Goal: Contribute content: Contribute content

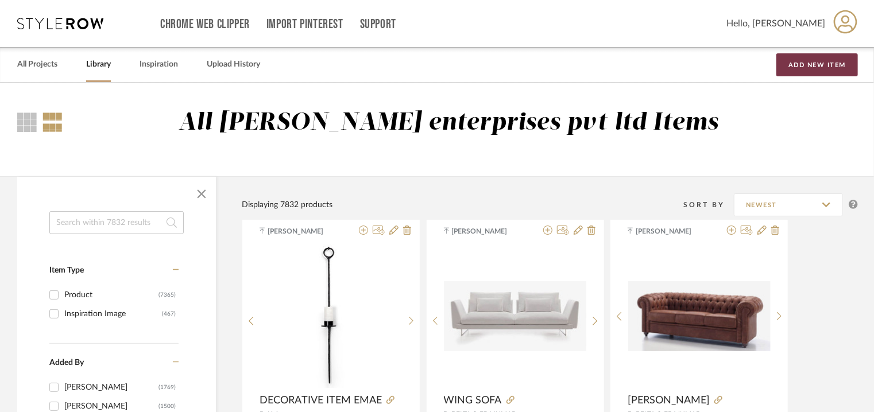
drag, startPoint x: 825, startPoint y: 71, endPoint x: 774, endPoint y: 91, distance: 54.4
click at [826, 71] on button "Add New Item" at bounding box center [817, 64] width 82 height 23
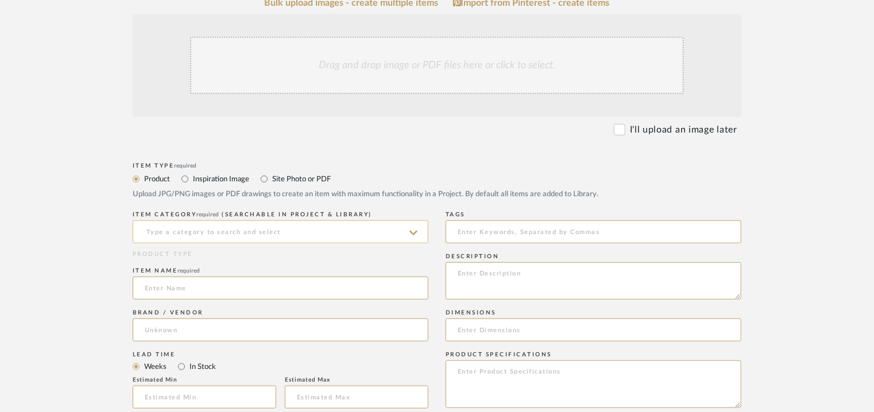
scroll to position [459, 0]
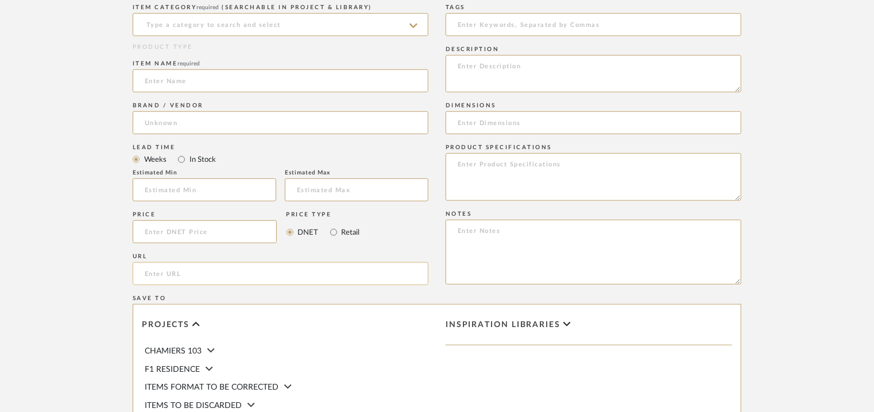
paste input "[URL][DOMAIN_NAME]"
type input "[URL][DOMAIN_NAME]"
click at [211, 28] on input at bounding box center [281, 24] width 296 height 23
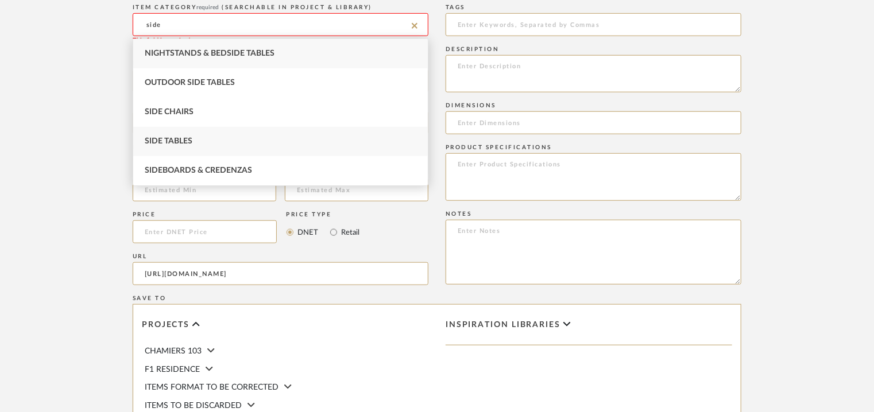
click at [216, 141] on div "Side Tables" at bounding box center [280, 141] width 294 height 29
type input "Side Tables"
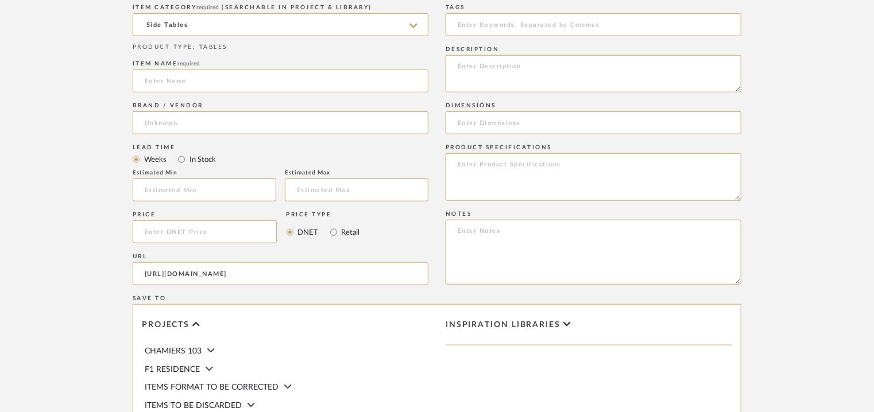
paste input "Side Table Bronze trépied"
click at [149, 79] on input "Side Table Bronze trépied" at bounding box center [281, 80] width 296 height 23
type input "SIDE TABLE BRONZE TREPIED"
click at [195, 118] on input at bounding box center [281, 122] width 296 height 23
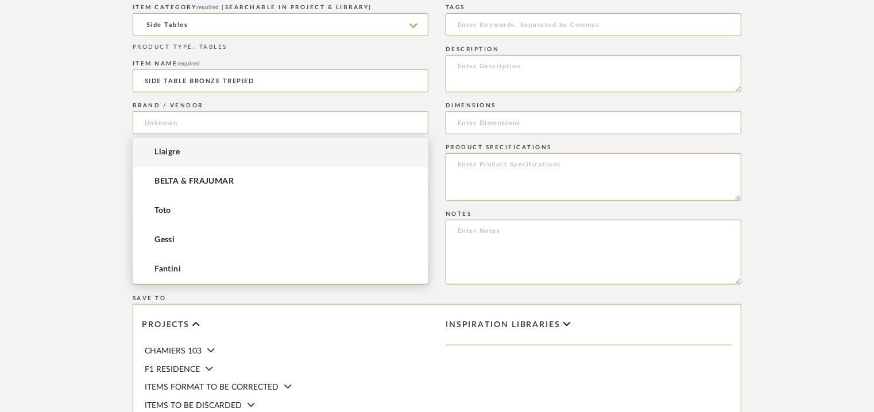
click at [189, 154] on mat-option "Liaigre" at bounding box center [280, 152] width 294 height 29
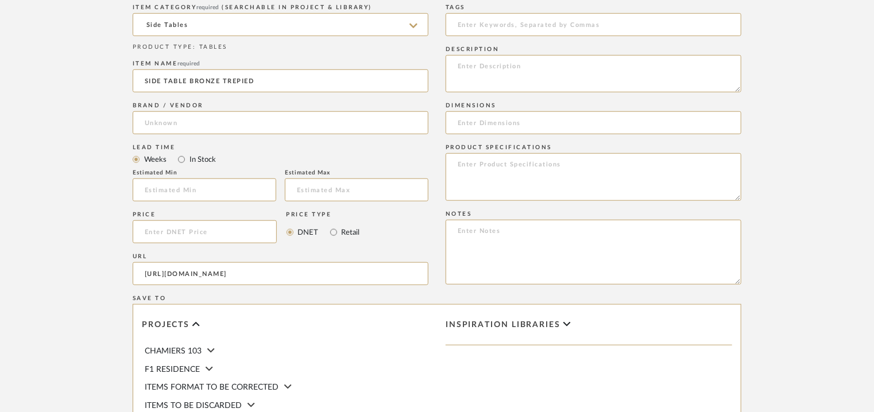
type input "Liaigre"
click at [478, 18] on input at bounding box center [593, 24] width 296 height 23
paste textarea "Type: Side Table Designer : Na Dimension(s): 27dia x 48cminches Material/Finish…"
drag, startPoint x: 514, startPoint y: 80, endPoint x: 588, endPoint y: 79, distance: 74.1
click at [588, 79] on textarea "Type: Side Table Designer : Na Dimension(s): 27dia x 48cminches Material/Finish…" at bounding box center [593, 73] width 296 height 37
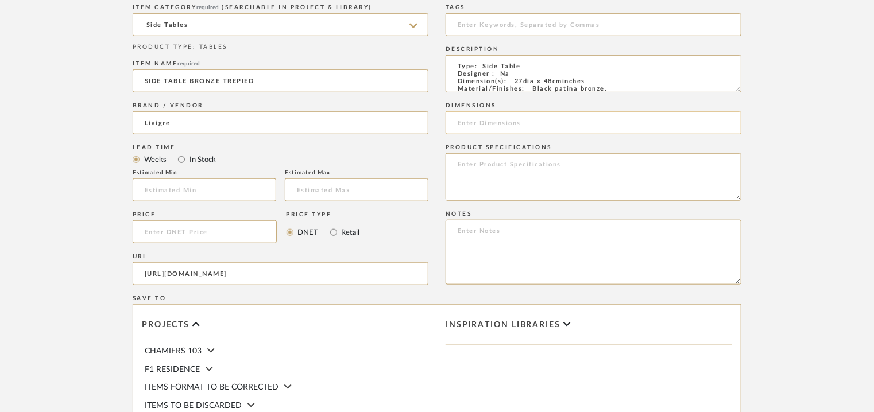
type textarea "Type: Side Table Designer : Na Dimension(s): 27dia x 48cminches Material/Finish…"
click at [498, 123] on input at bounding box center [593, 122] width 296 height 23
paste input "27dia x 48cminches"
type input "27dia x 48cminches"
paste textarea "Price : On request Lead time: On request Customizable : Na 3D available : No BI…"
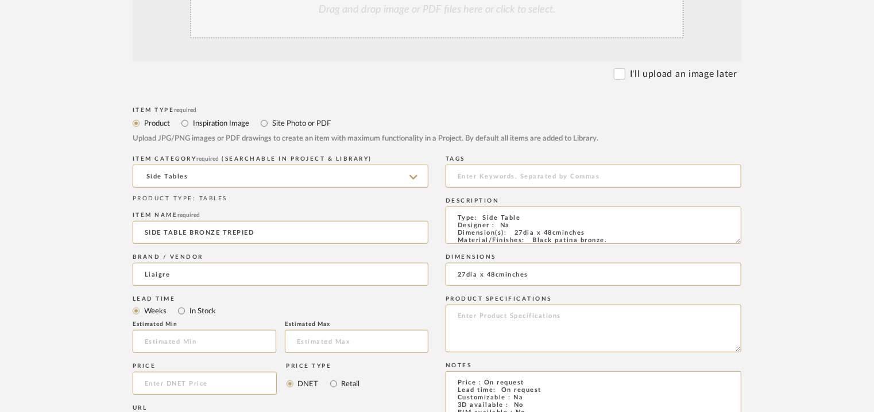
scroll to position [287, 0]
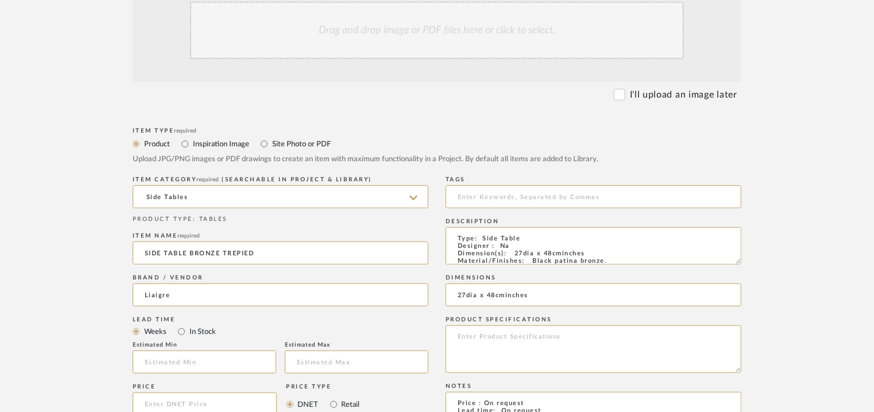
type textarea "Price : On request Lead time: On request Customizable : Na 3D available : No BI…"
click at [404, 22] on div "Drag and drop image or PDF files here or click to select." at bounding box center [437, 30] width 494 height 57
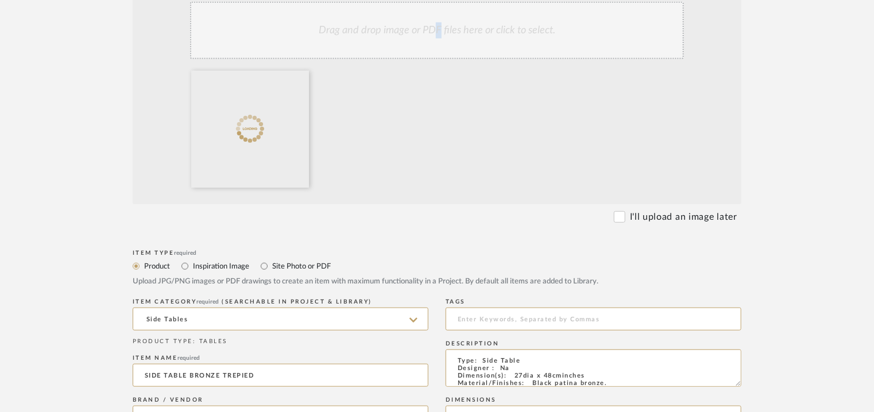
click at [439, 44] on div "Drag and drop image or PDF files here or click to select." at bounding box center [437, 30] width 494 height 57
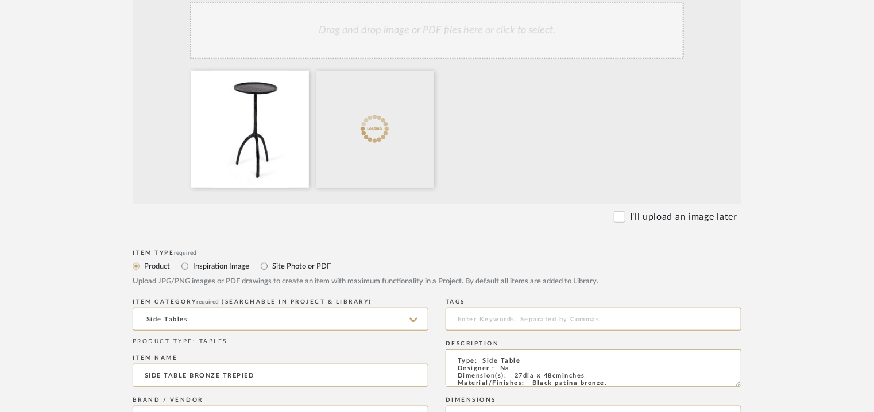
click at [458, 27] on div "Drag and drop image or PDF files here or click to select." at bounding box center [437, 30] width 494 height 57
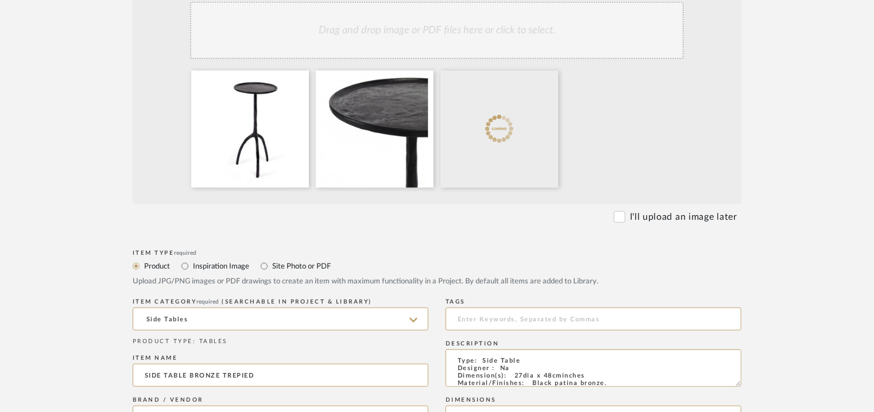
click at [480, 37] on div "Drag and drop image or PDF files here or click to select." at bounding box center [437, 30] width 494 height 57
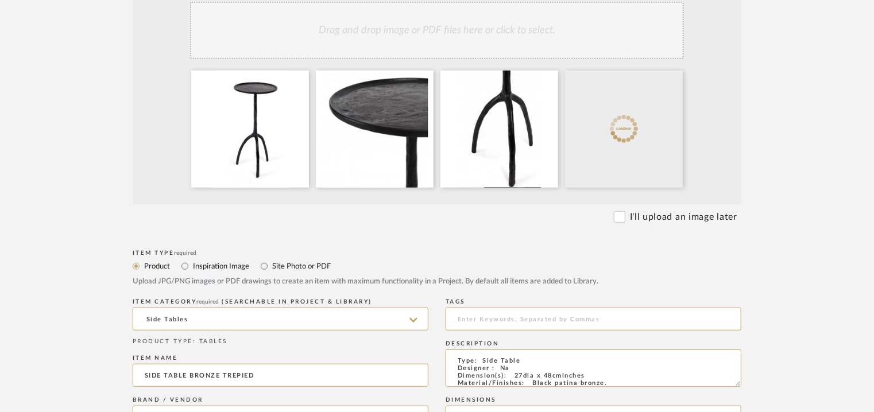
click at [451, 30] on div "Drag and drop image or PDF files here or click to select." at bounding box center [437, 30] width 494 height 57
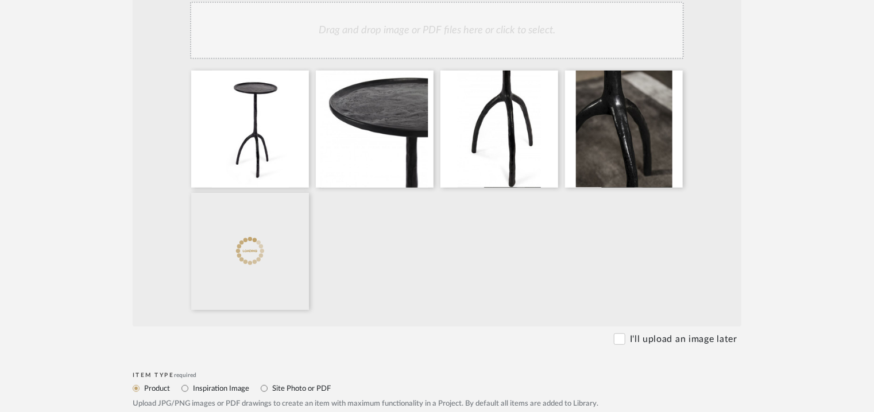
click at [389, 11] on div "Drag and drop image or PDF files here or click to select." at bounding box center [437, 30] width 494 height 57
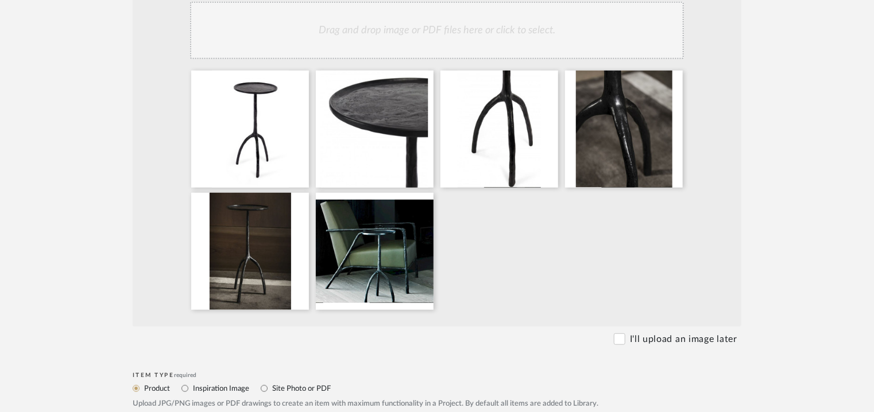
click at [486, 29] on div "Drag and drop image or PDF files here or click to select." at bounding box center [437, 30] width 494 height 57
click at [485, 14] on div "Drag and drop image or PDF files here or click to select." at bounding box center [437, 30] width 494 height 57
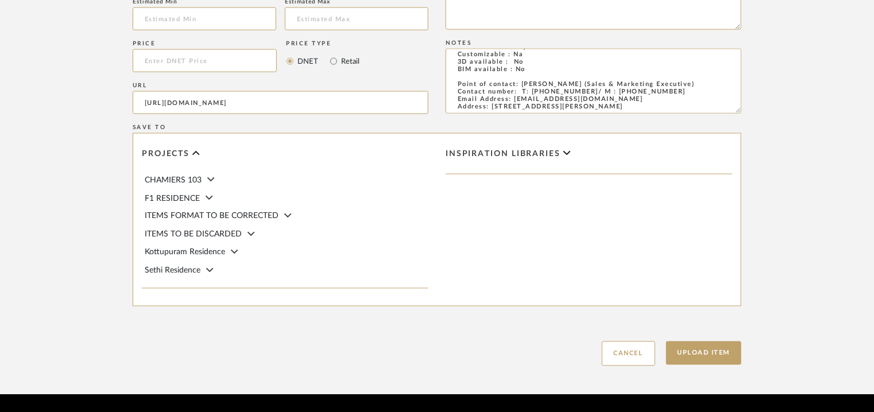
scroll to position [910, 0]
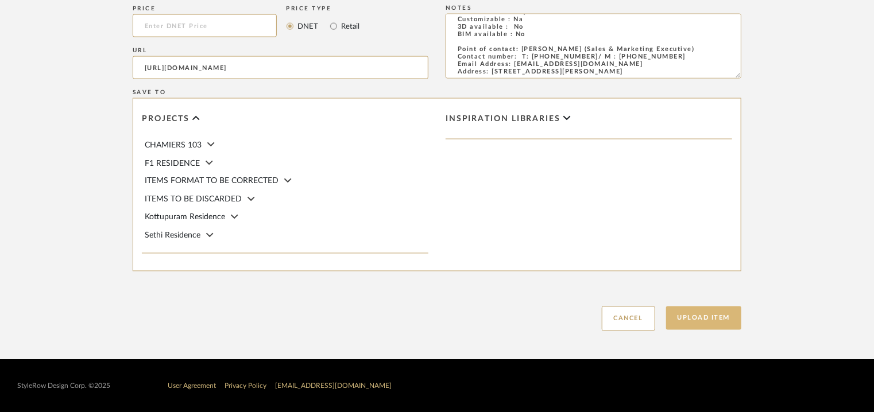
click at [714, 320] on button "Upload Item" at bounding box center [704, 319] width 76 height 24
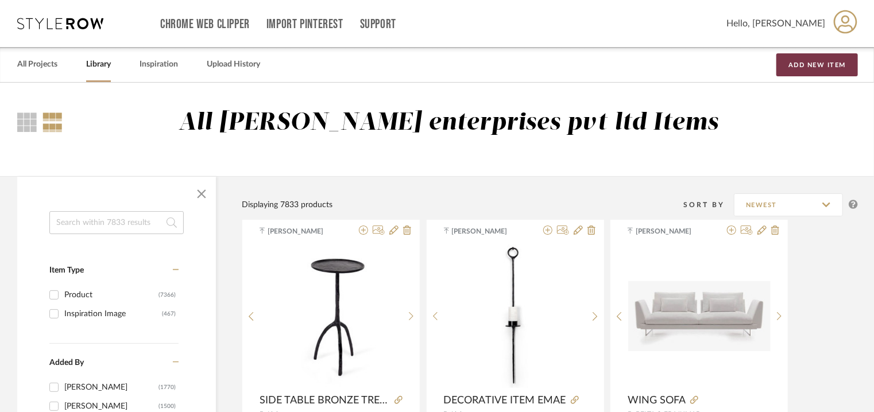
drag, startPoint x: 808, startPoint y: 64, endPoint x: 783, endPoint y: 72, distance: 25.8
click at [807, 64] on button "Add New Item" at bounding box center [817, 64] width 82 height 23
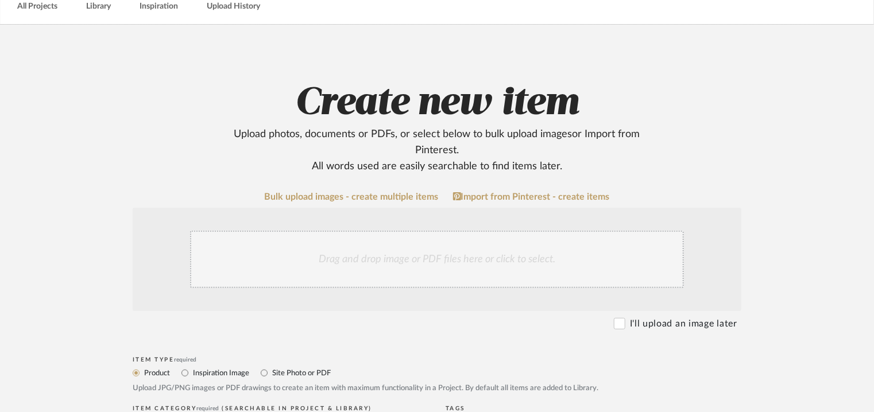
scroll to position [344, 0]
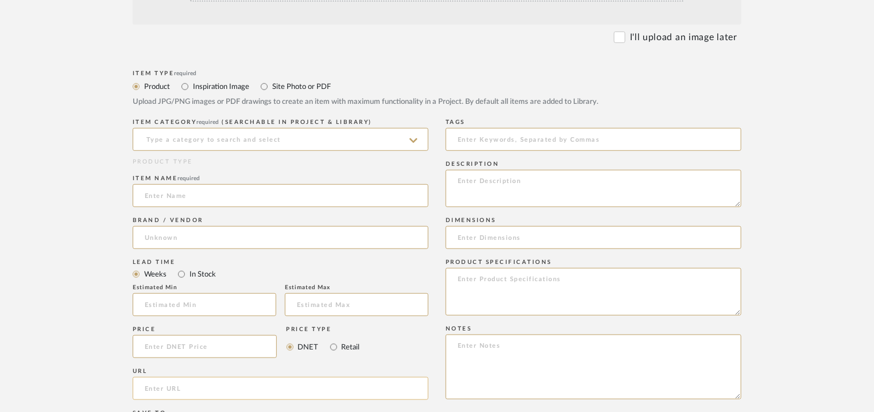
paste input "[URL][DOMAIN_NAME]"
type input "[URL][DOMAIN_NAME]"
click at [220, 141] on input at bounding box center [281, 139] width 296 height 23
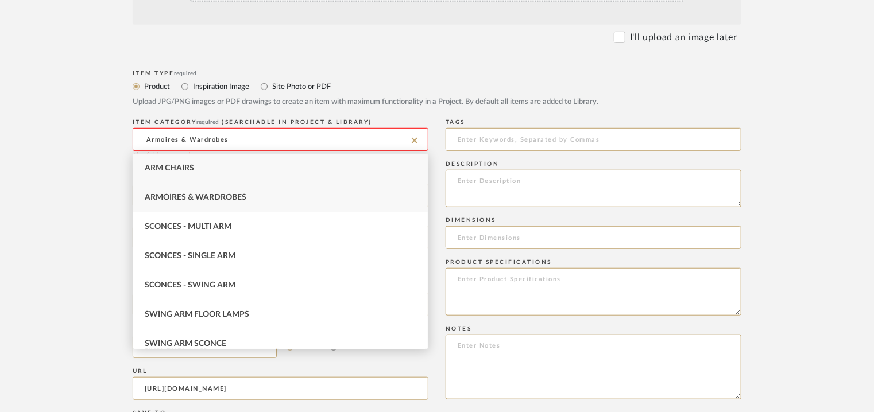
click at [203, 164] on div "Arm Chairs" at bounding box center [280, 168] width 294 height 29
type input "Arm Chairs"
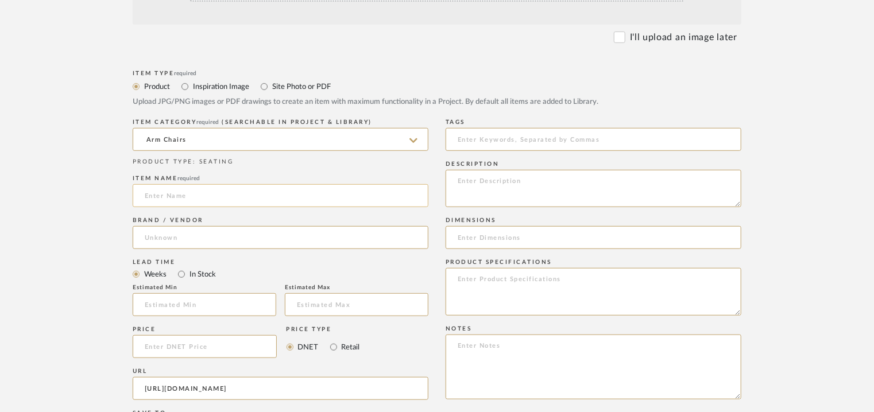
paste input "Large Armchair Saint-Germain"
click at [154, 194] on input "Large Armchair Saint-Germain" at bounding box center [281, 195] width 296 height 23
type input "LARGE ARMCHAIR SAINT-GERMAIN"
click at [183, 240] on input at bounding box center [281, 237] width 296 height 23
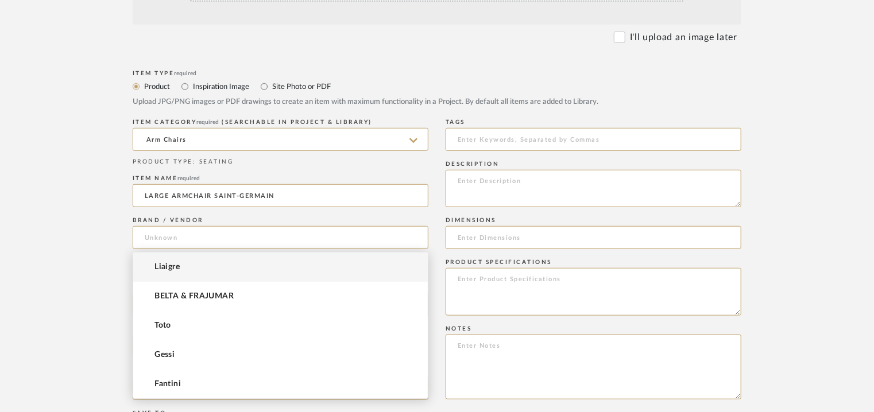
click at [171, 266] on span "Liaigre" at bounding box center [166, 267] width 25 height 10
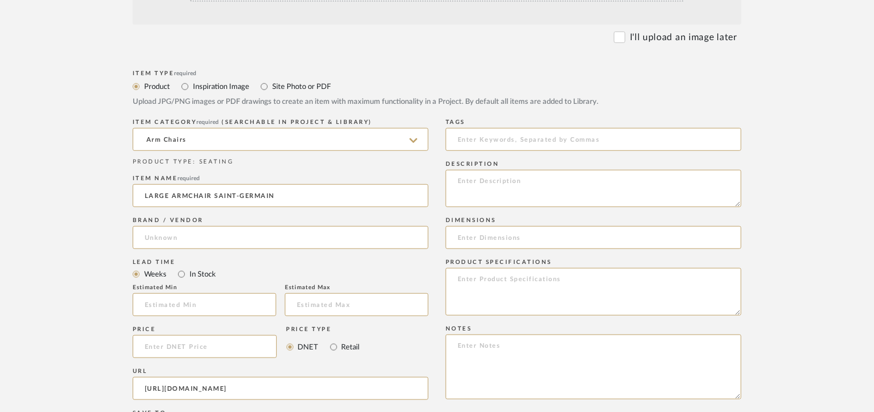
type input "Liaigre"
click at [505, 134] on input at bounding box center [593, 139] width 296 height 23
type input "armchair,"
click at [496, 191] on textarea at bounding box center [593, 188] width 296 height 37
paste textarea "Type: Armchair - 2008 Designer : Na Dimension(s): 65 x 80 x 82cm Material/Finis…"
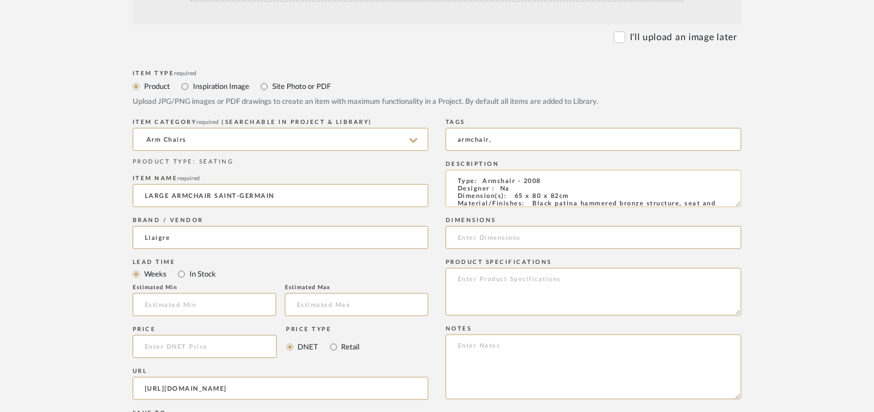
click at [535, 179] on textarea "Type: Armchair - 2008 Designer : Na Dimension(s): 65 x 80 x 82cm Material/Finis…" at bounding box center [593, 188] width 296 height 37
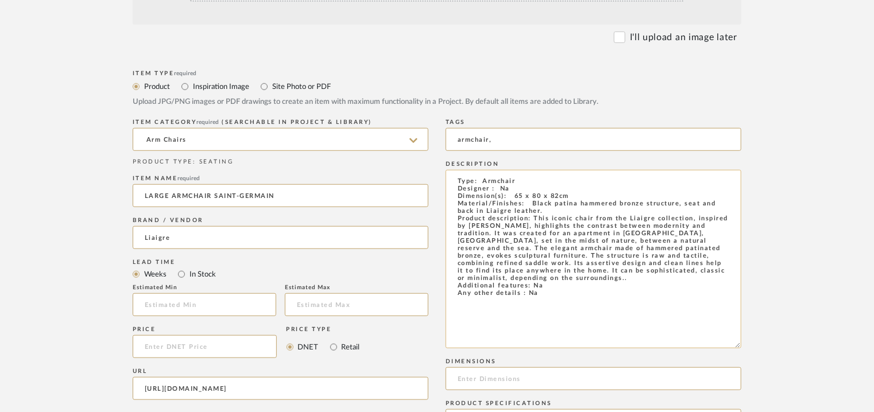
drag, startPoint x: 740, startPoint y: 204, endPoint x: 693, endPoint y: 333, distance: 136.7
click at [802, 348] on form "Bulk upload images - create multiple items Import from Pinterest - create items…" at bounding box center [436, 348] width 731 height 887
click at [528, 185] on textarea "Type: Armchair Designer : Na Dimension(s): 65 x 80 x 82cm Material/Finishes: Bl…" at bounding box center [593, 260] width 296 height 181
click at [535, 189] on textarea "Type: Armchair Designer : Na Dimension(s): 65 x 80 x 82cm Material/Finishes: Bl…" at bounding box center [593, 260] width 296 height 181
drag, startPoint x: 514, startPoint y: 196, endPoint x: 568, endPoint y: 195, distance: 54.0
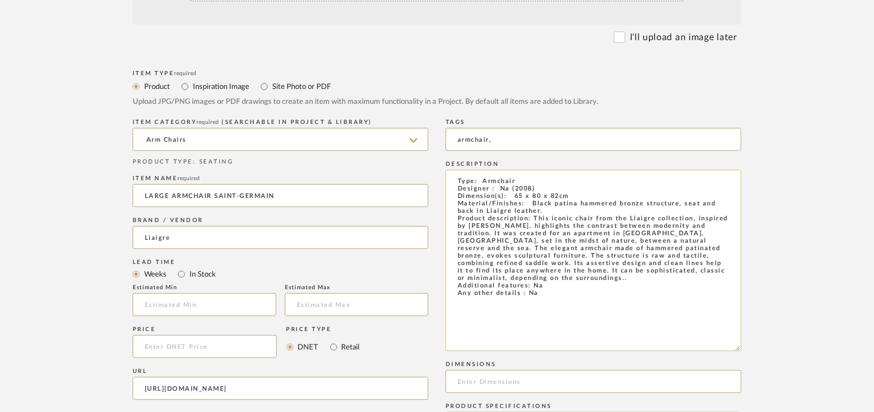
click at [568, 195] on textarea "Type: Armchair Designer : Na (2008) Dimension(s): 65 x 80 x 82cm Material/Finis…" at bounding box center [593, 260] width 296 height 181
drag, startPoint x: 566, startPoint y: 192, endPoint x: 552, endPoint y: 180, distance: 18.7
click at [552, 179] on textarea "Type: Armchair Designer : Na (2008) Dimension(s): 65 x 80 x 82cm Material/Finis…" at bounding box center [593, 260] width 296 height 181
drag, startPoint x: 572, startPoint y: 197, endPoint x: 536, endPoint y: 193, distance: 35.8
click at [514, 193] on textarea "Type: Armchair Designer : Na (2008) Dimension(s): 65 x 80 x 82cm Material/Finis…" at bounding box center [593, 260] width 296 height 181
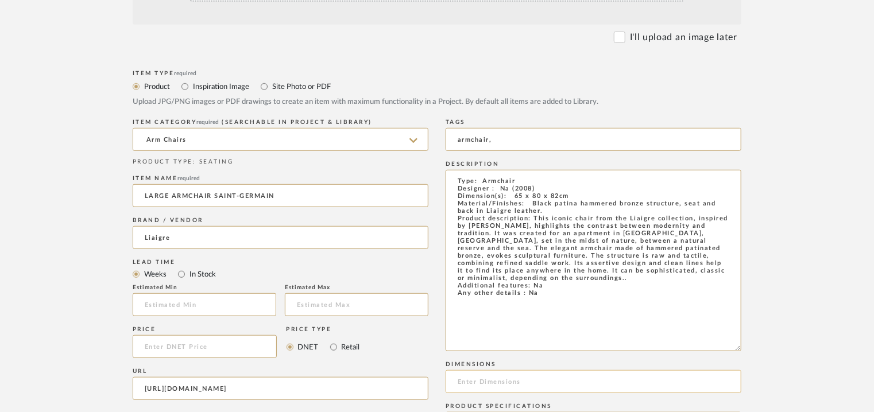
type textarea "Type: Armchair Designer : Na (2008) Dimension(s): 65 x 80 x 82cm Material/Finis…"
paste input "65 x 80 x 82cm"
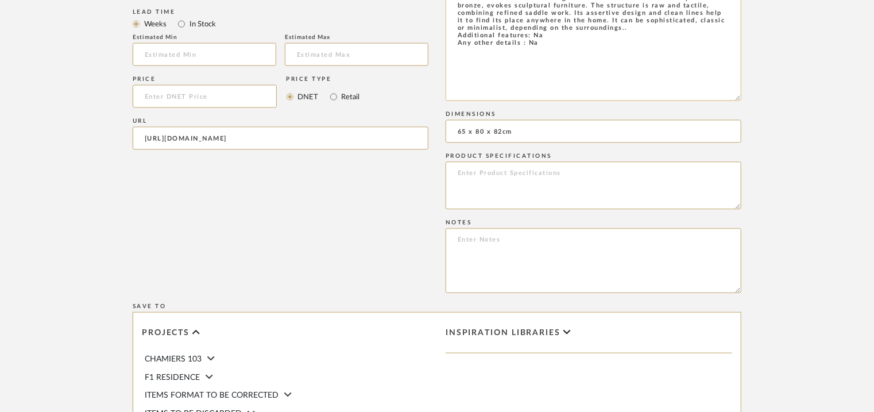
scroll to position [631, 0]
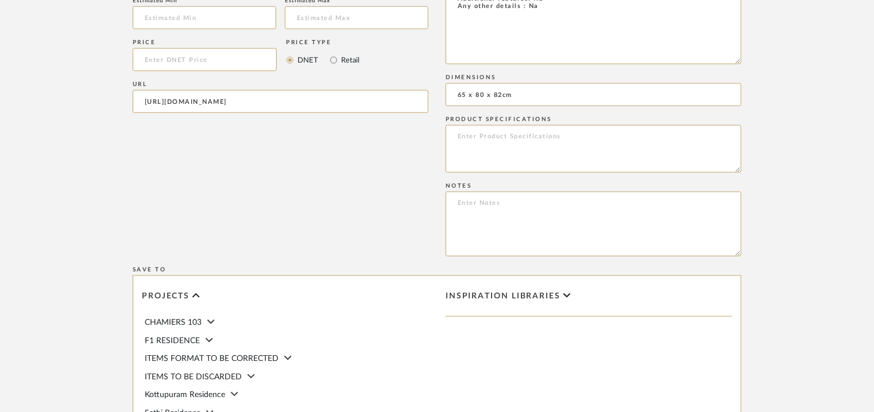
type input "65 x 80 x 82cm"
paste textarea "Price : On request Lead time: On request Customizable : Na 3D available : No BI…"
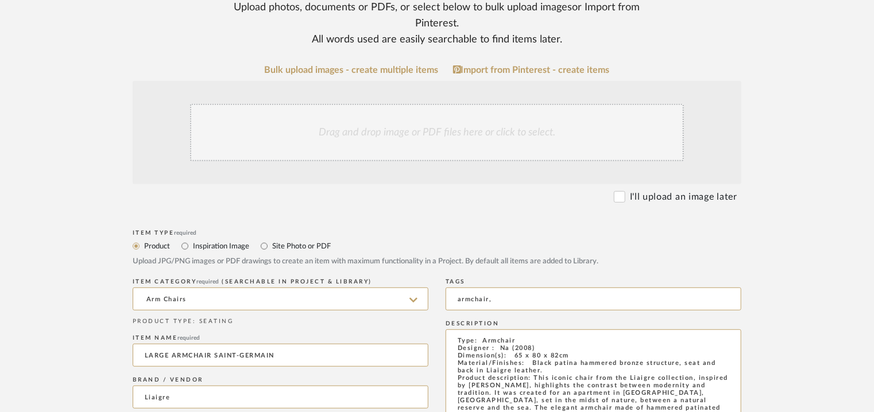
scroll to position [172, 0]
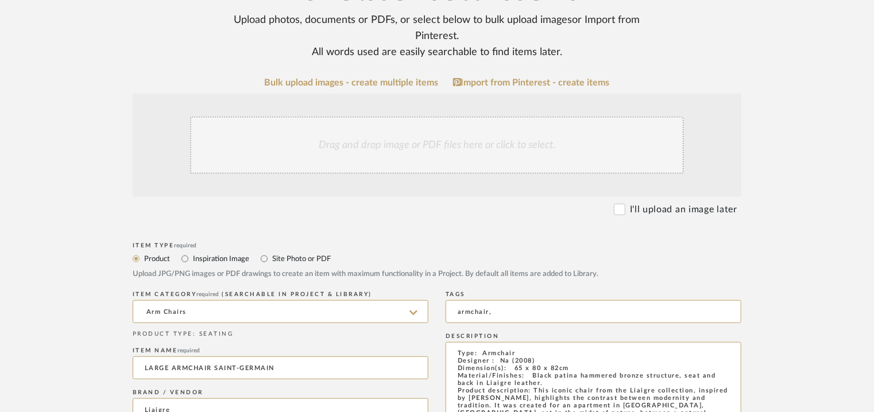
type textarea "Price : On request Lead time: On request Customizable : Na 3D available : No BI…"
click at [405, 150] on div "Drag and drop image or PDF files here or click to select." at bounding box center [437, 145] width 494 height 57
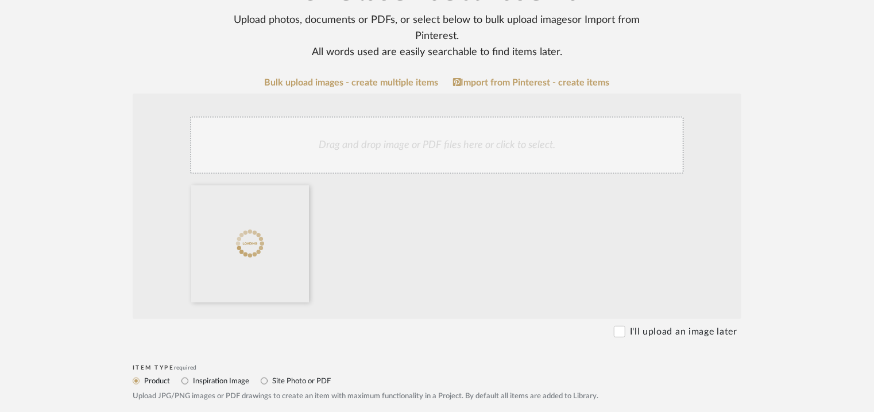
click at [437, 152] on div "Drag and drop image or PDF files here or click to select." at bounding box center [437, 145] width 494 height 57
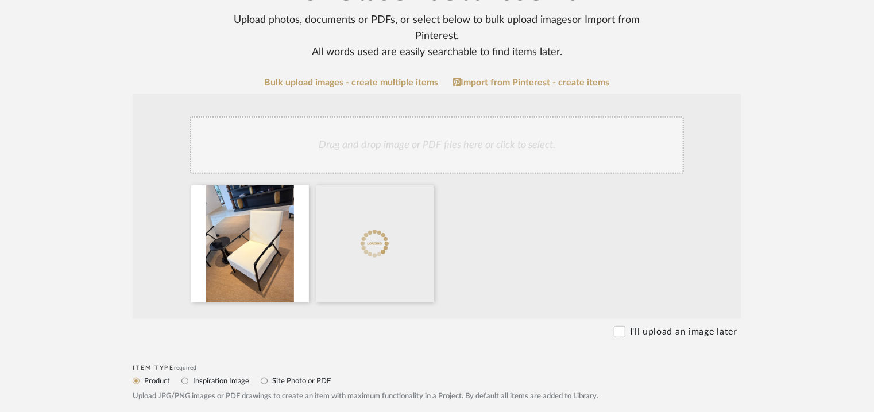
click at [487, 152] on div "Drag and drop image or PDF files here or click to select." at bounding box center [437, 145] width 494 height 57
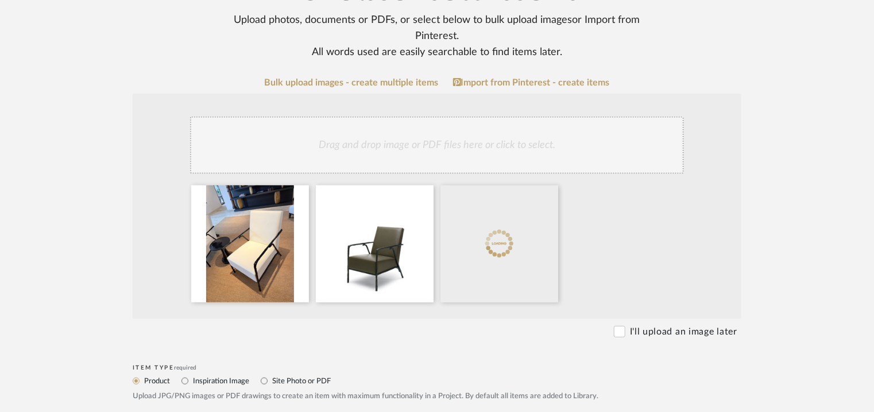
click at [521, 149] on div "Drag and drop image or PDF files here or click to select." at bounding box center [437, 145] width 494 height 57
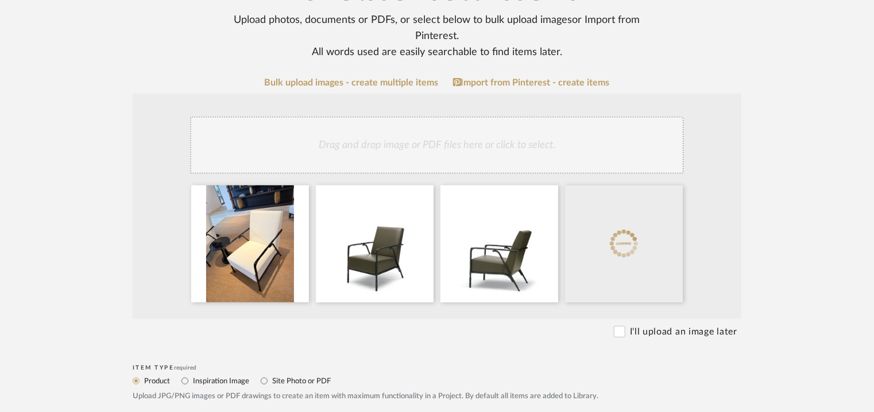
click at [521, 144] on div "Drag and drop image or PDF files here or click to select." at bounding box center [437, 145] width 494 height 57
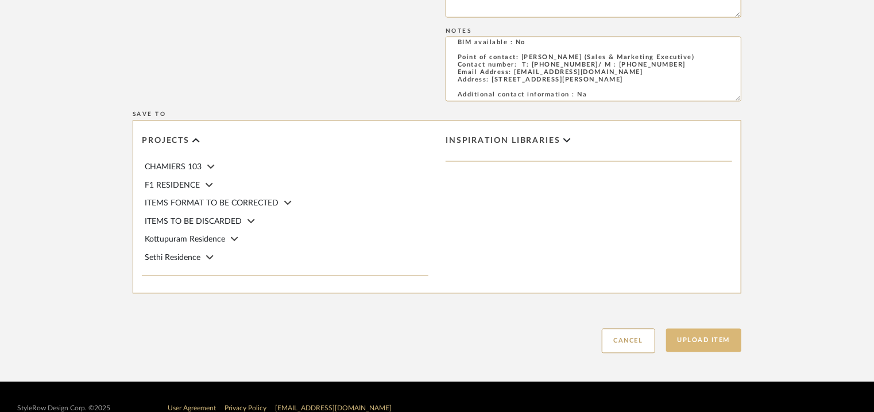
scroll to position [1054, 0]
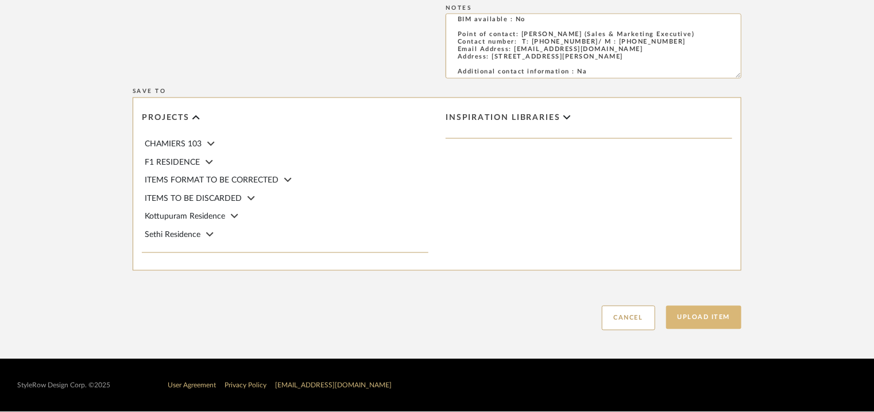
click at [719, 311] on button "Upload Item" at bounding box center [704, 318] width 76 height 24
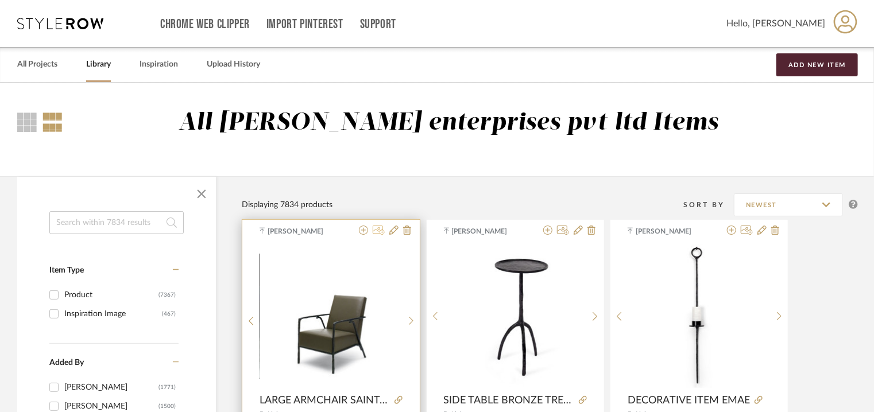
click at [380, 229] on icon at bounding box center [379, 230] width 12 height 9
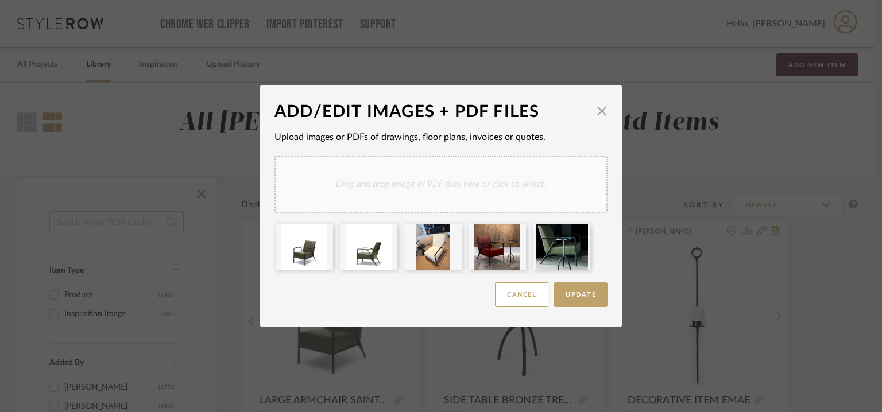
click at [475, 178] on div "Drag and drop image or PDF files here or click to select." at bounding box center [440, 184] width 333 height 57
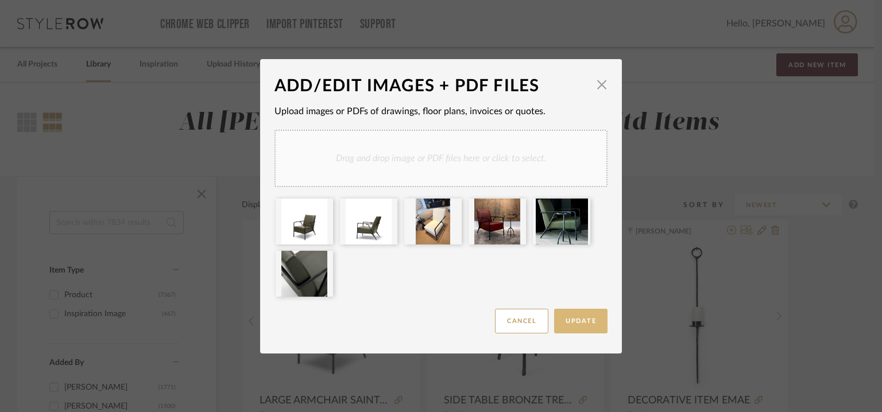
click at [573, 315] on button "Update" at bounding box center [580, 321] width 53 height 25
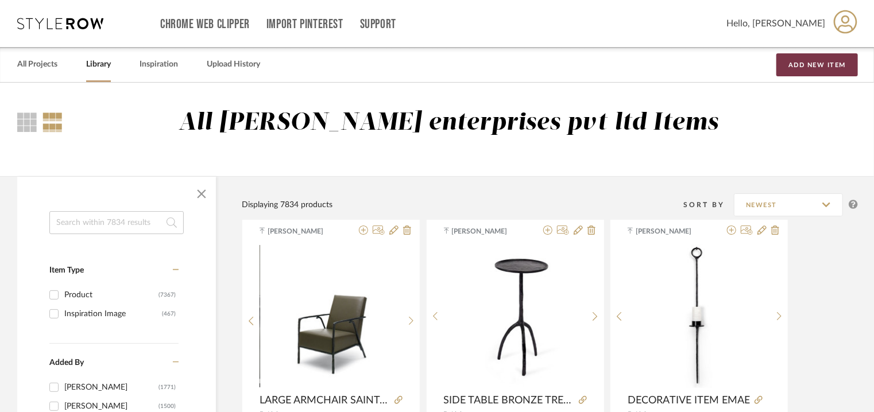
drag, startPoint x: 821, startPoint y: 59, endPoint x: 802, endPoint y: 71, distance: 22.8
click at [821, 59] on button "Add New Item" at bounding box center [817, 64] width 82 height 23
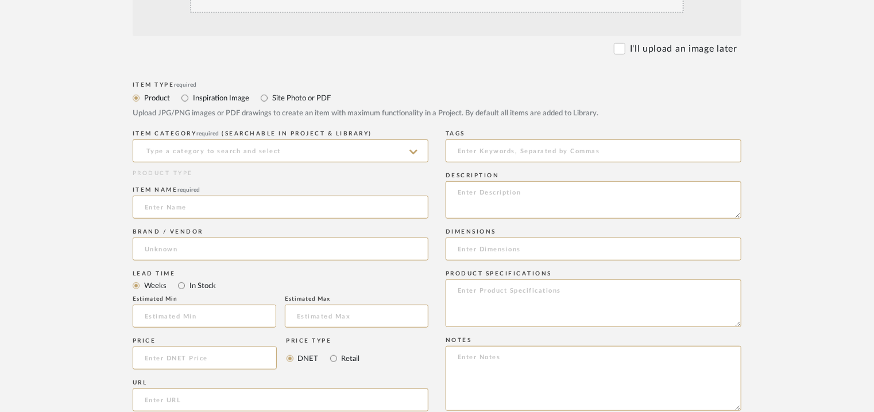
scroll to position [344, 0]
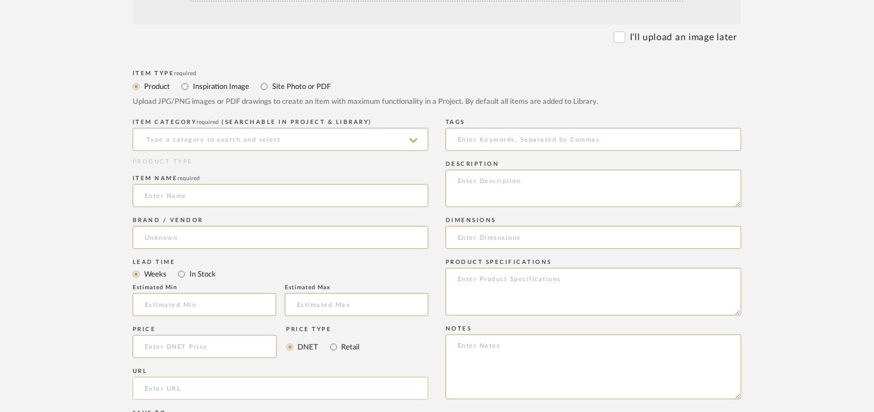
paste input "[URL][DOMAIN_NAME]"
type input "[URL][DOMAIN_NAME]"
click at [223, 137] on input at bounding box center [281, 139] width 296 height 23
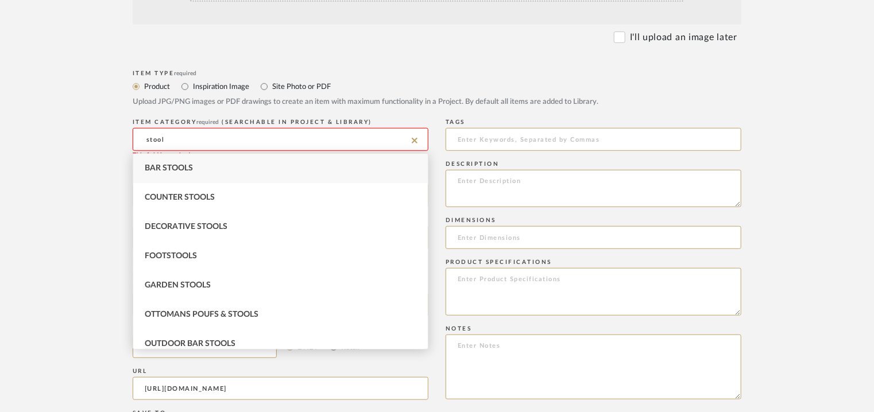
type input "stool"
click at [436, 165] on div "Item Type required Product Inspiration Image Site Photo or PDF Upload JPG/PNG i…" at bounding box center [437, 359] width 609 height 585
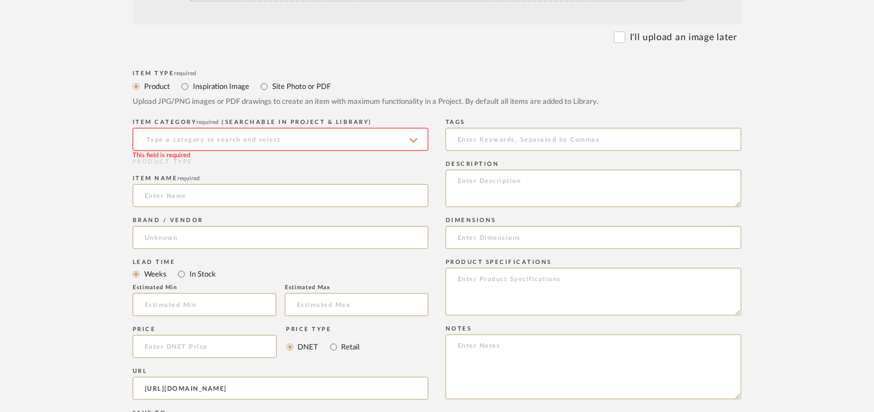
click at [187, 138] on input at bounding box center [281, 139] width 296 height 23
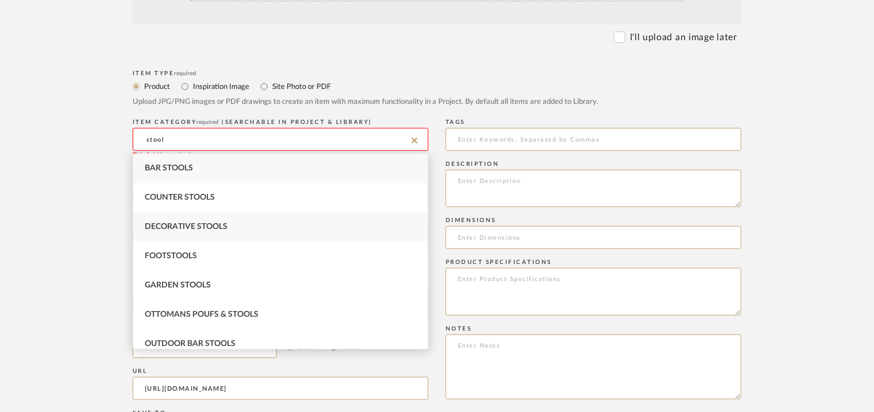
click at [229, 228] on div "Decorative Stools" at bounding box center [280, 226] width 294 height 29
type input "Decorative Stools"
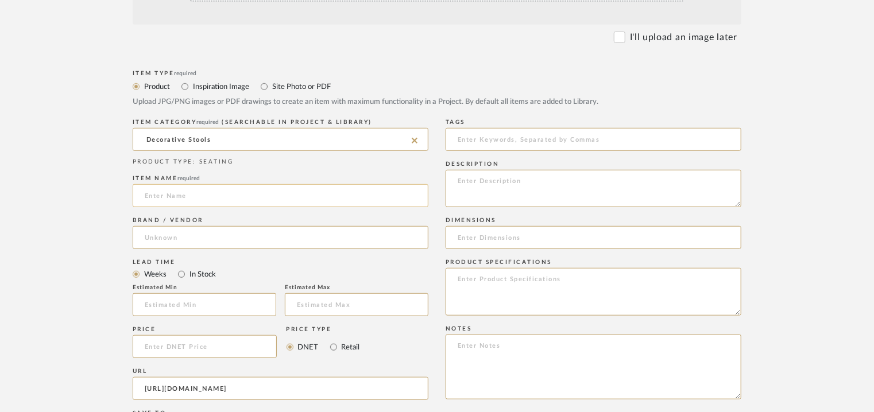
click at [175, 195] on input at bounding box center [281, 195] width 296 height 23
type input "s"
type input "STOOL BAZANE"
click at [175, 232] on input at bounding box center [281, 237] width 296 height 23
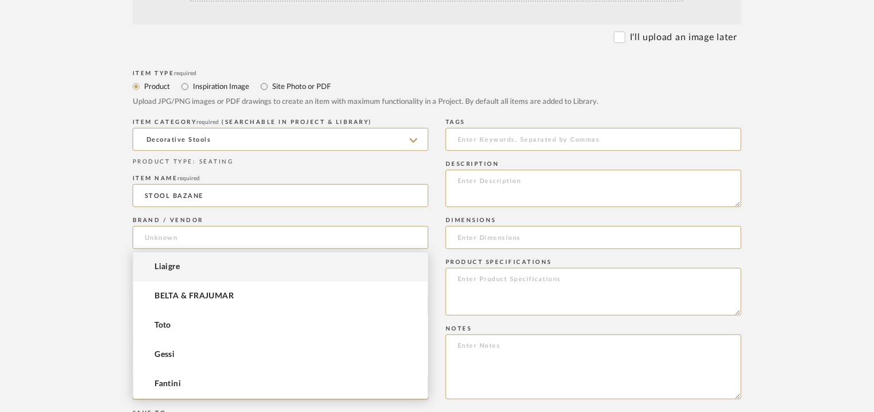
click at [172, 269] on span "Liaigre" at bounding box center [166, 267] width 25 height 10
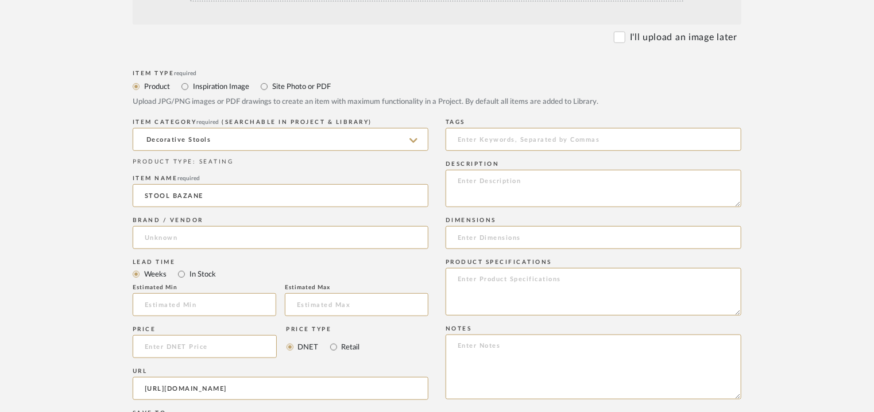
type input "Liaigre"
click at [489, 136] on input at bounding box center [593, 139] width 296 height 23
type input "S"
type input "stool,"
paste textarea "Price : On request Lead time: On request Customizable : Na 3D available : No BI…"
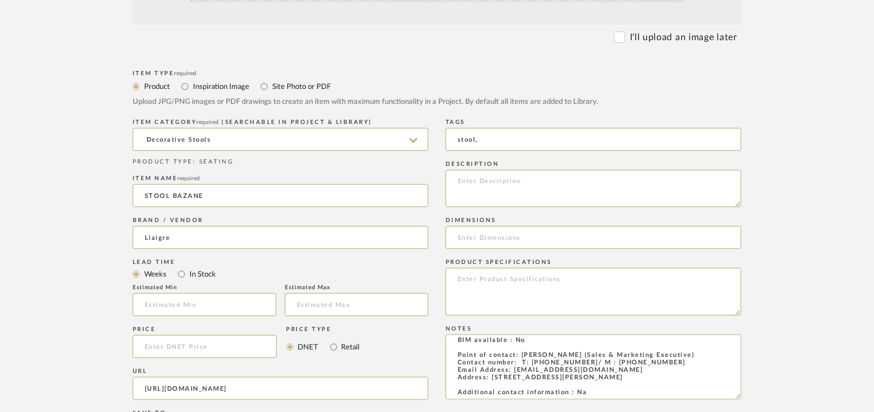
type textarea "Price : On request Lead time: On request Customizable : Na 3D available : No BI…"
paste textarea "Type: Stool Designer : Na (1998) Dimension(s): 60 x 45 x 45cm Material/Finishes…"
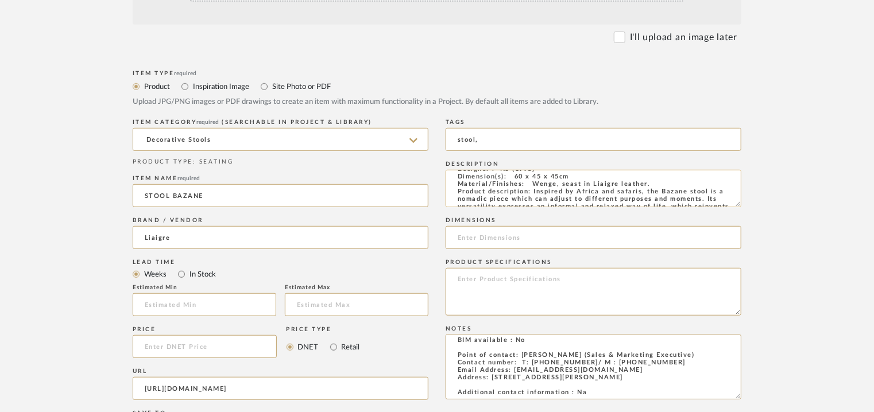
scroll to position [0, 0]
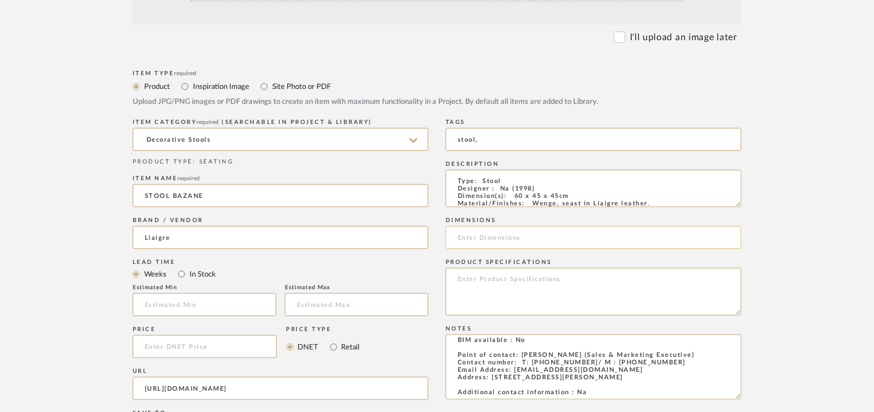
type textarea "Type: Stool Designer : Na (1998) Dimension(s): 60 x 45 x 45cm Material/Finishes…"
drag, startPoint x: 502, startPoint y: 231, endPoint x: 494, endPoint y: 235, distance: 9.5
click at [502, 236] on input at bounding box center [593, 237] width 296 height 23
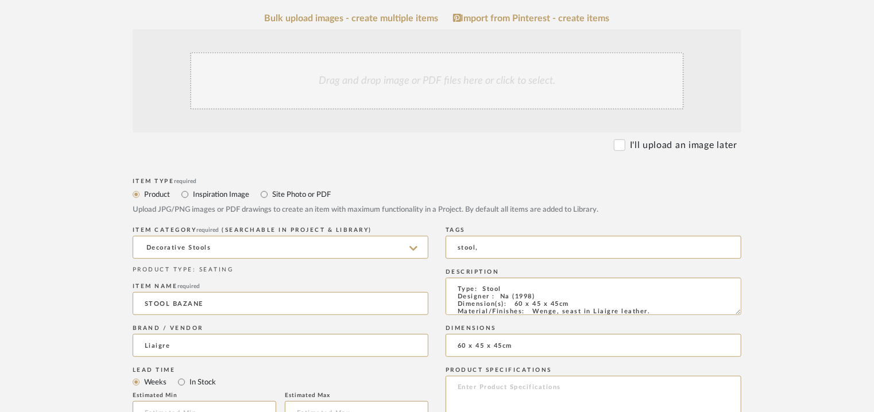
scroll to position [230, 0]
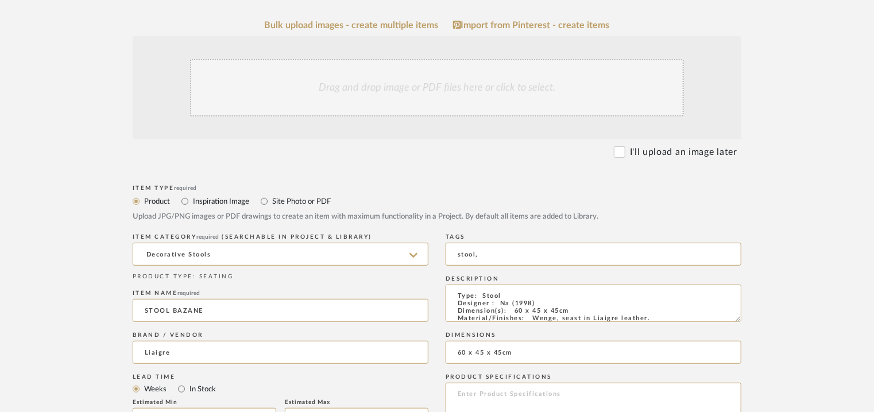
type input "60 x 45 x 45cm"
click at [406, 102] on div "Drag and drop image or PDF files here or click to select." at bounding box center [437, 87] width 494 height 57
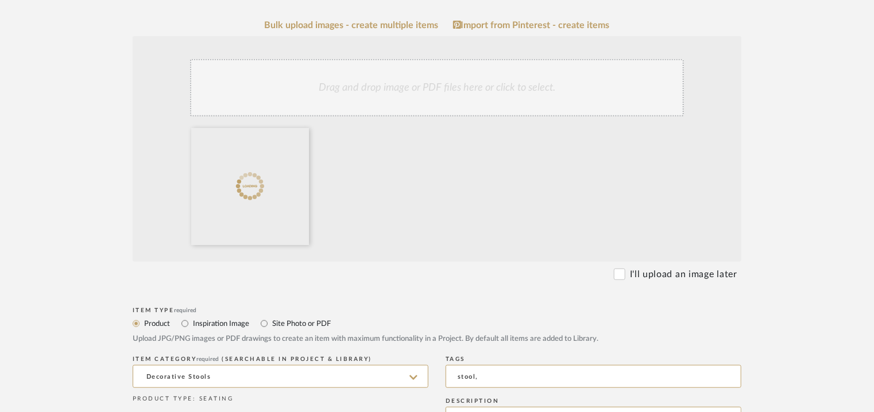
click at [400, 97] on div "Drag and drop image or PDF files here or click to select." at bounding box center [437, 87] width 494 height 57
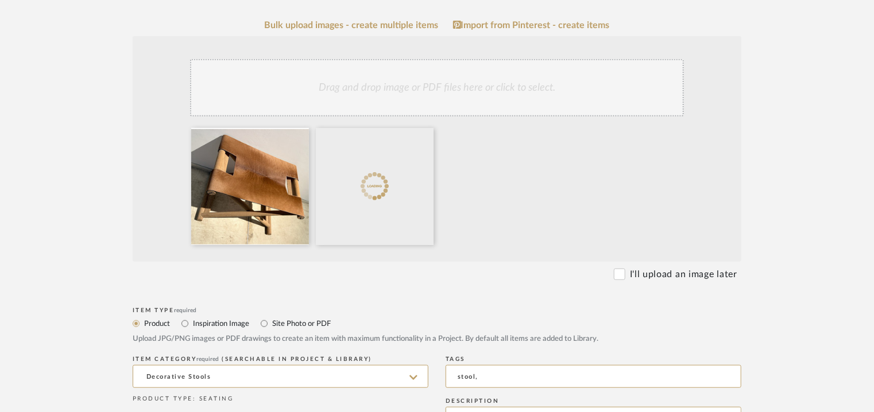
click at [425, 88] on div "Drag and drop image or PDF files here or click to select." at bounding box center [437, 87] width 494 height 57
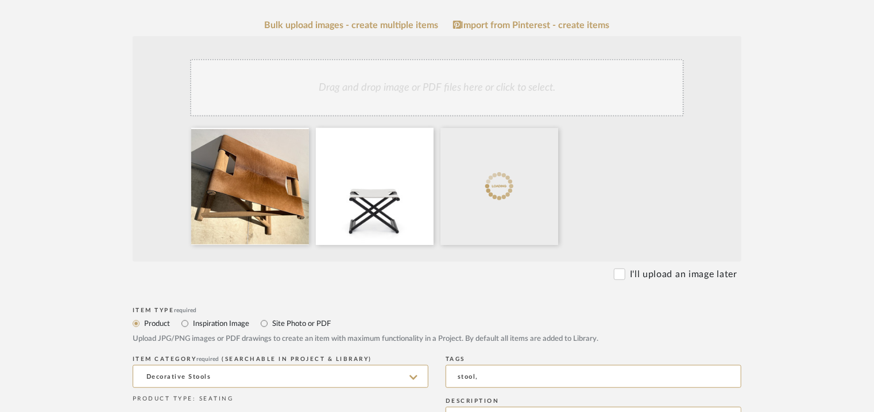
click at [363, 86] on div "Drag and drop image or PDF files here or click to select." at bounding box center [437, 87] width 494 height 57
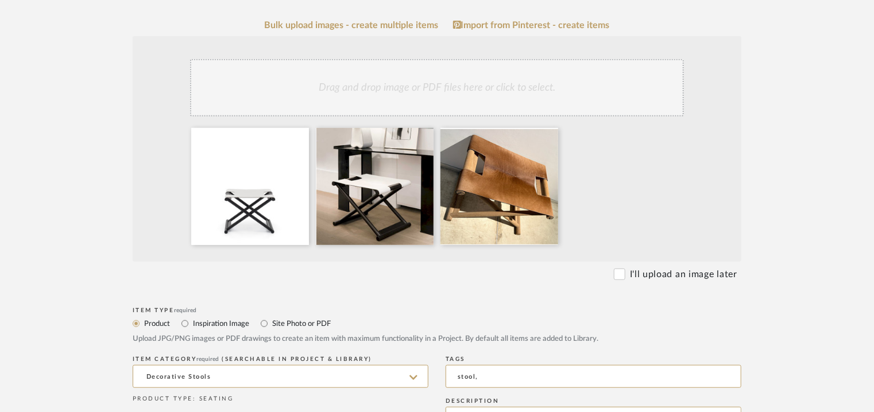
click at [482, 85] on div "Drag and drop image or PDF files here or click to select." at bounding box center [437, 87] width 494 height 57
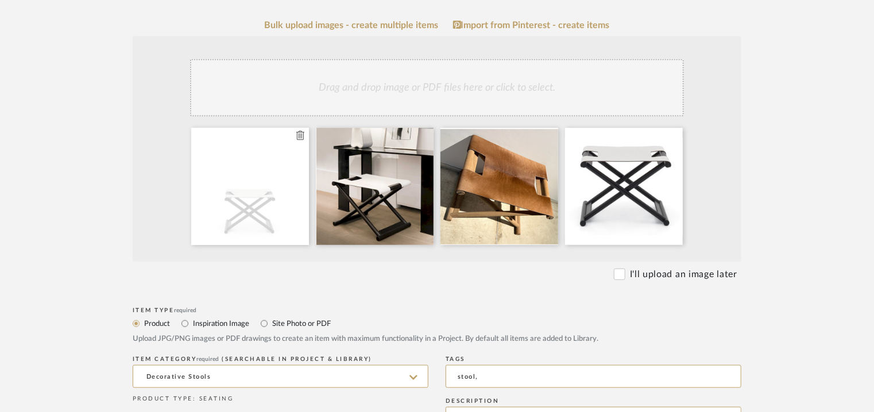
click at [297, 138] on icon at bounding box center [300, 135] width 8 height 9
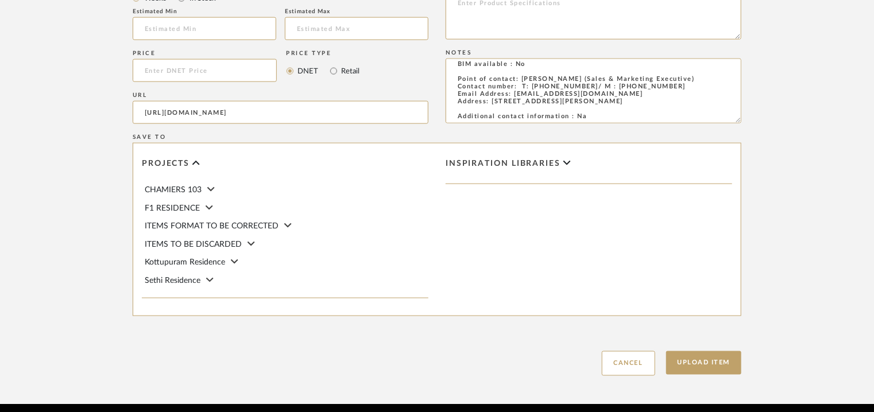
scroll to position [788, 0]
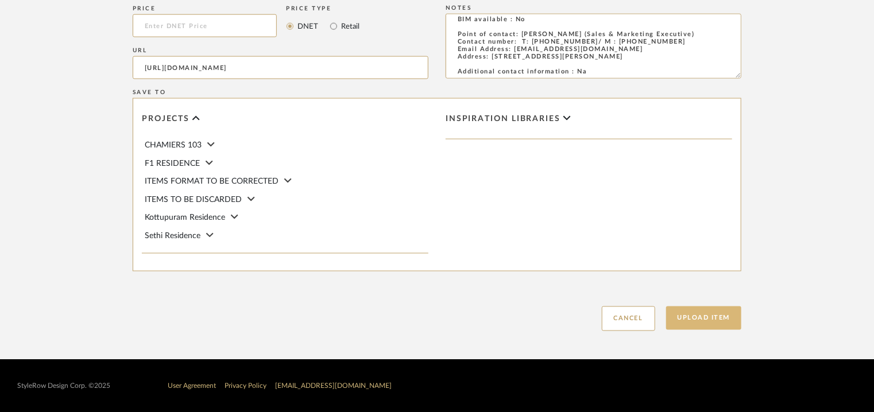
click at [728, 323] on button "Upload Item" at bounding box center [704, 319] width 76 height 24
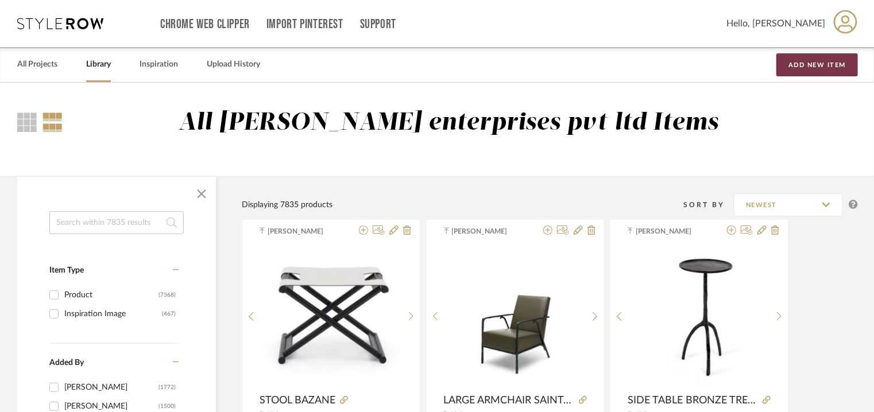
click at [841, 65] on button "Add New Item" at bounding box center [817, 64] width 82 height 23
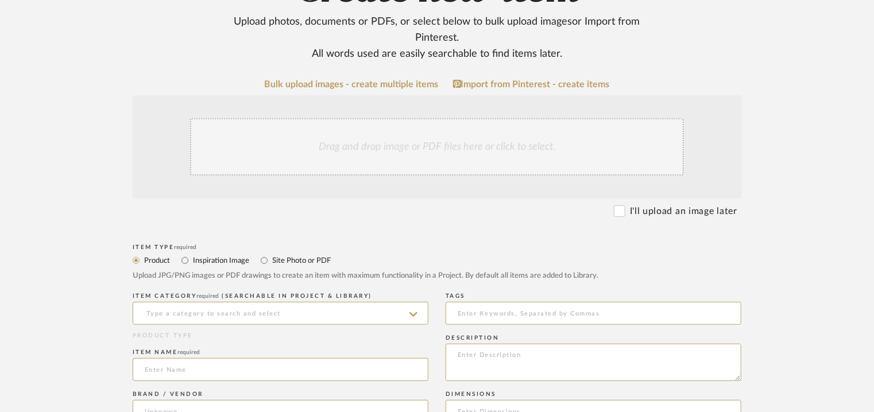
scroll to position [172, 0]
drag, startPoint x: 490, startPoint y: 354, endPoint x: 485, endPoint y: 351, distance: 5.9
paste textarea "Type: Side table Designer : Na (2001) Dimension(s): 40 x 45cm Material/Finishes…"
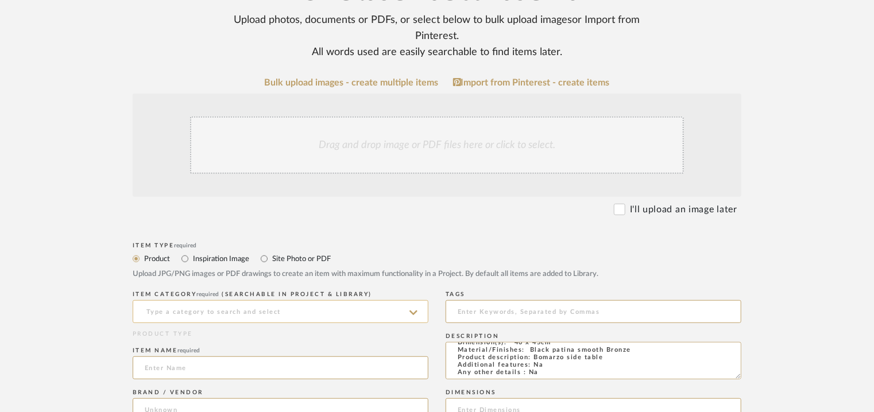
type textarea "Type: Side table Designer : Na (2001) Dimension(s): 40 x 45cm Material/Finishes…"
click at [277, 311] on input at bounding box center [281, 311] width 296 height 23
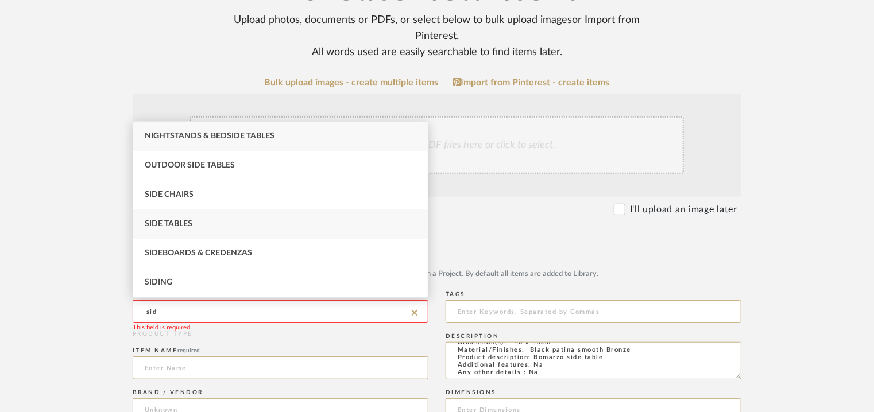
click at [197, 221] on div "Side Tables" at bounding box center [280, 224] width 294 height 29
type input "Side Tables"
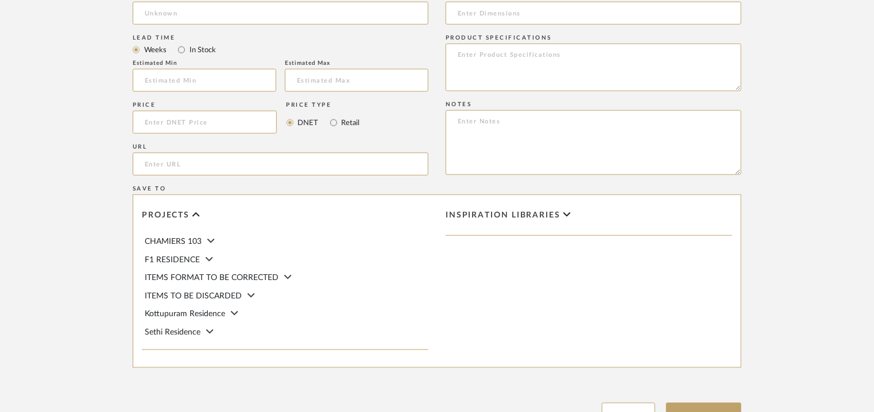
scroll to position [574, 0]
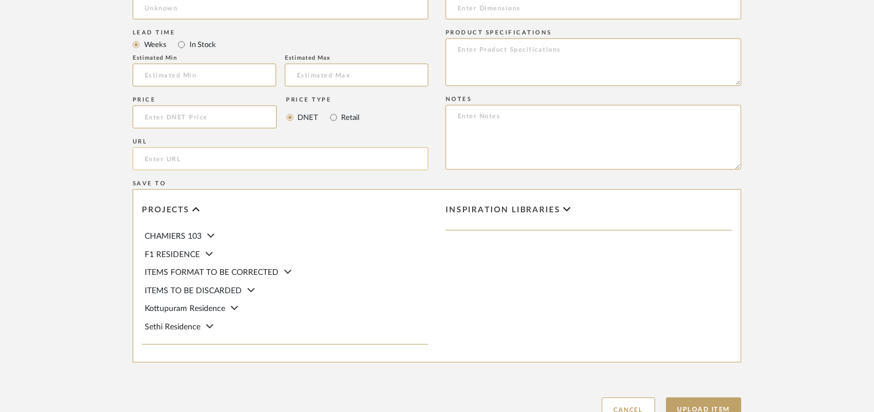
paste input "[URL][DOMAIN_NAME]"
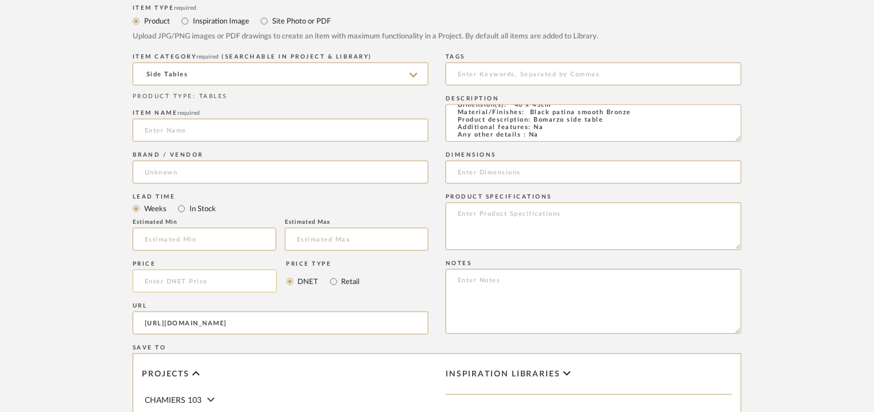
scroll to position [402, 0]
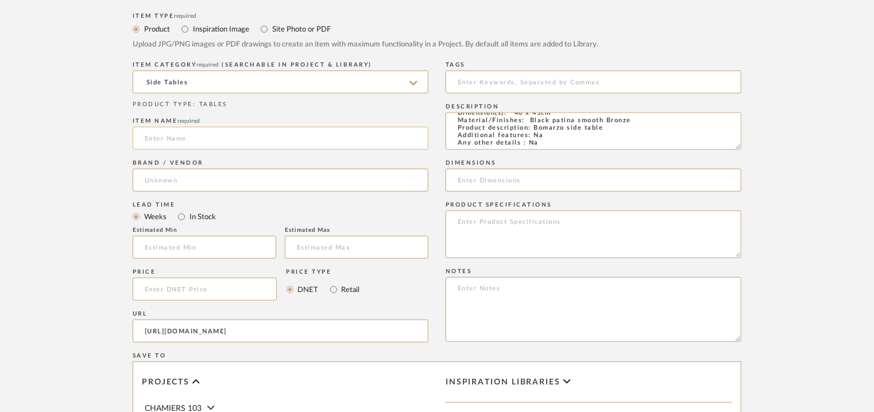
type input "[URL][DOMAIN_NAME]"
click at [186, 131] on input at bounding box center [281, 138] width 296 height 23
type input "SIDE TABLE BOMARZO"
click at [181, 178] on input at bounding box center [281, 180] width 296 height 23
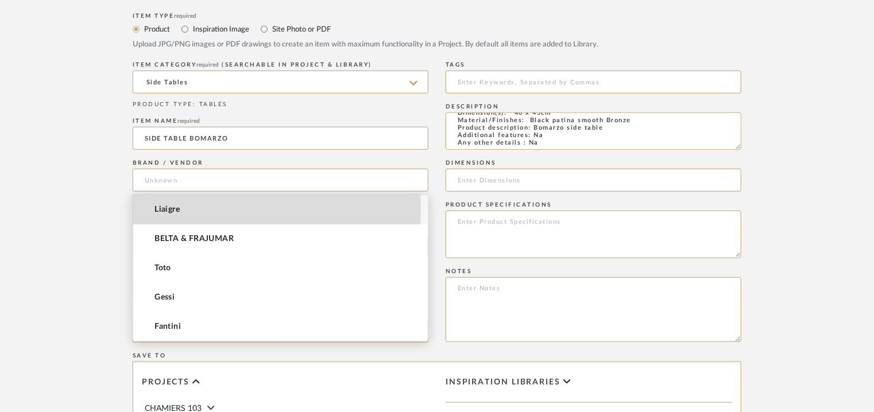
click at [175, 207] on span "Liaigre" at bounding box center [166, 210] width 25 height 10
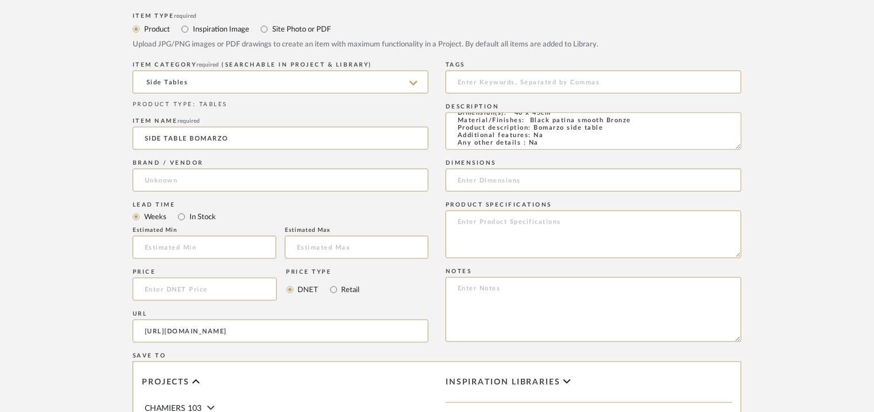
type input "Liaigre"
click at [501, 83] on input at bounding box center [593, 82] width 296 height 23
type input "side table,"
click at [528, 173] on input at bounding box center [593, 180] width 296 height 23
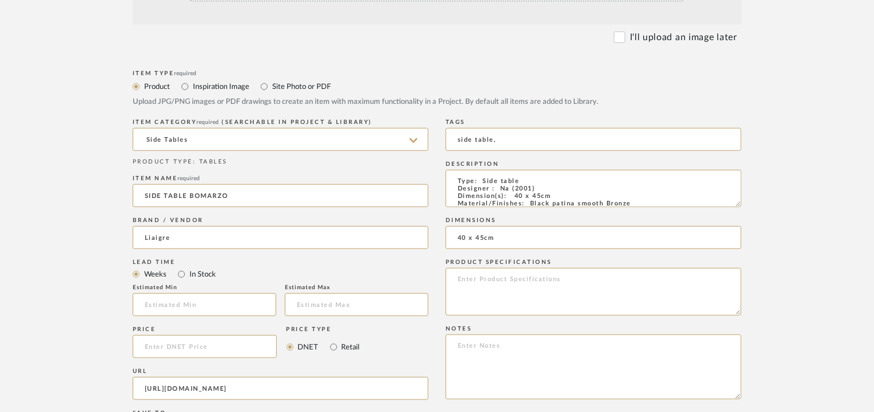
type input "40 x 45cm"
drag, startPoint x: 475, startPoint y: 359, endPoint x: 471, endPoint y: 354, distance: 6.1
paste textarea "Price : On request Lead time: On request Customizable : Na 3D available : No BI…"
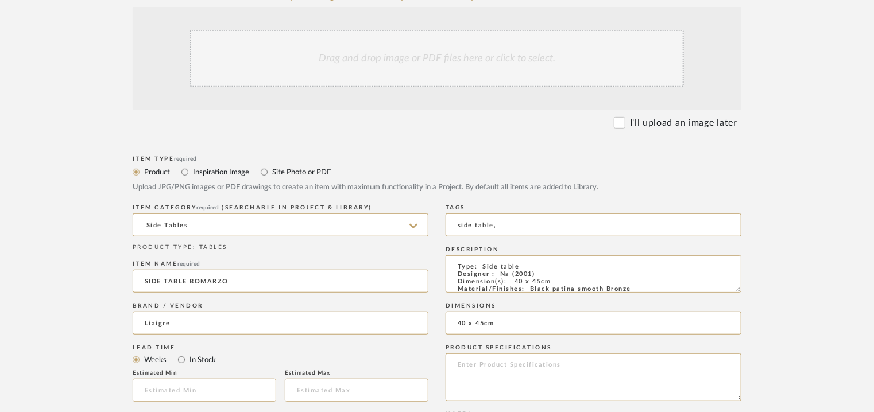
scroll to position [57, 0]
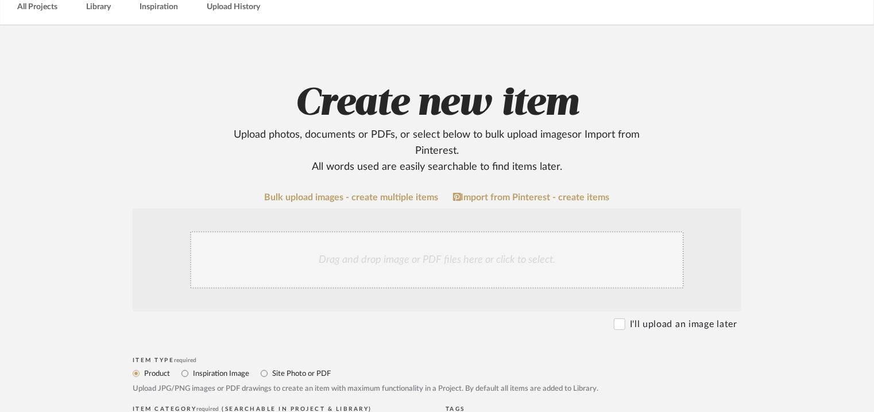
type textarea "Price : On request Lead time: On request Customizable : Na 3D available : No BI…"
click at [363, 255] on div "Drag and drop image or PDF files here or click to select." at bounding box center [437, 259] width 494 height 57
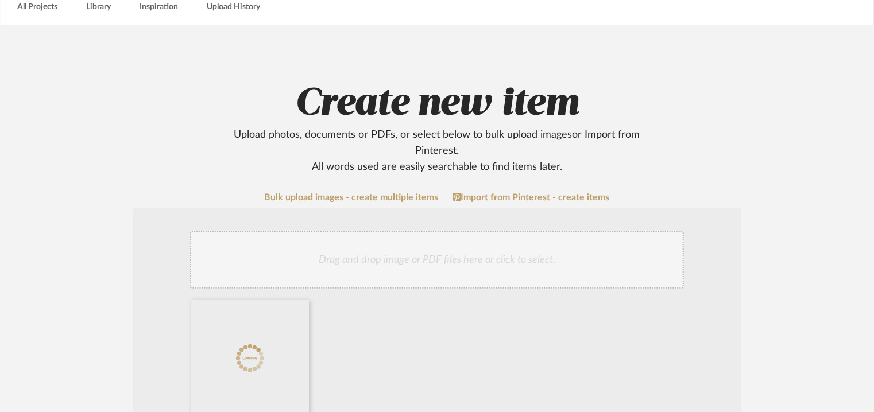
click at [372, 266] on div "Drag and drop image or PDF files here or click to select." at bounding box center [437, 259] width 494 height 57
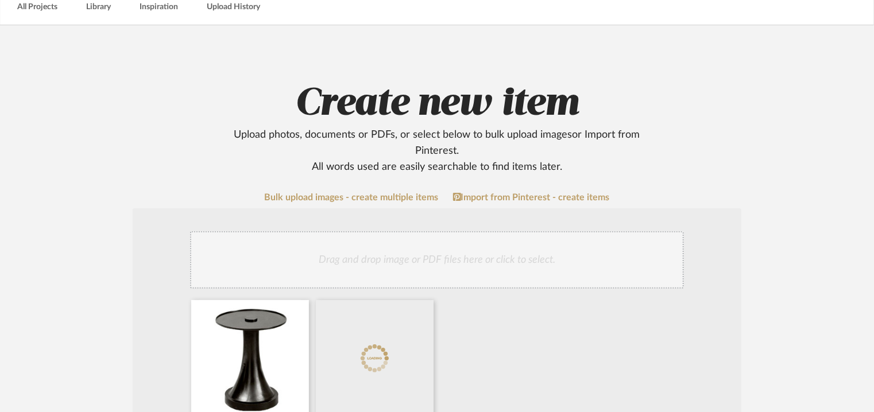
click at [455, 258] on div "Drag and drop image or PDF files here or click to select." at bounding box center [437, 259] width 494 height 57
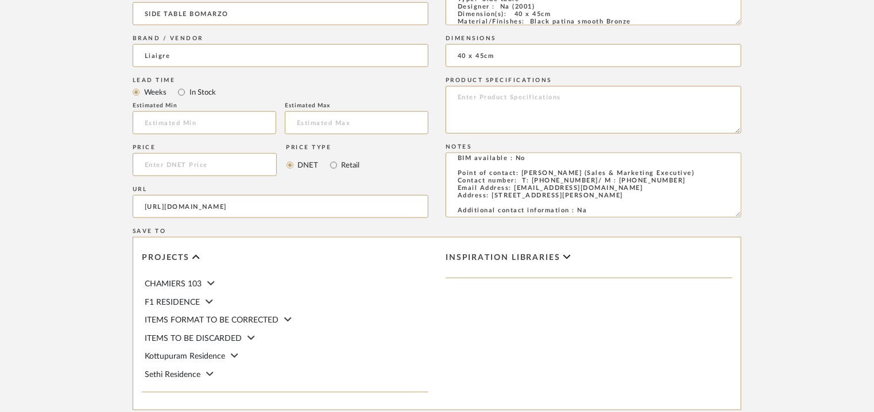
scroll to position [788, 0]
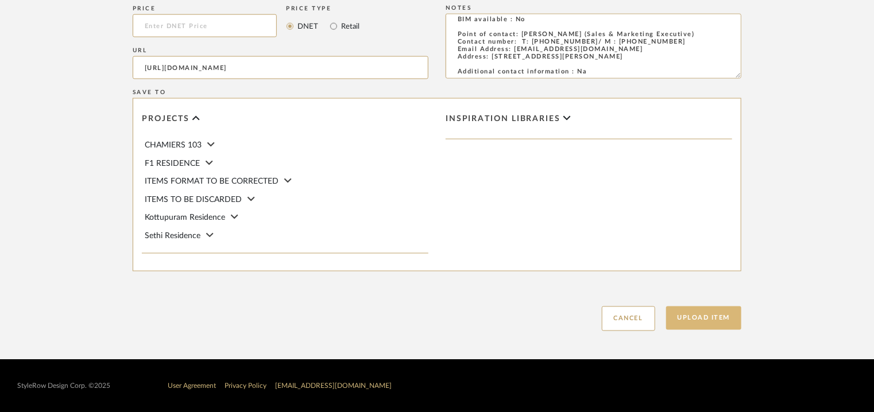
click at [699, 317] on button "Upload Item" at bounding box center [704, 319] width 76 height 24
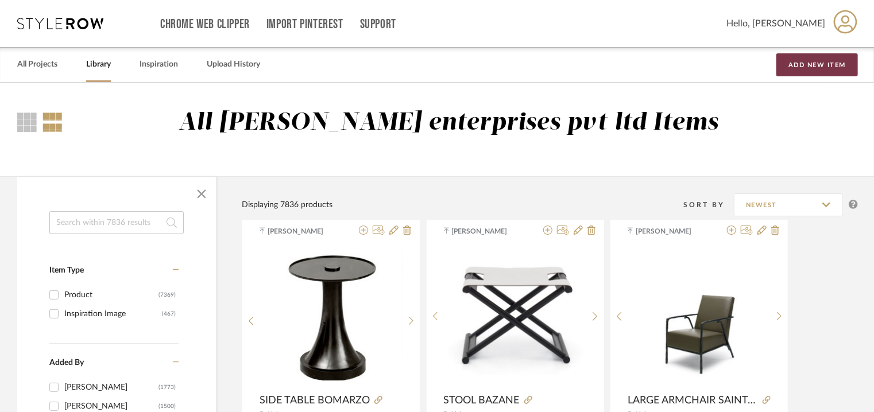
click at [834, 68] on button "Add New Item" at bounding box center [817, 64] width 82 height 23
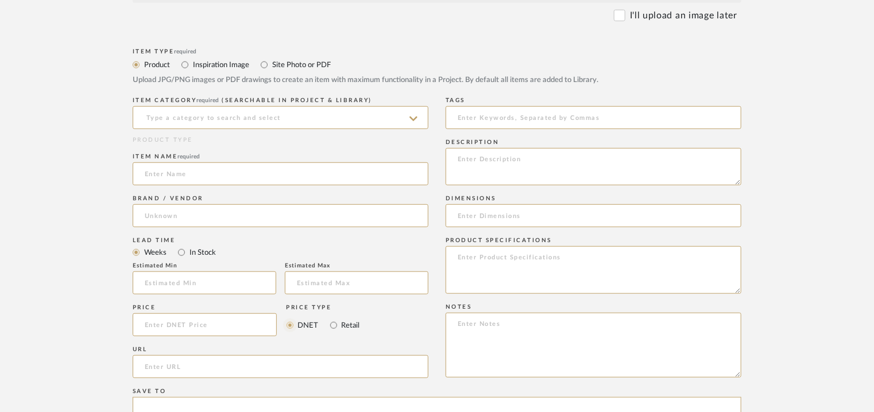
scroll to position [402, 0]
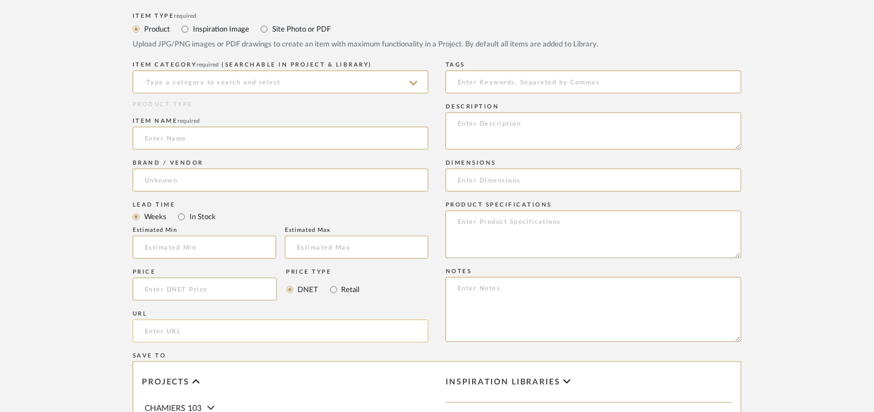
paste input "[URL][DOMAIN_NAME]"
type input "[URL][DOMAIN_NAME]"
click at [228, 86] on input at bounding box center [281, 82] width 296 height 23
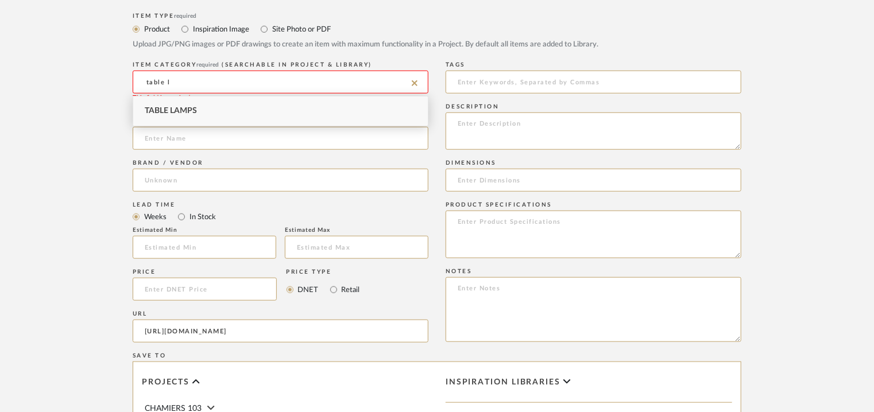
click at [216, 109] on div "Table Lamps" at bounding box center [280, 110] width 294 height 29
type input "Table Lamps"
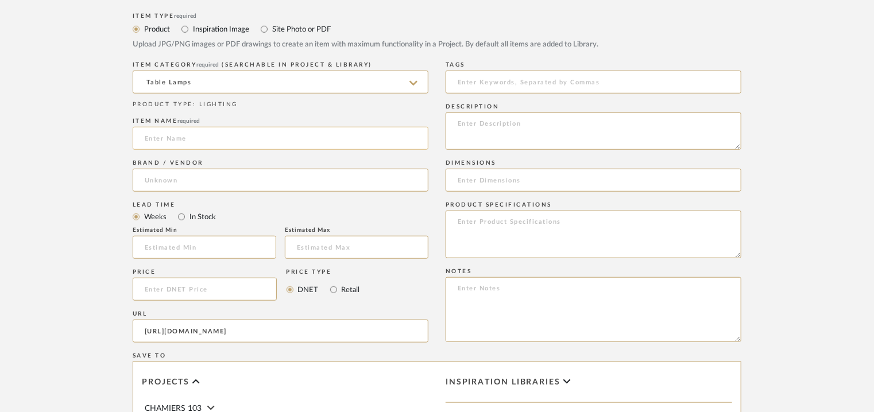
paste input "Lamp Citron"
click at [155, 137] on input "Lamp Citron" at bounding box center [281, 138] width 296 height 23
click at [154, 138] on input "Lamp Citron" at bounding box center [281, 138] width 296 height 23
type input "LAMP CITRON"
click at [166, 183] on input at bounding box center [281, 180] width 296 height 23
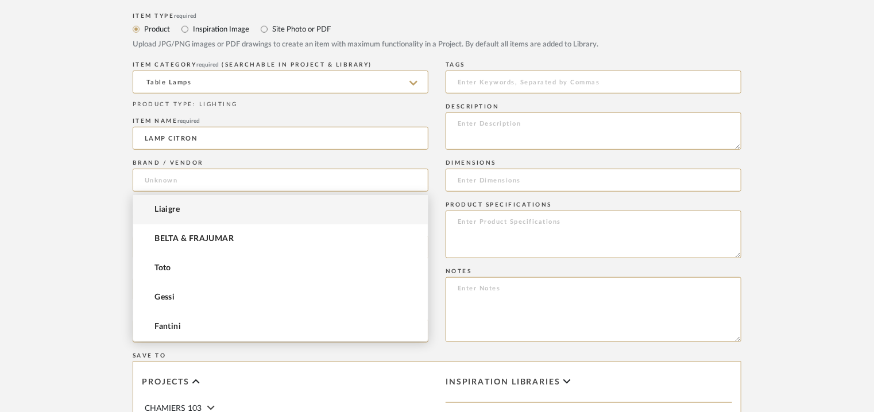
click at [165, 205] on span "Liaigre" at bounding box center [166, 210] width 25 height 10
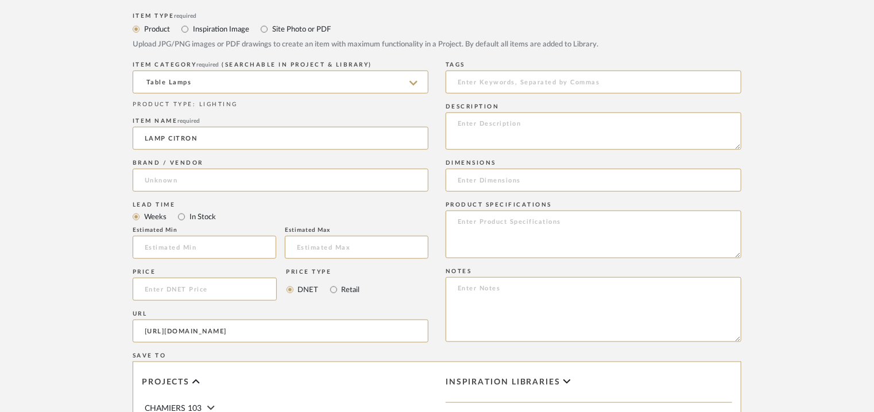
type input "Liaigre"
click at [493, 81] on input at bounding box center [593, 82] width 296 height 23
type input "T"
type input "table lamp,"
click at [452, 118] on textarea at bounding box center [593, 131] width 296 height 37
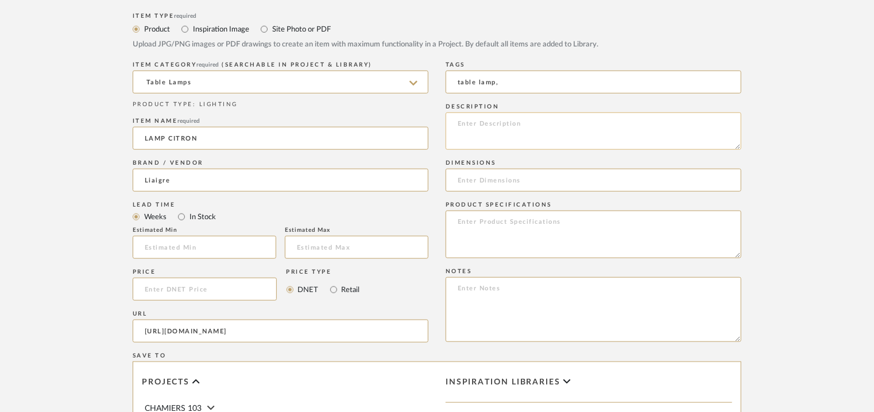
paste textarea "Type: Table Lamp Designer: Na Dimension(s): Structure: 23,5x18x39 cm - lampshad…"
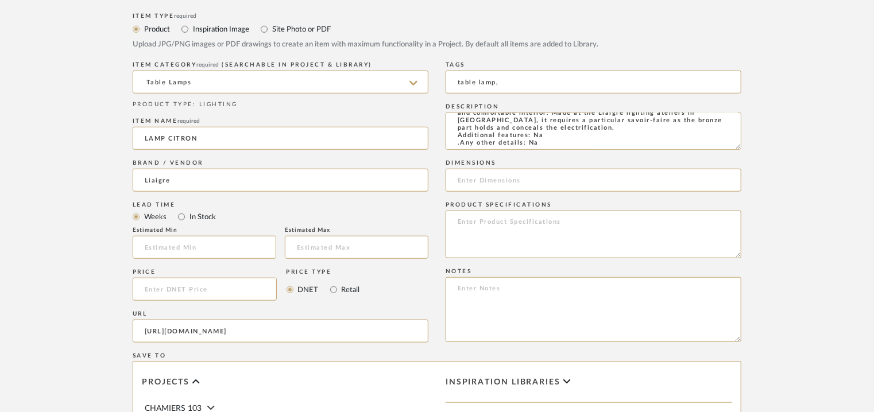
type textarea "Type: Table Lamp Designer: Na Dimension(s): Structure: 23,5x18x39 cm - lampshad…"
click at [457, 177] on input at bounding box center [593, 180] width 296 height 23
paste input "Structure: 23,5x18x39 cm - lampshade: Diam.48/44x33 cm."
type input "Structure: 23,5x18x39 cm - lampshade: Diam.48/44x33 cm."
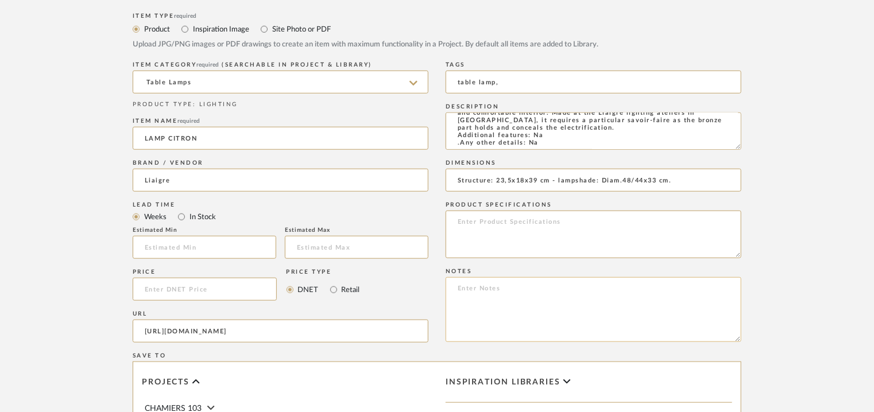
click at [456, 285] on textarea at bounding box center [593, 309] width 296 height 65
paste textarea "Price : On request Lead time: On request Customizable : Na 3D available : No BI…"
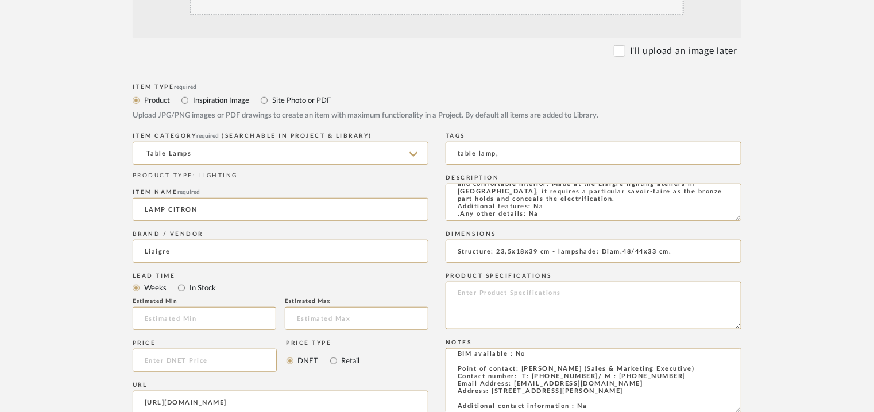
scroll to position [230, 0]
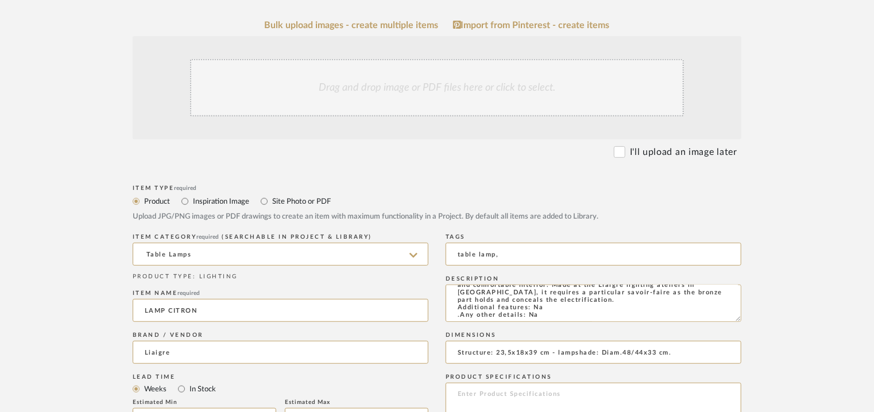
type textarea "Price : On request Lead time: On request Customizable : Na 3D available : No BI…"
click at [444, 97] on div "Drag and drop image or PDF files here or click to select." at bounding box center [437, 87] width 494 height 57
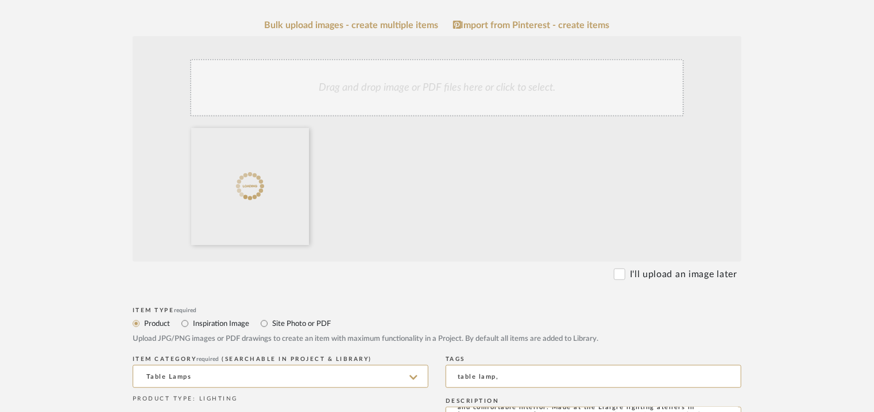
click at [385, 81] on div "Drag and drop image or PDF files here or click to select." at bounding box center [437, 87] width 494 height 57
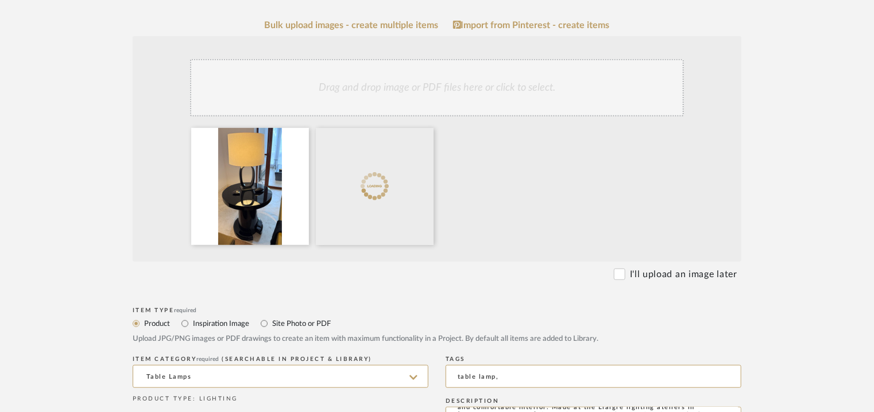
click at [416, 82] on div "Drag and drop image or PDF files here or click to select." at bounding box center [437, 87] width 494 height 57
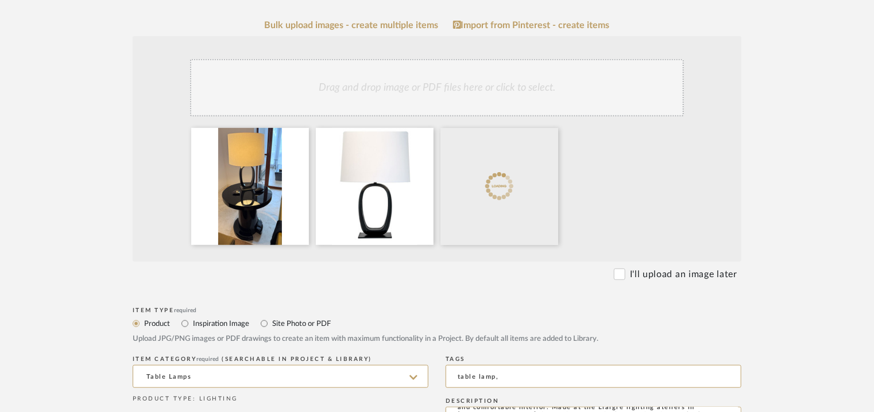
click at [463, 96] on div "Drag and drop image or PDF files here or click to select." at bounding box center [437, 87] width 494 height 57
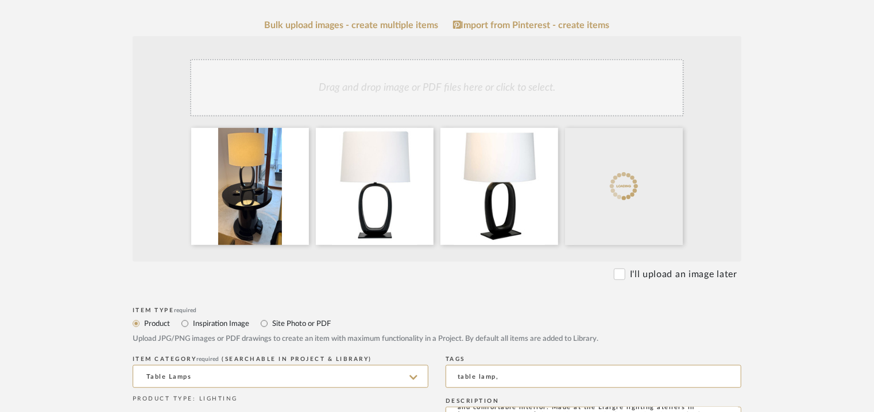
click at [468, 81] on div "Drag and drop image or PDF files here or click to select." at bounding box center [437, 87] width 494 height 57
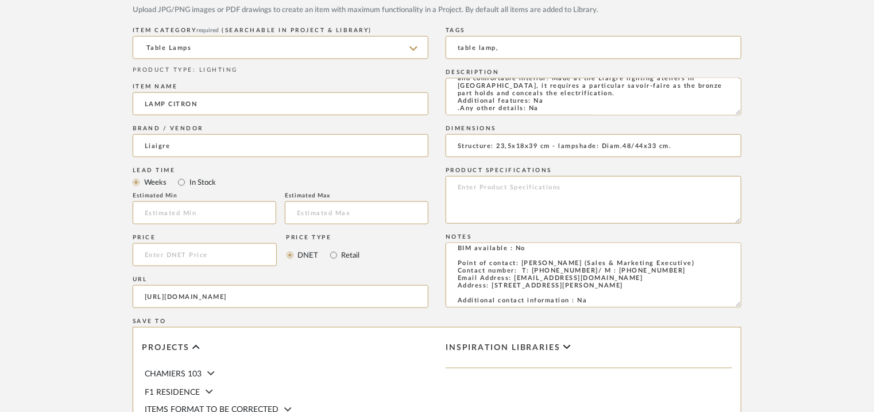
scroll to position [861, 0]
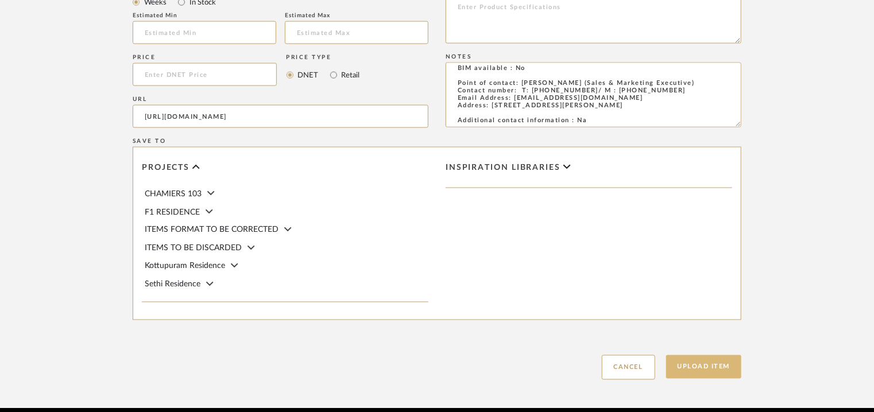
click at [716, 374] on button "Upload Item" at bounding box center [704, 367] width 76 height 24
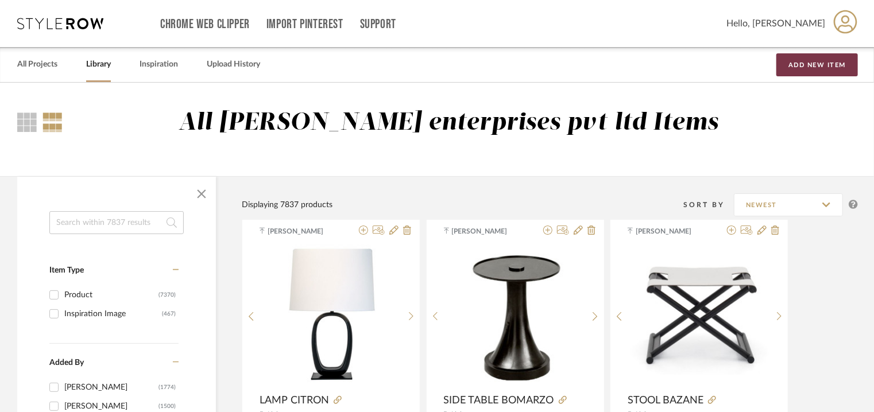
click at [802, 64] on button "Add New Item" at bounding box center [817, 64] width 82 height 23
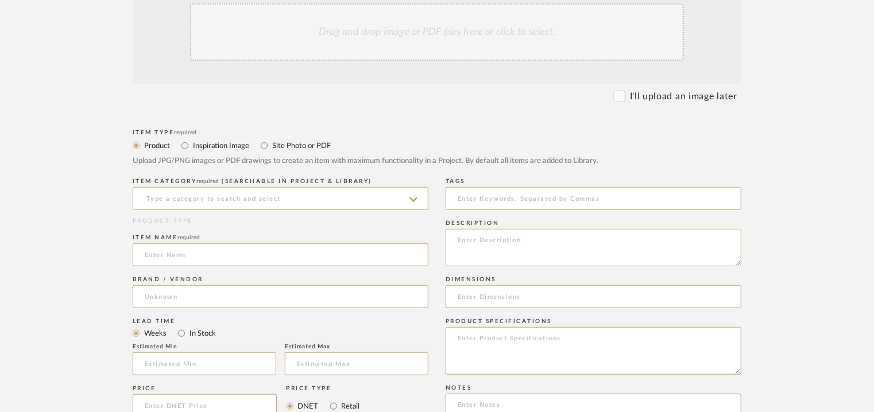
scroll to position [287, 0]
paste textarea "Type: Wall light/ sconce Designer: Ceated by [PERSON_NAME] for Liaigre (2019). …"
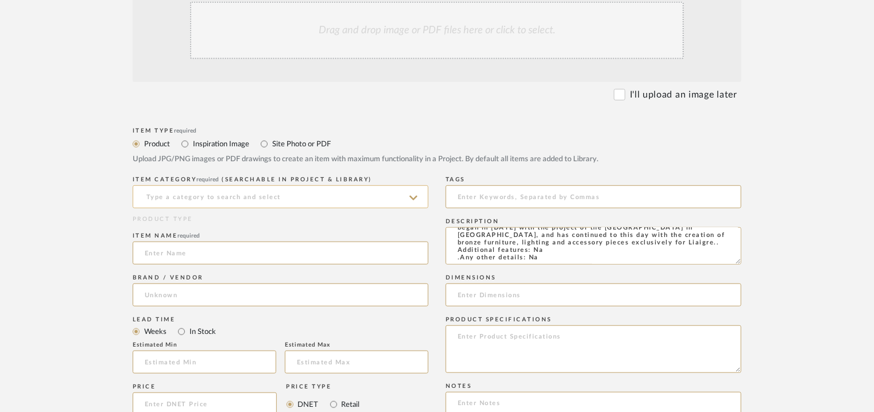
type textarea "Type: Wall light/ sconce Designer: Ceated by [PERSON_NAME] for Liaigre (2019). …"
click at [263, 198] on input at bounding box center [281, 196] width 296 height 23
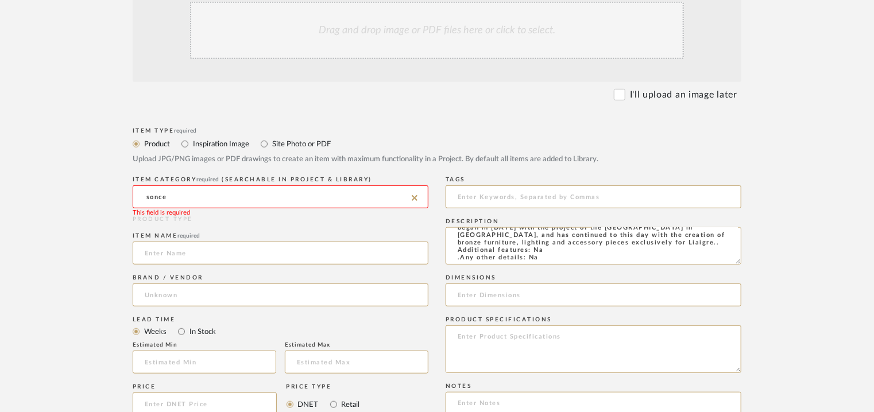
drag, startPoint x: 172, startPoint y: 193, endPoint x: 104, endPoint y: 201, distance: 68.1
click at [104, 201] on form "Bulk upload images - create multiple items Import from Pinterest - create items…" at bounding box center [436, 336] width 731 height 747
type input "sonce"
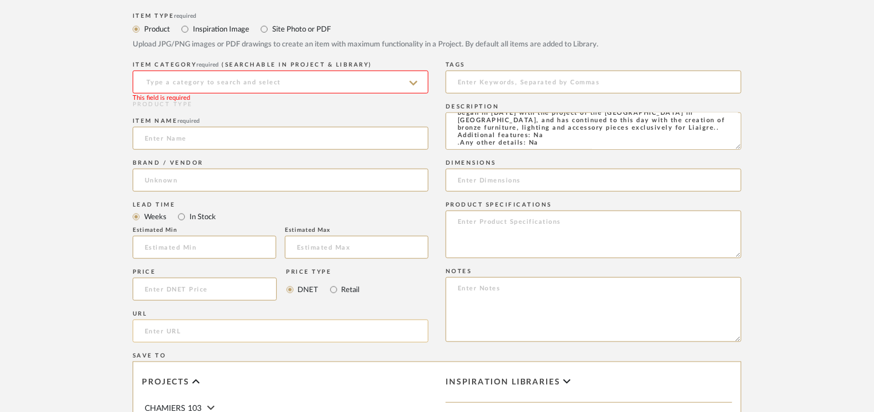
paste input "[URL][DOMAIN_NAME][PERSON_NAME]"
type input "[URL][DOMAIN_NAME][PERSON_NAME]"
click at [182, 87] on input at bounding box center [281, 82] width 296 height 23
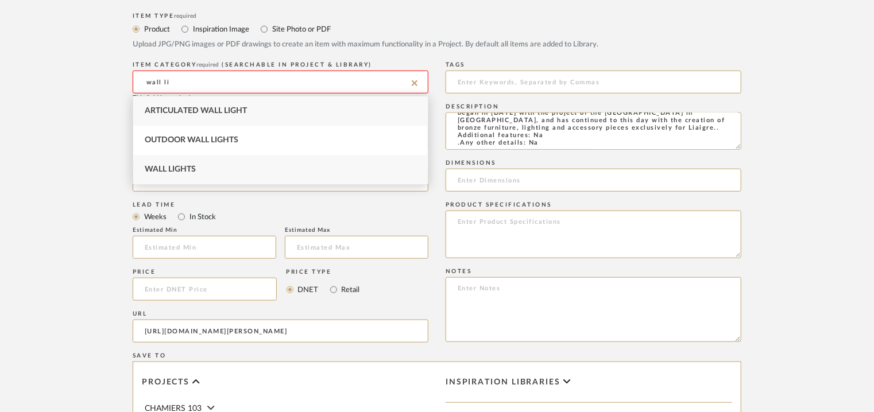
click at [185, 164] on div "Wall Lights" at bounding box center [280, 169] width 294 height 29
type input "Wall Lights"
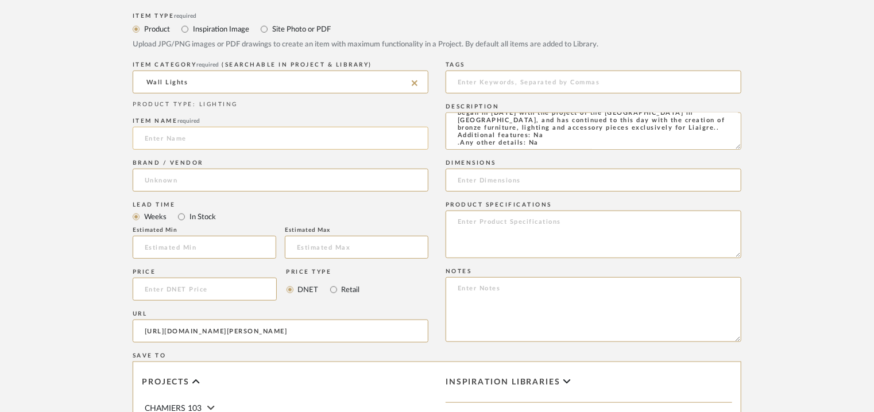
click at [155, 138] on input at bounding box center [281, 138] width 296 height 23
paste input "Albalauze"
drag, startPoint x: 150, startPoint y: 137, endPoint x: 153, endPoint y: 147, distance: 10.6
click at [151, 138] on input "Albalauze" at bounding box center [281, 138] width 296 height 23
type input "ALBALAUZE"
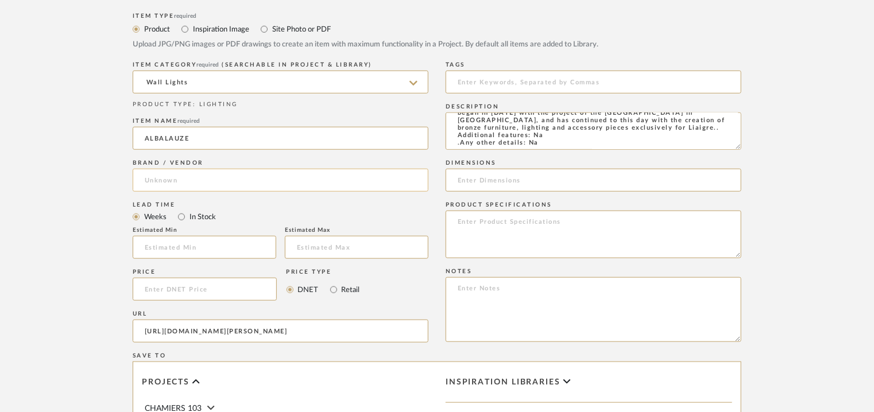
click at [164, 182] on input at bounding box center [281, 180] width 296 height 23
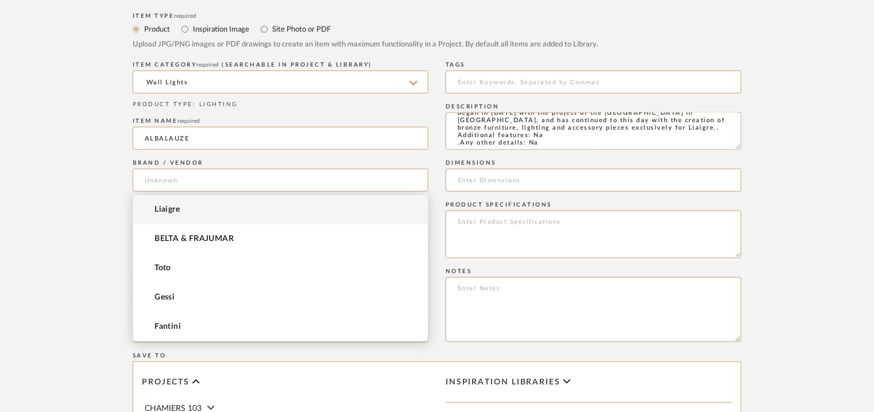
click at [168, 206] on span "Liaigre" at bounding box center [166, 210] width 25 height 10
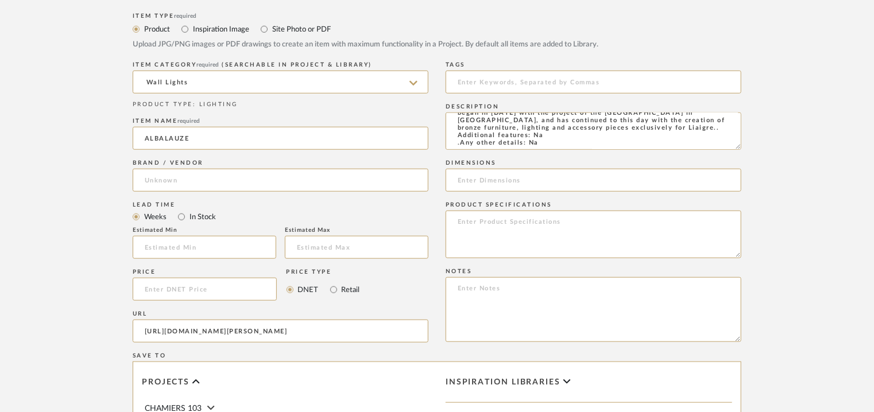
type input "Liaigre"
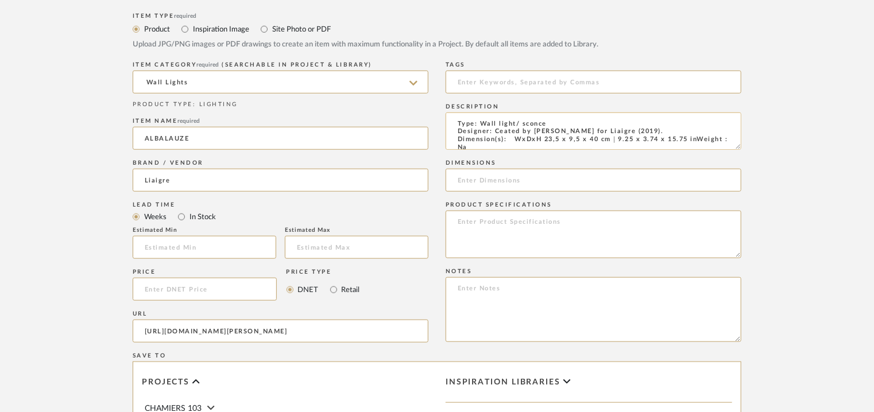
scroll to position [57, 0]
drag, startPoint x: 738, startPoint y: 146, endPoint x: 751, endPoint y: 220, distance: 74.7
click at [751, 219] on form "Bulk upload images - create multiple items Import from Pinterest - create items…" at bounding box center [436, 221] width 731 height 747
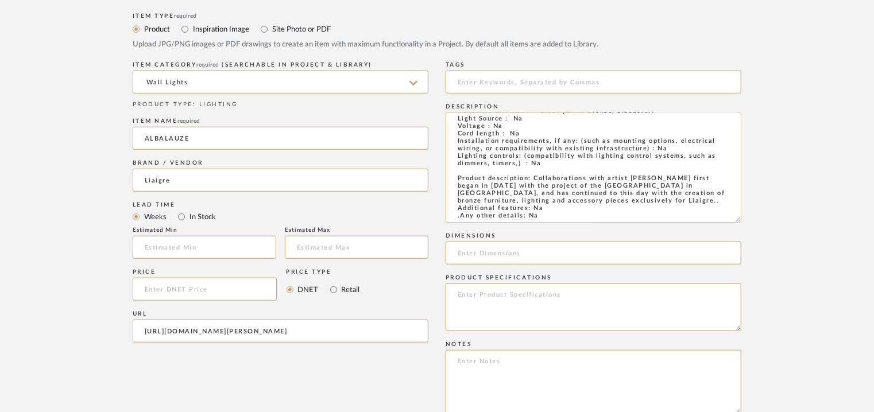
scroll to position [0, 0]
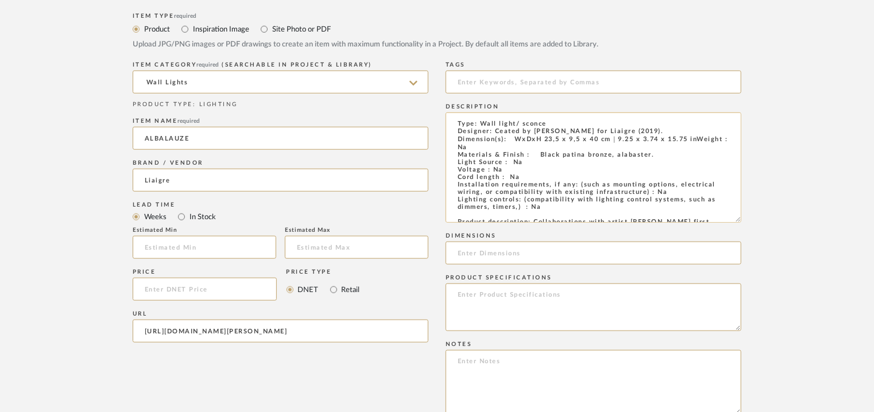
click at [464, 146] on textarea "Type: Wall light/ sconce Designer: Ceated by [PERSON_NAME] for Liaigre (2019). …" at bounding box center [593, 168] width 296 height 110
drag, startPoint x: 689, startPoint y: 141, endPoint x: 547, endPoint y: 141, distance: 141.8
click at [512, 142] on textarea "Type: Wall light/ sconce Designer: Ceated by [PERSON_NAME] for Liaigre (2019). …" at bounding box center [593, 168] width 296 height 110
type textarea "Type: Wall light/ sconce Designer: Ceated by [PERSON_NAME] for Liaigre (2019). …"
paste input "WxDxH 23,5 x 9,5 x 40 cm｜9.25 x 3.74 x 15.75 in"
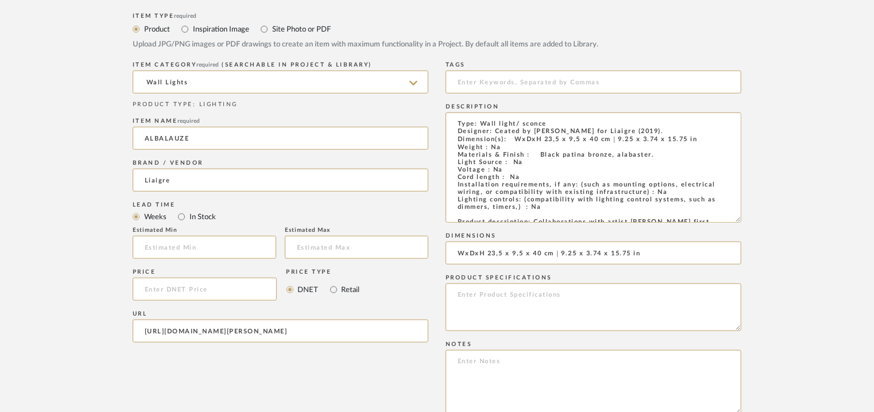
type input "WxDxH 23,5 x 9,5 x 40 cm｜9.25 x 3.74 x 15.75 in"
drag, startPoint x: 487, startPoint y: 301, endPoint x: 472, endPoint y: 364, distance: 64.8
click at [472, 364] on textarea at bounding box center [593, 382] width 296 height 65
paste textarea "Price : On request Lead time: On request Customizable : Na 3D available : No BI…"
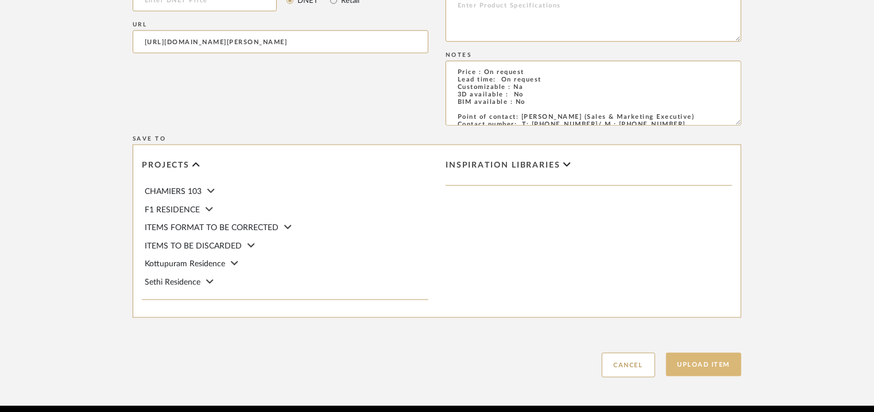
type textarea "Price : On request Lead time: On request Customizable : Na 3D available : No BI…"
click at [699, 359] on button "Upload Item" at bounding box center [704, 365] width 76 height 24
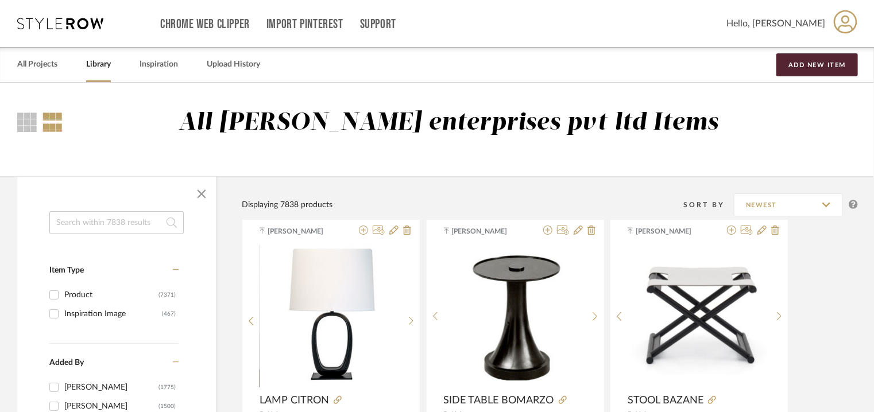
click at [104, 222] on input at bounding box center [116, 222] width 134 height 23
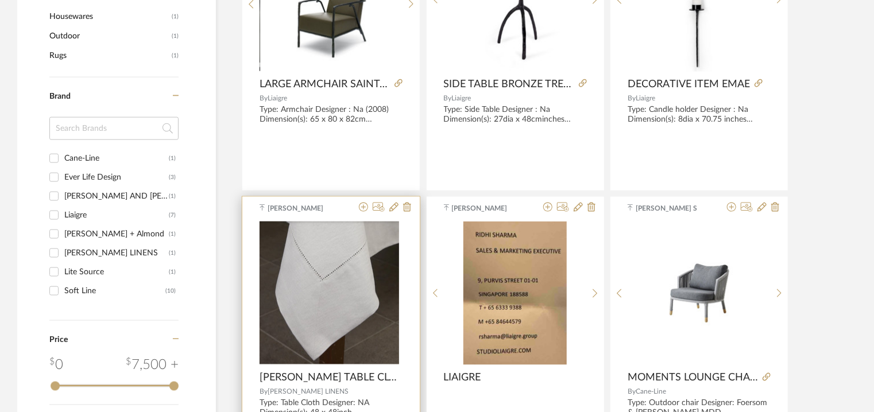
scroll to position [746, 0]
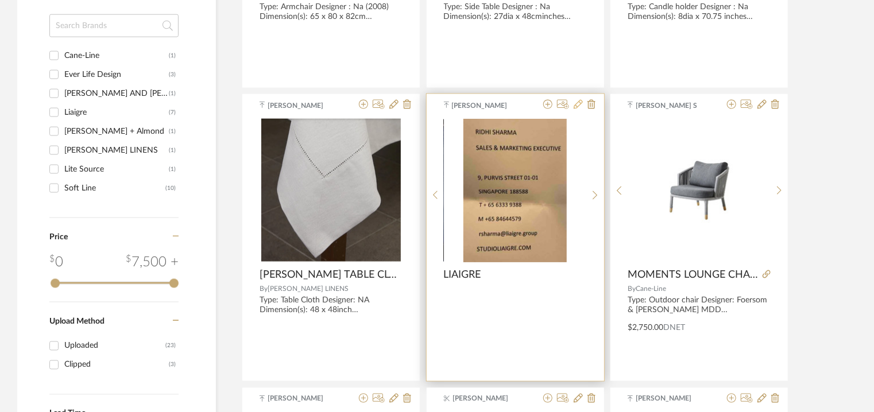
type input "LIAI"
click at [580, 102] on icon at bounding box center [577, 104] width 9 height 9
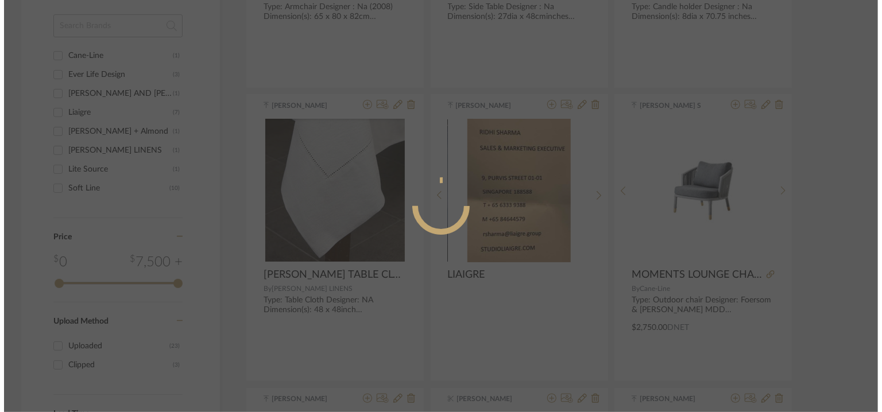
scroll to position [0, 0]
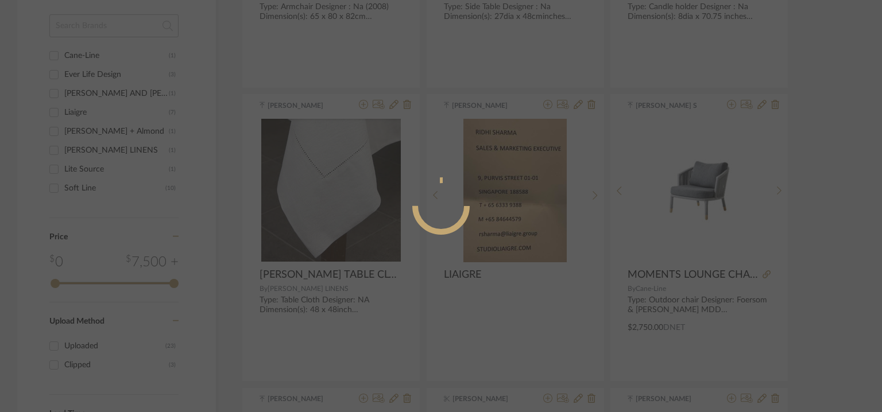
radio input "true"
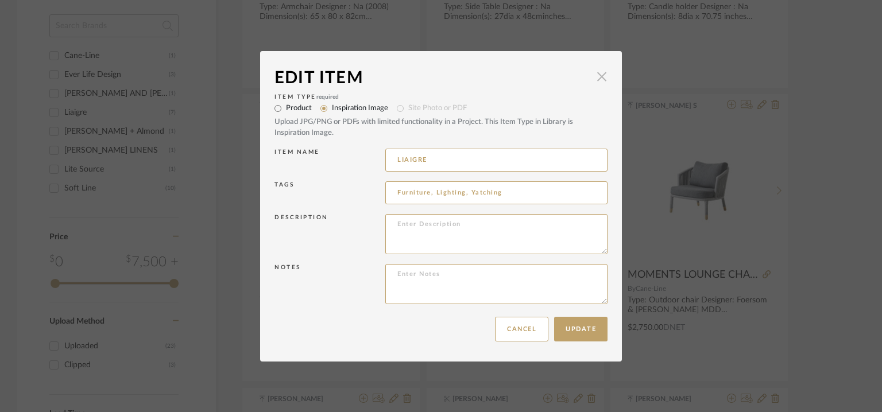
click at [597, 76] on span "button" at bounding box center [601, 76] width 23 height 23
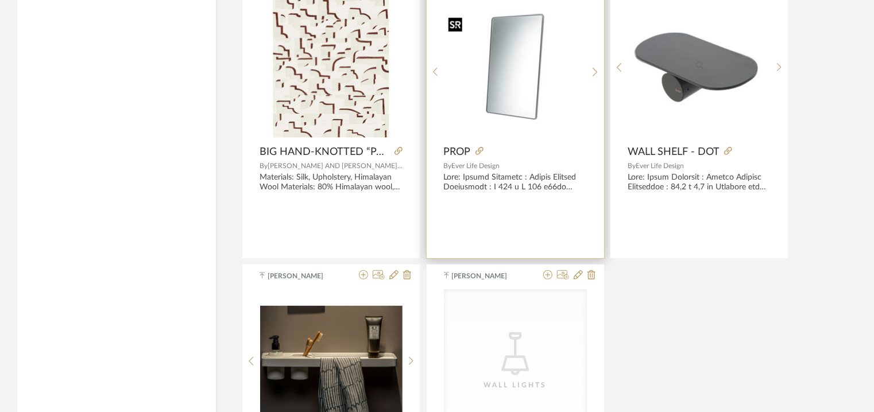
scroll to position [2526, 0]
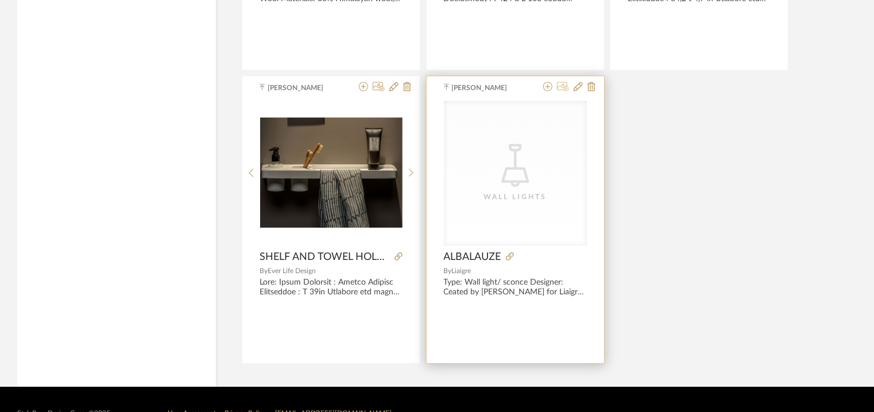
click at [565, 82] on icon at bounding box center [563, 86] width 12 height 9
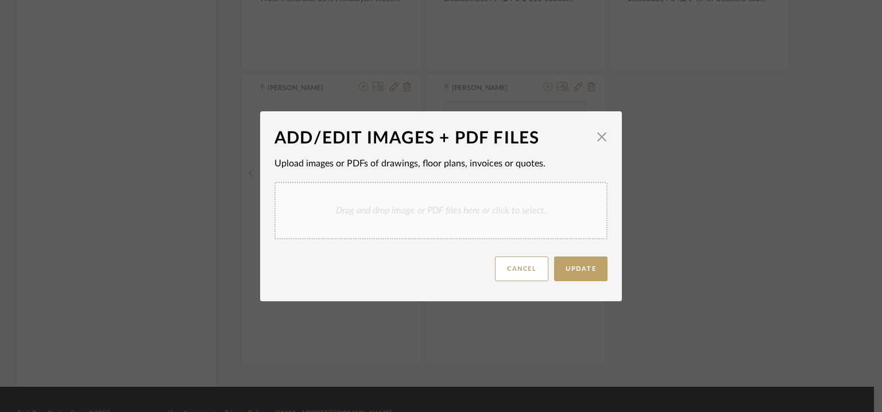
click at [351, 195] on div "Drag and drop image or PDF files here or click to select." at bounding box center [440, 210] width 333 height 57
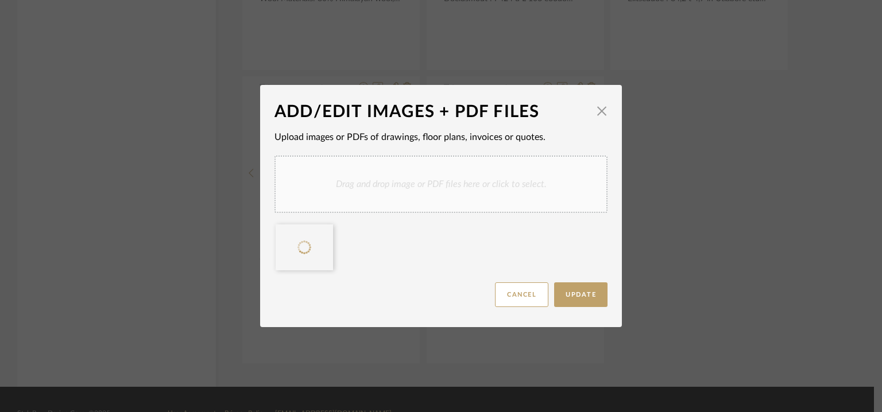
click at [385, 177] on div "Drag and drop image or PDF files here or click to select." at bounding box center [440, 184] width 333 height 57
click at [418, 192] on div "Drag and drop image or PDF files here or click to select." at bounding box center [440, 184] width 333 height 57
click at [586, 292] on span "Update" at bounding box center [580, 295] width 30 height 6
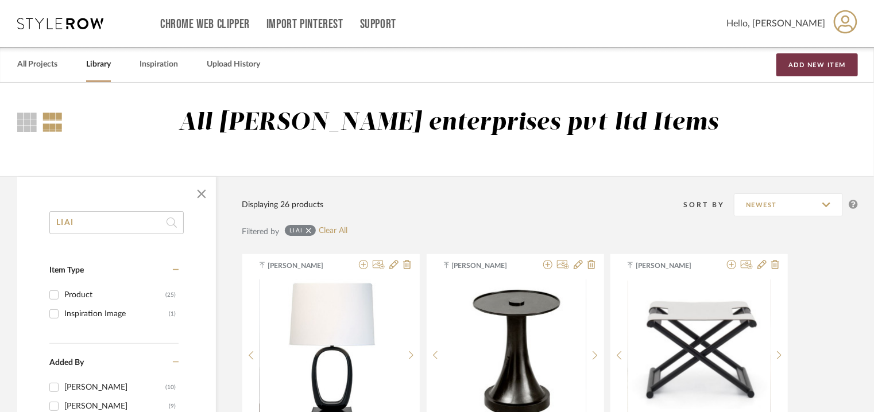
click at [802, 61] on button "Add New Item" at bounding box center [817, 64] width 82 height 23
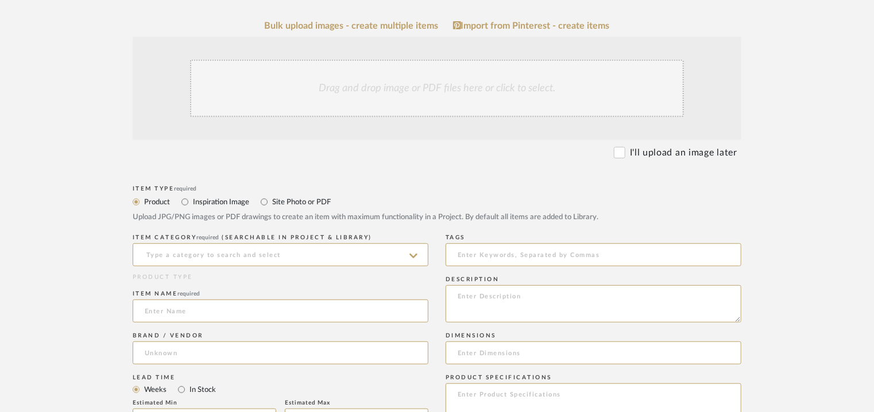
scroll to position [230, 0]
paste textarea "Type: Coffee table Designer : [PERSON_NAME] (2006) Dimension(s): 160 x 40 x 35c…"
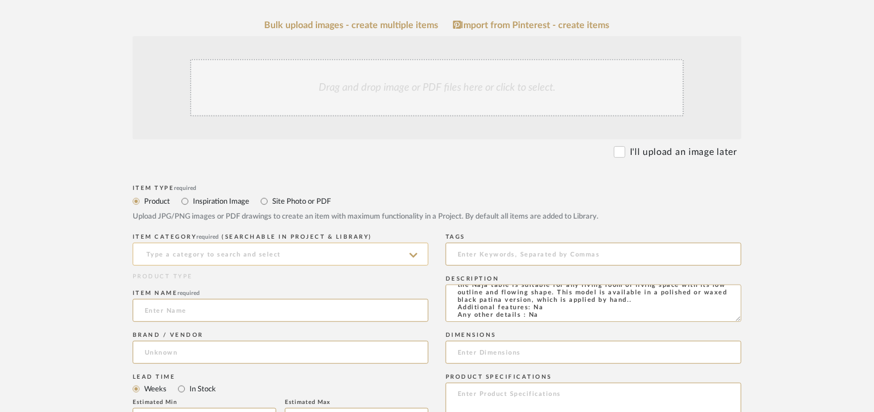
type textarea "Type: Coffee table Designer : [PERSON_NAME] (2006) Dimension(s): 160 x 40 x 35c…"
click at [151, 250] on input at bounding box center [281, 254] width 296 height 23
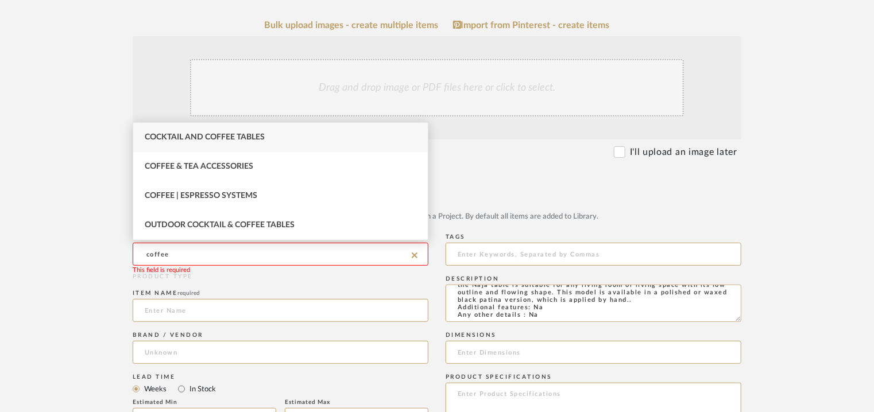
click at [235, 133] on span "Cocktail and Coffee Tables" at bounding box center [205, 137] width 120 height 8
type input "Cocktail and Coffee Tables"
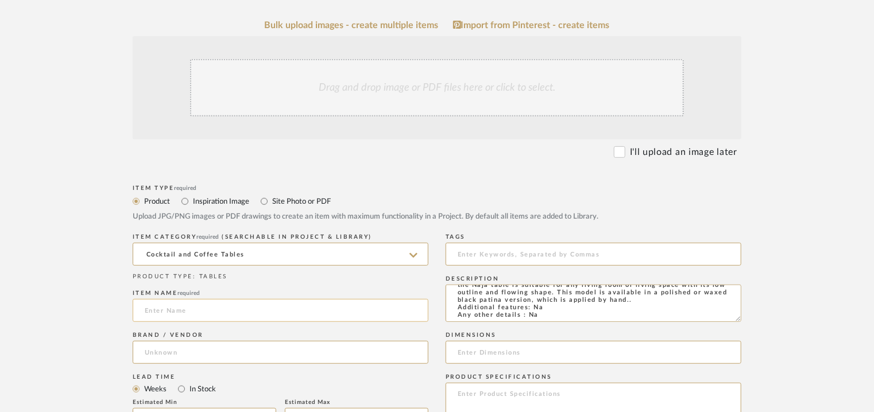
paste input "Coffee Table Naja"
type input "COFFEE TABLE NAJA"
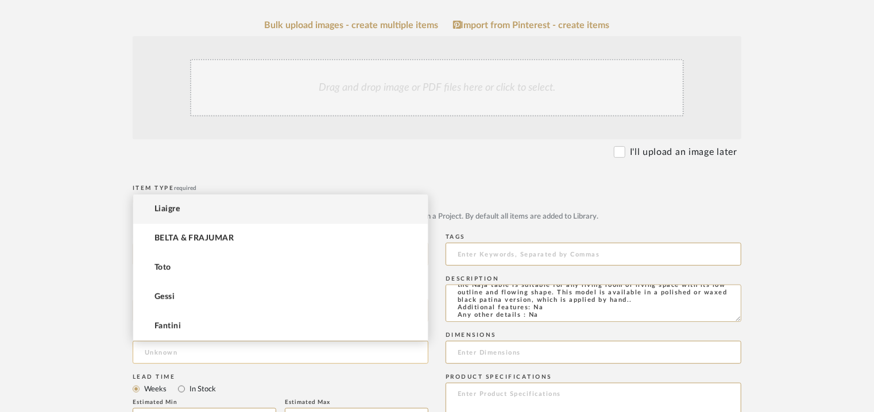
drag, startPoint x: 177, startPoint y: 350, endPoint x: 156, endPoint y: 351, distance: 21.3
click at [177, 350] on input at bounding box center [281, 352] width 296 height 23
click at [169, 210] on span "Liaigre" at bounding box center [166, 209] width 25 height 10
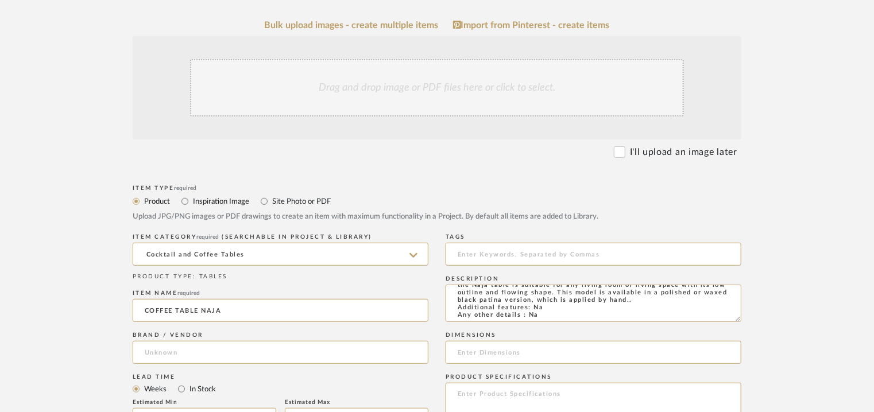
type input "Liaigre"
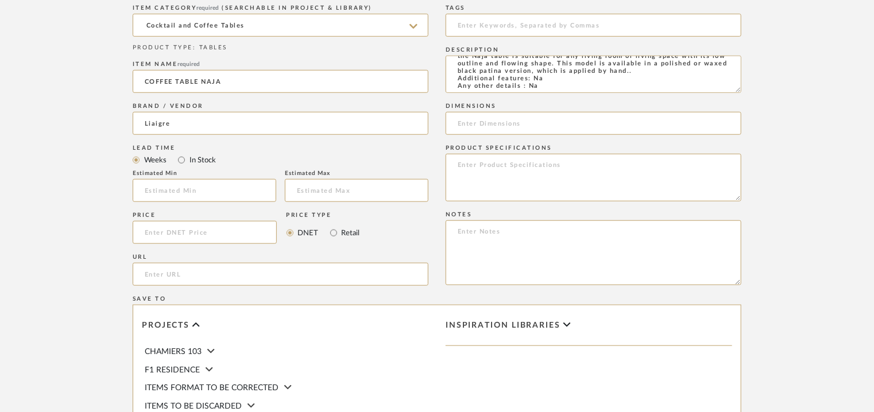
scroll to position [459, 0]
paste input "[URL][DOMAIN_NAME]"
type input "[URL][DOMAIN_NAME]"
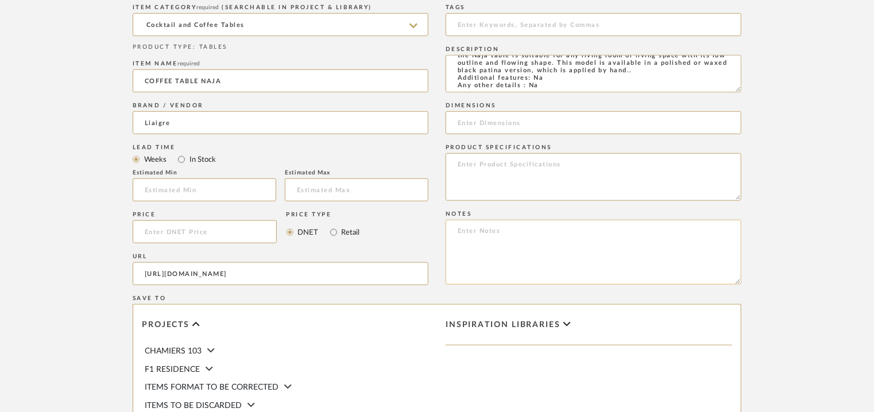
click at [550, 242] on textarea at bounding box center [593, 252] width 296 height 65
paste textarea "********* Price : On request Lead time: On request Customizable : Na 3D availab…"
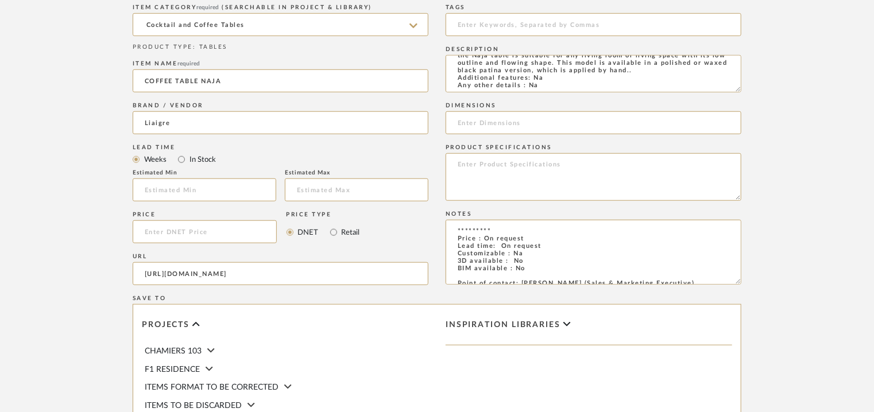
drag, startPoint x: 528, startPoint y: 230, endPoint x: 373, endPoint y: 230, distance: 155.0
click at [374, 230] on div "Item Type required Product Inspiration Image Site Photo or PDF Upload JPG/PNG i…" at bounding box center [437, 244] width 609 height 585
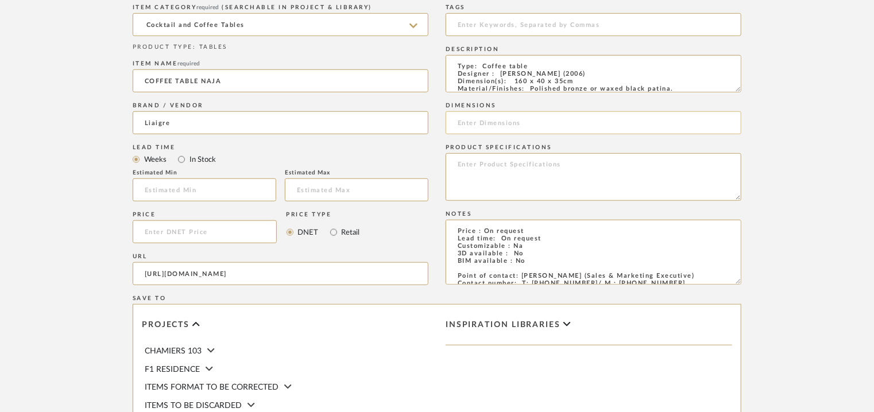
type textarea "Price : On request Lead time: On request Customizable : Na 3D available : No BI…"
click at [476, 121] on input at bounding box center [593, 122] width 296 height 23
type input "160 x 40 x 35cm"
click at [482, 28] on input at bounding box center [593, 24] width 296 height 23
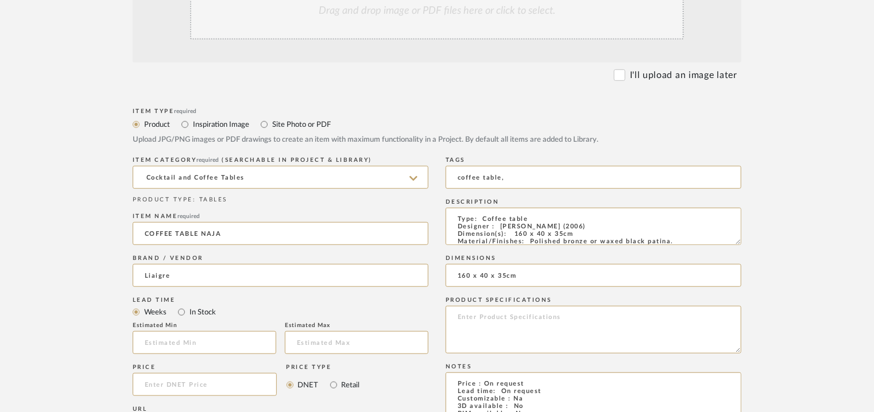
scroll to position [287, 0]
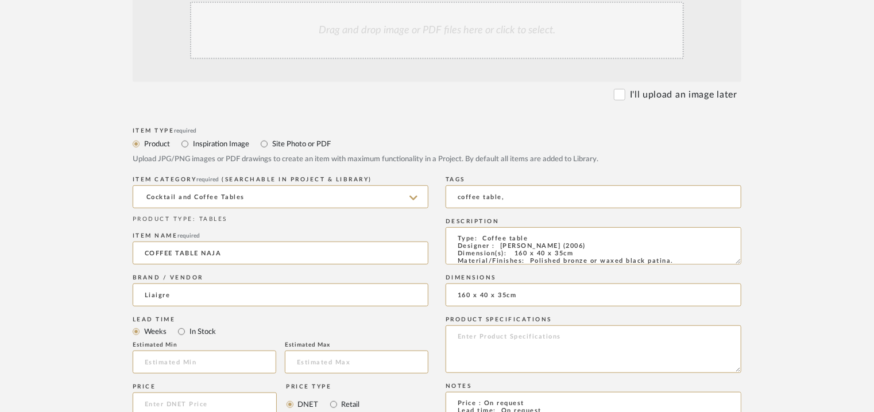
type input "coffee table,"
click at [439, 33] on div "Drag and drop image or PDF files here or click to select." at bounding box center [437, 30] width 494 height 57
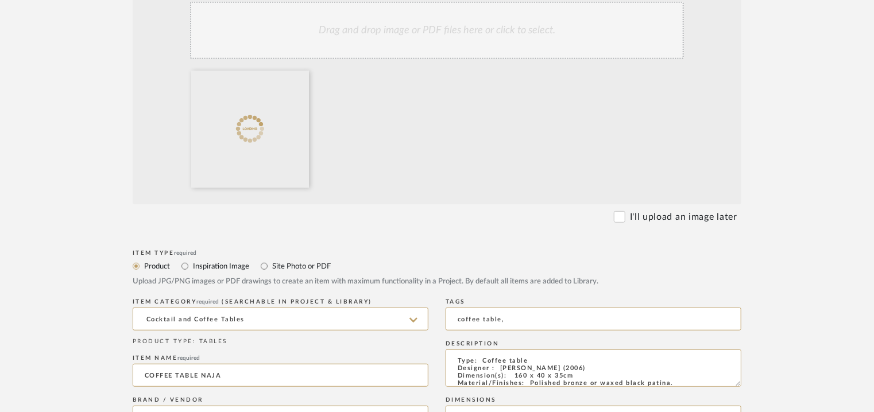
click at [449, 37] on div "Drag and drop image or PDF files here or click to select." at bounding box center [437, 30] width 494 height 57
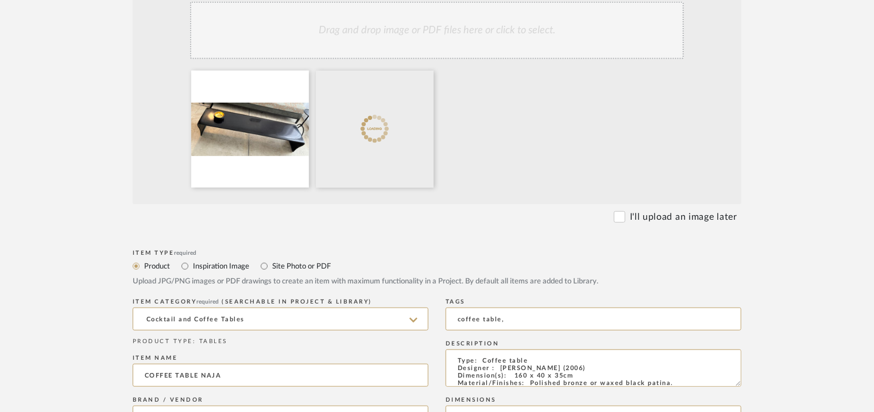
click at [482, 28] on div "Drag and drop image or PDF files here or click to select." at bounding box center [437, 30] width 494 height 57
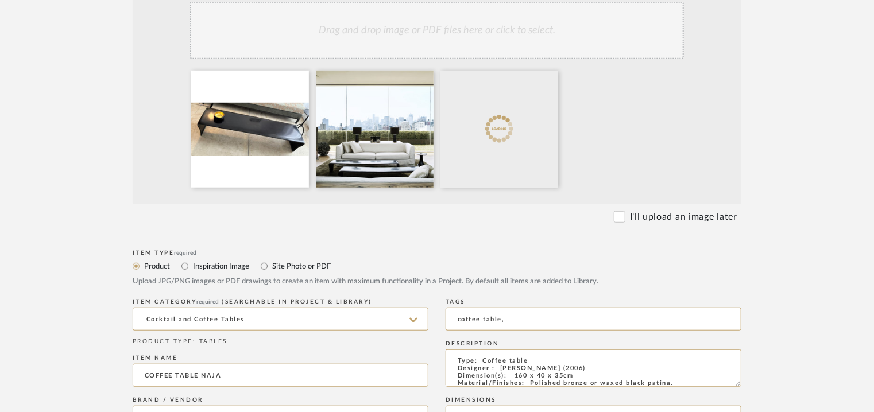
click at [497, 42] on div "Drag and drop image or PDF files here or click to select." at bounding box center [437, 30] width 494 height 57
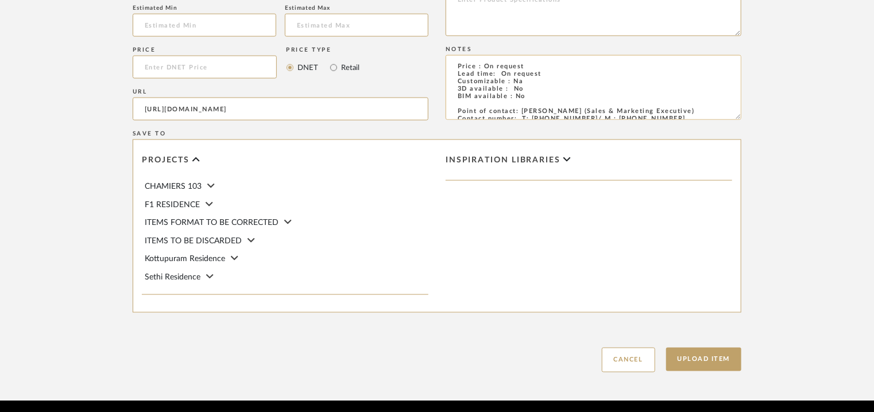
scroll to position [0, 127]
drag, startPoint x: 142, startPoint y: 103, endPoint x: 698, endPoint y: 68, distance: 556.8
click at [698, 68] on div "Item Type required Product Inspiration Image Site Photo or PDF Upload JPG/PNG i…" at bounding box center [437, 80] width 609 height 585
paste input "[URL][DOMAIN_NAME][PERSON_NAME]"
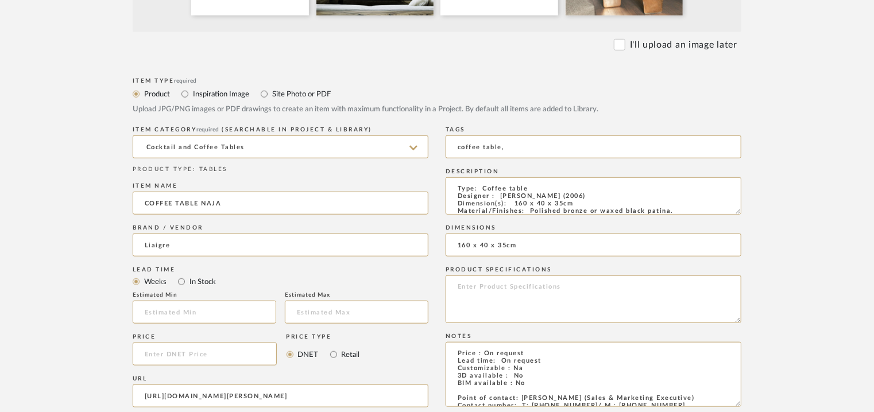
scroll to position [459, 0]
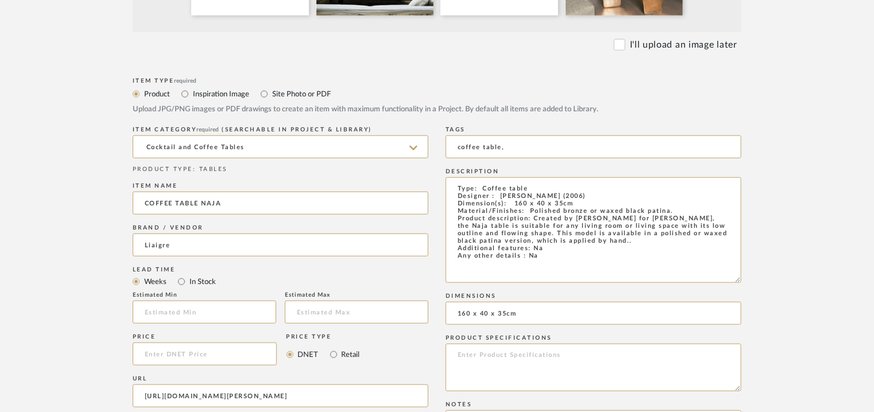
drag, startPoint x: 738, startPoint y: 211, endPoint x: 793, endPoint y: 362, distance: 160.7
click at [792, 360] on form "Bulk upload images - create multiple items Import from Pinterest - create items…" at bounding box center [436, 258] width 731 height 937
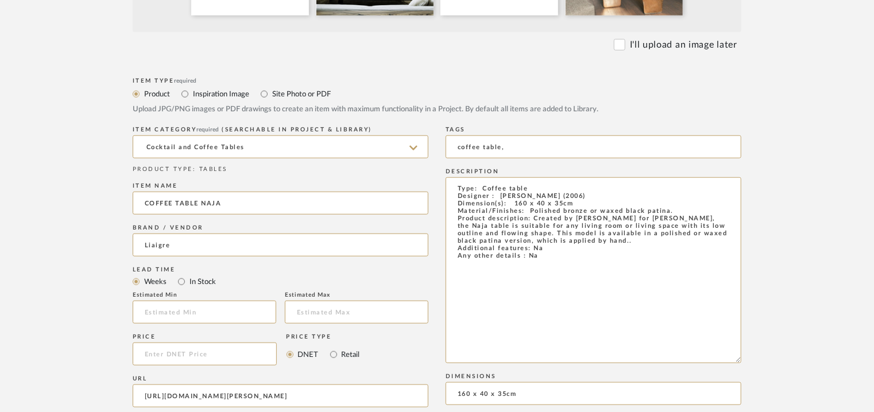
type input "[URL][DOMAIN_NAME][PERSON_NAME]"
drag, startPoint x: 441, startPoint y: 214, endPoint x: 418, endPoint y: 173, distance: 46.3
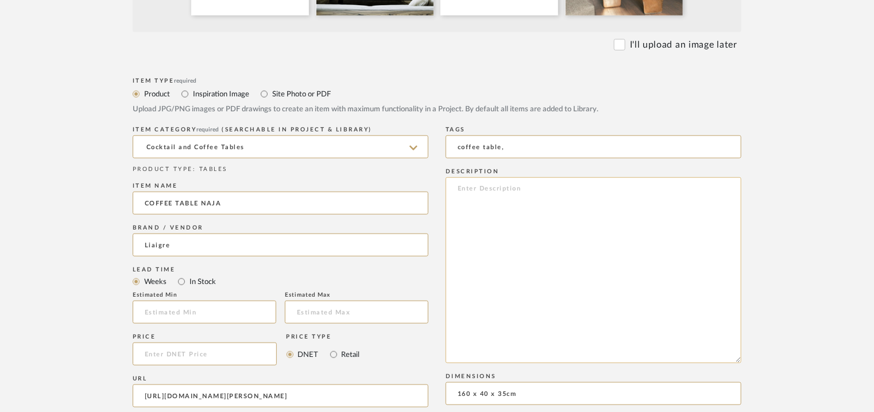
paste textarea "Type: Coffee table Designer : [PERSON_NAME] (2006) Dimension(s): WxDxH 160 x 40…"
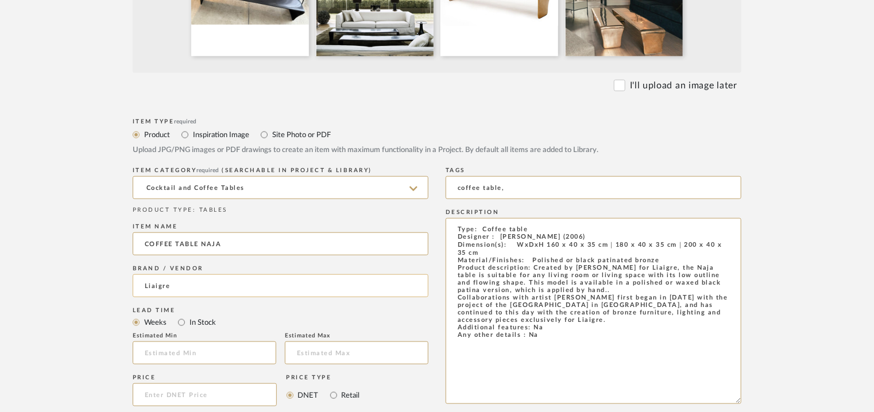
scroll to position [230, 0]
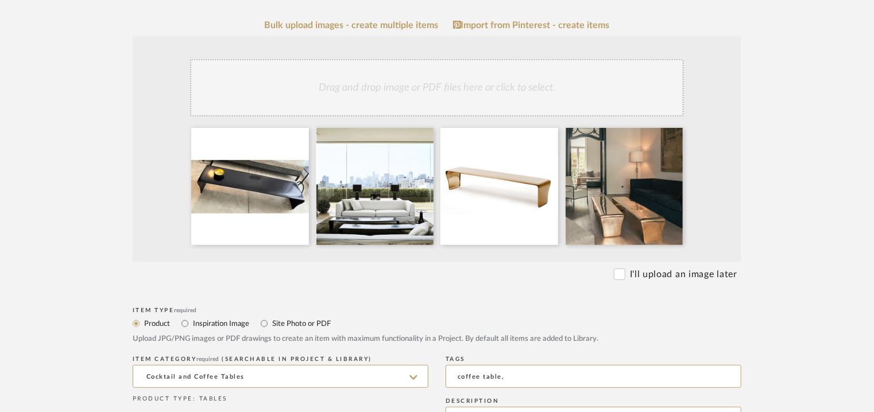
type textarea "Type: Coffee table Designer : [PERSON_NAME] (2006) Dimension(s): WxDxH 160 x 40…"
click at [372, 102] on div "Drag and drop image or PDF files here or click to select." at bounding box center [437, 87] width 494 height 57
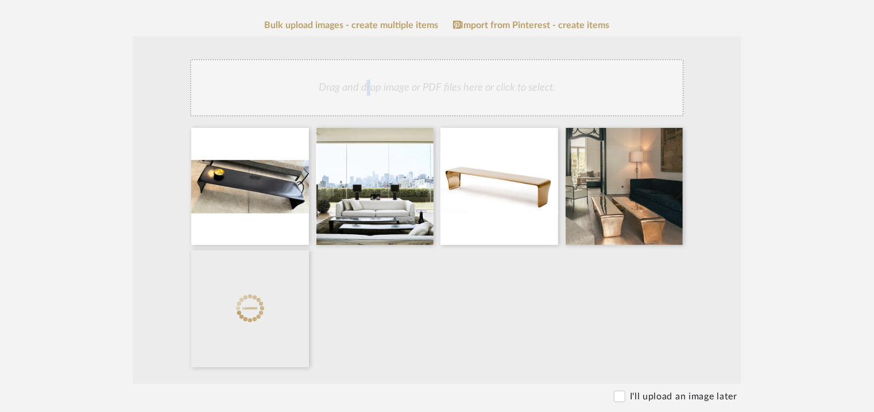
click at [372, 95] on div "Drag and drop image or PDF files here or click to select." at bounding box center [437, 87] width 494 height 57
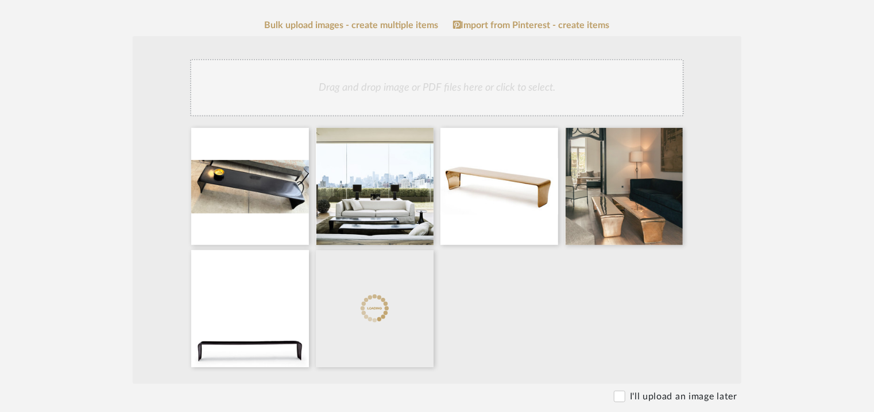
click at [474, 88] on div "Drag and drop image or PDF files here or click to select." at bounding box center [437, 87] width 494 height 57
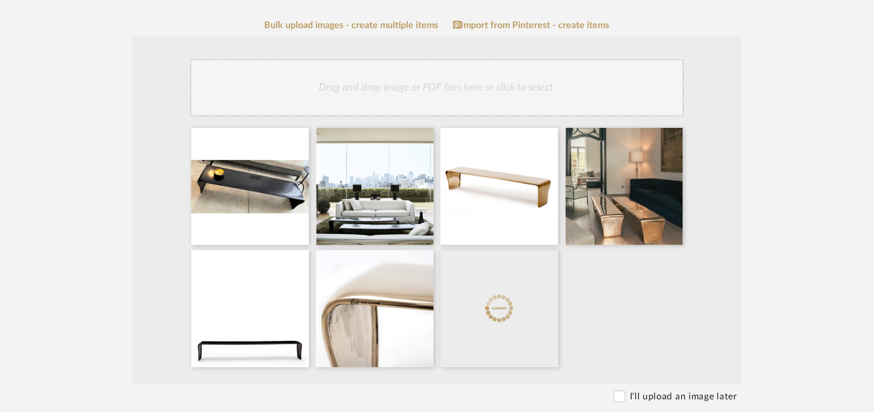
click at [315, 79] on div "Drag and drop image or PDF files here or click to select." at bounding box center [437, 87] width 494 height 57
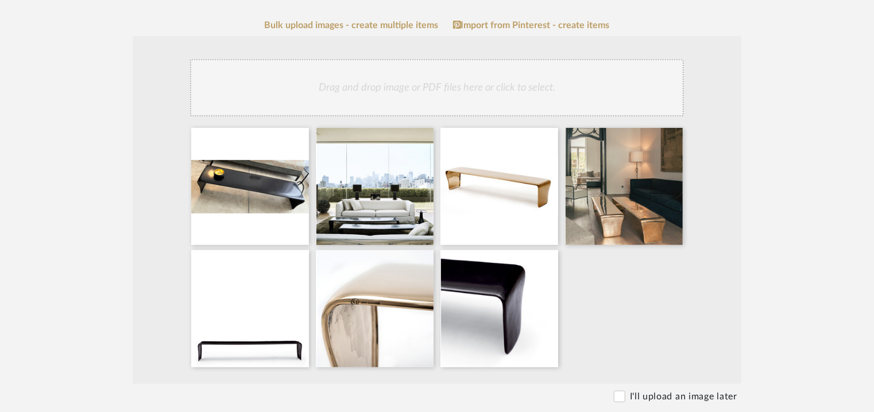
click at [409, 104] on div "Drag and drop image or PDF files here or click to select." at bounding box center [437, 87] width 494 height 57
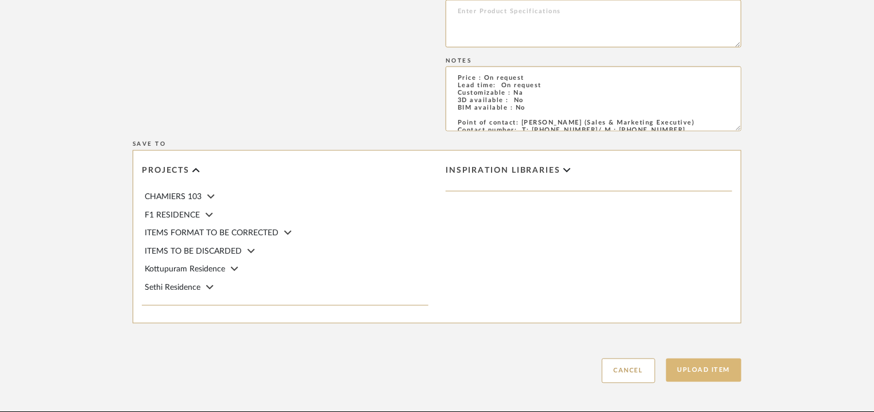
scroll to position [1059, 0]
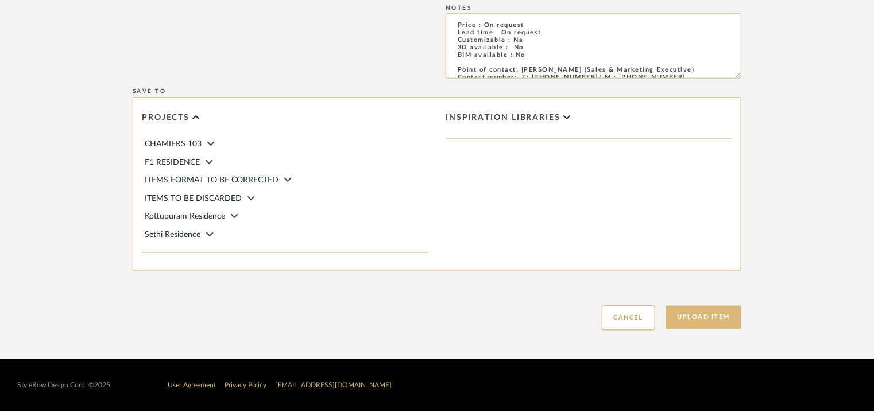
click at [726, 313] on button "Upload Item" at bounding box center [704, 318] width 76 height 24
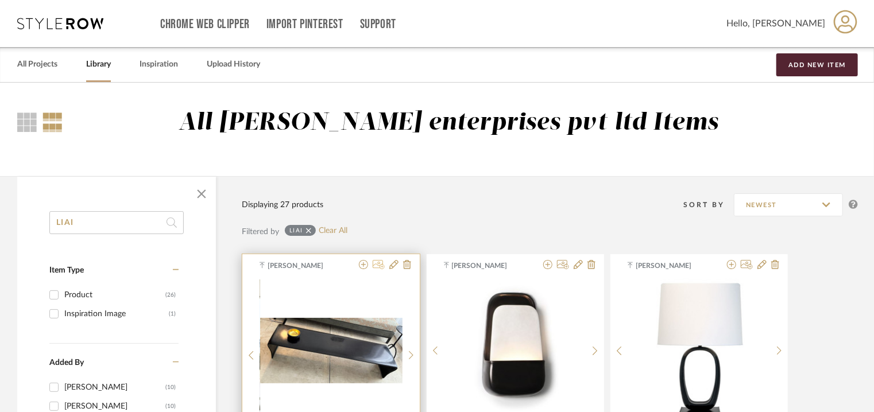
click at [378, 266] on icon at bounding box center [379, 264] width 12 height 9
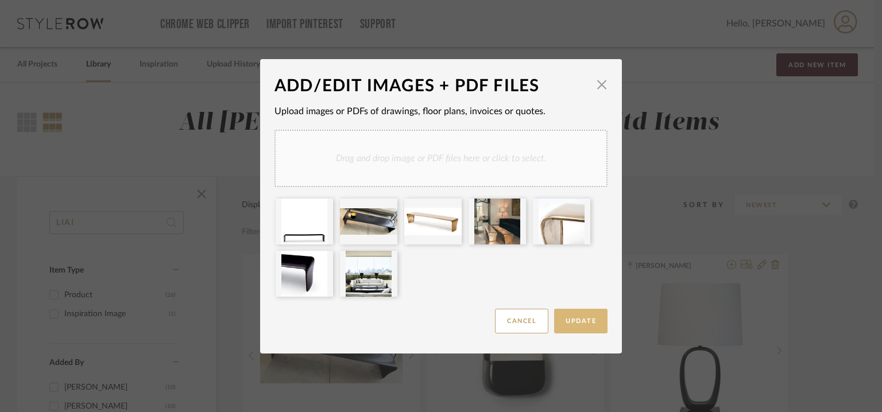
click at [598, 324] on button "Update" at bounding box center [580, 321] width 53 height 25
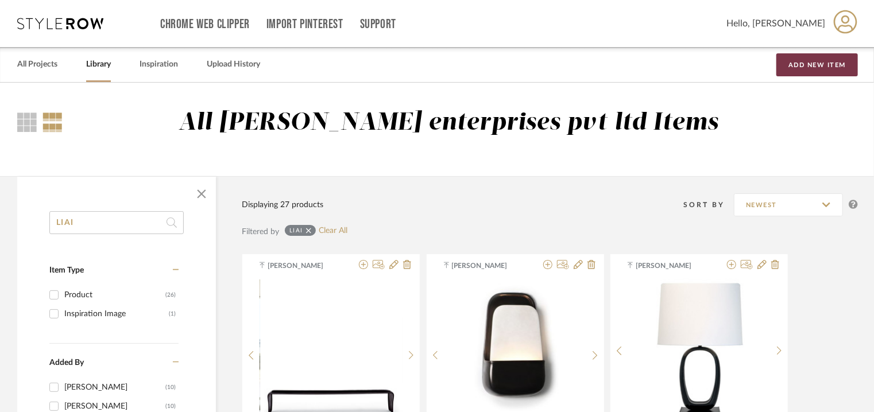
click at [796, 60] on button "Add New Item" at bounding box center [817, 64] width 82 height 23
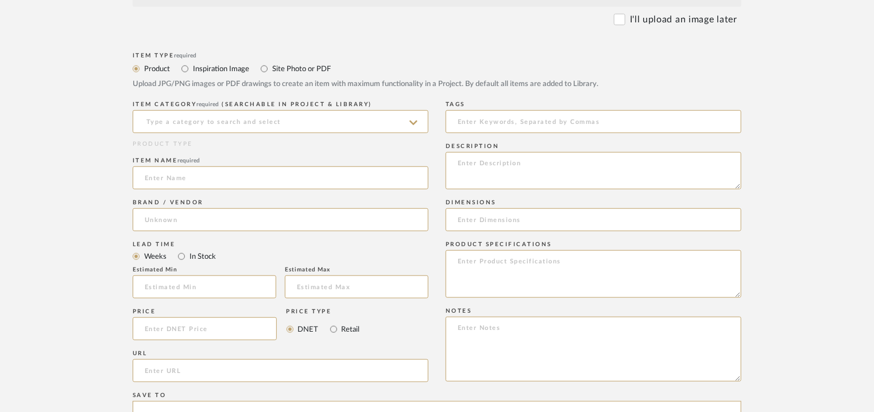
scroll to position [459, 0]
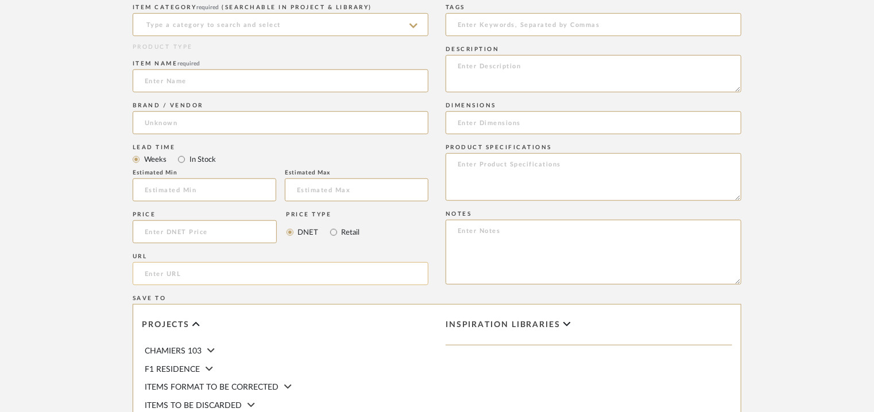
paste input "[URL][DOMAIN_NAME]"
type input "[URL][DOMAIN_NAME]"
click at [212, 17] on input at bounding box center [281, 24] width 296 height 23
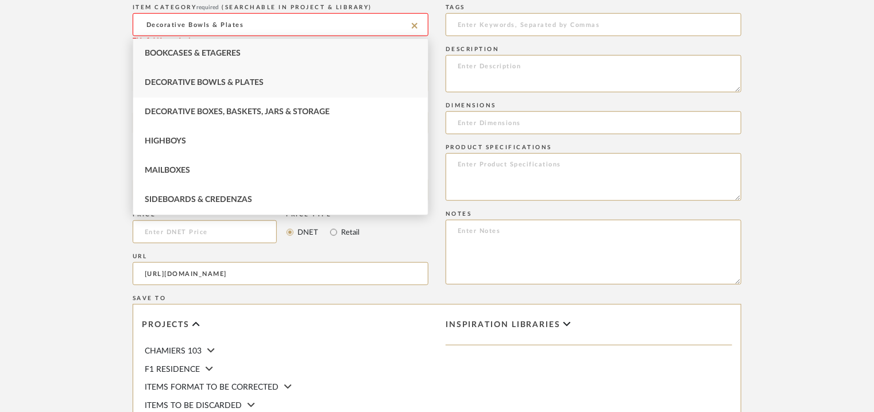
click at [231, 58] on div "Bookcases & Etageres" at bounding box center [280, 53] width 294 height 29
type input "Bookcases & Etageres"
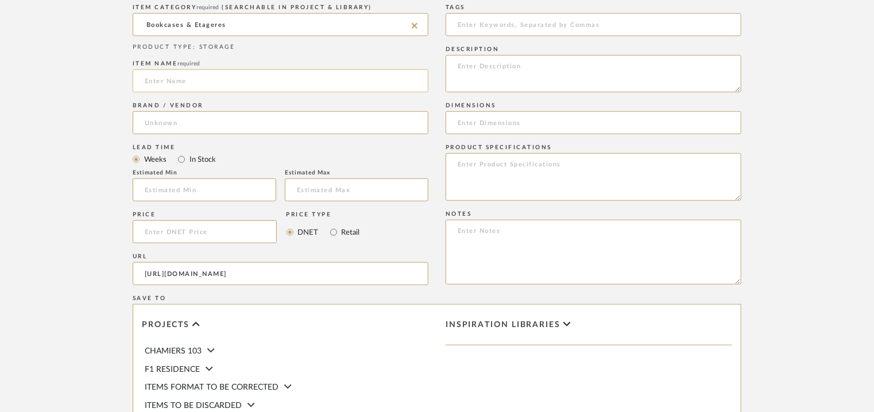
click at [227, 74] on input at bounding box center [281, 80] width 296 height 23
type input "GLASS SHSELVES #1"
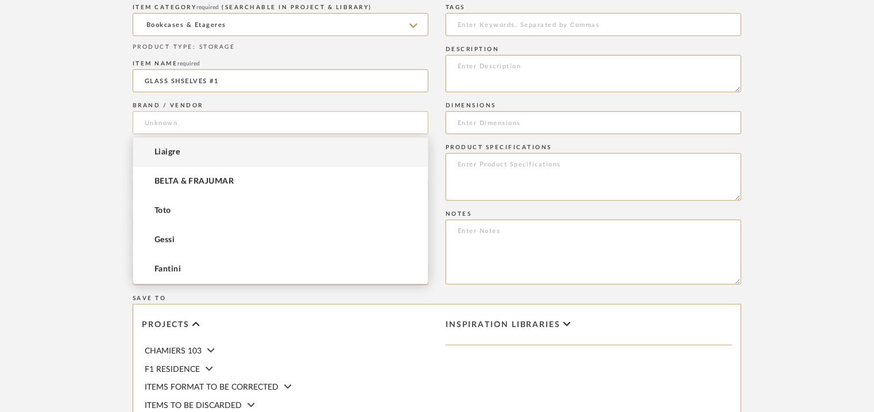
click at [171, 118] on input at bounding box center [281, 122] width 296 height 23
type input "g"
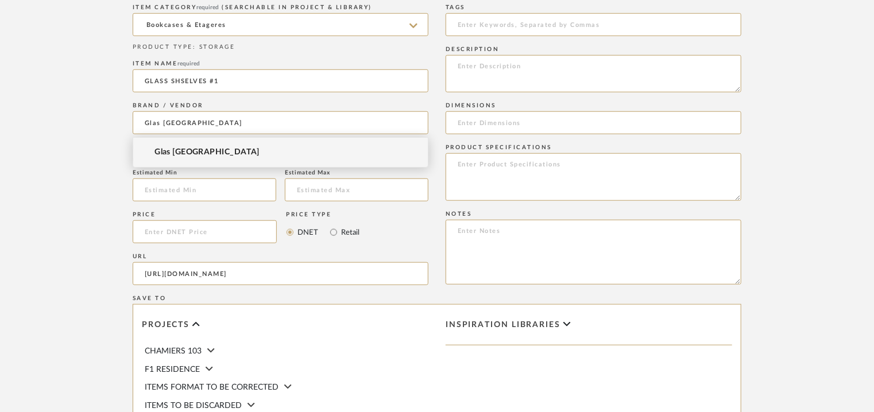
type input "Glas [GEOGRAPHIC_DATA]"
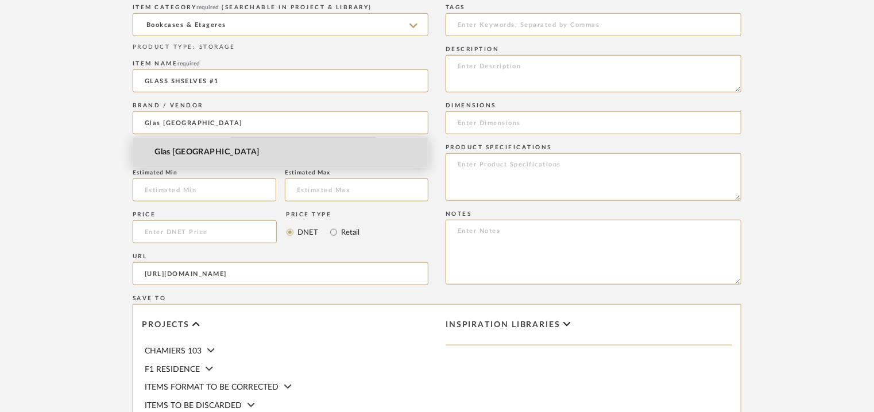
click at [183, 150] on span "Glas [GEOGRAPHIC_DATA]" at bounding box center [206, 153] width 105 height 10
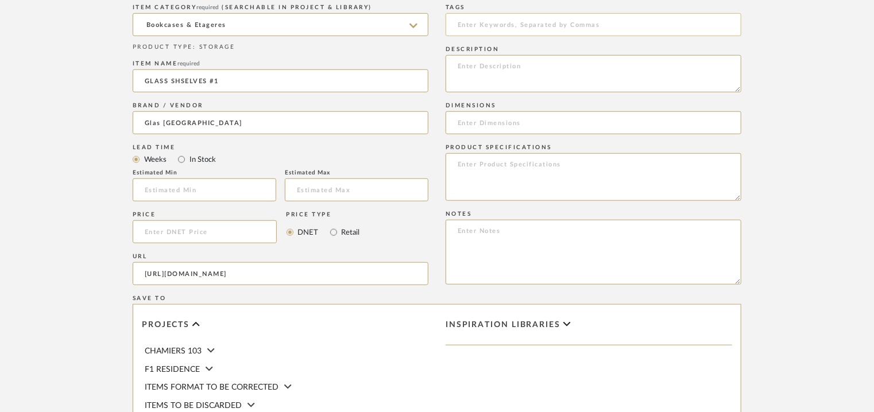
click at [514, 24] on input at bounding box center [593, 24] width 296 height 23
type input "bookshelf,"
click at [739, 74] on textarea at bounding box center [593, 73] width 296 height 37
paste textarea "Type: Bookshelf - Glass Shelves #1 Designer : [PERSON_NAME] (1976) Dimension(s)…"
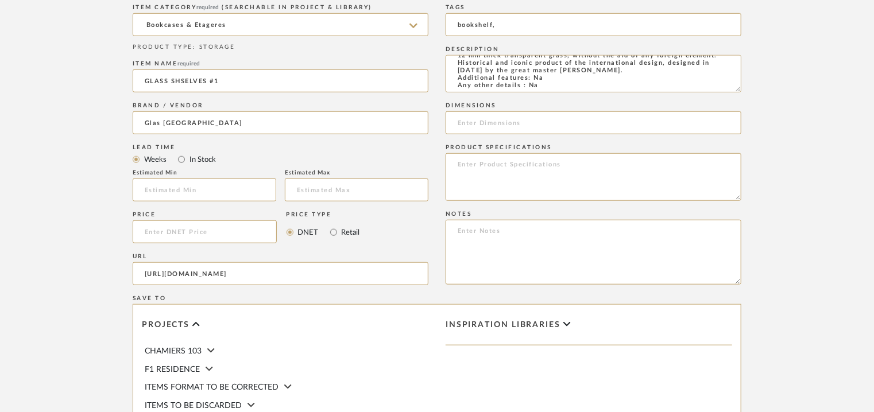
type textarea "Type: Bookshelf - Glass Shelves #1 Designer : [PERSON_NAME] (1976) Dimension(s)…"
drag, startPoint x: 607, startPoint y: 390, endPoint x: 592, endPoint y: 354, distance: 39.1
click at [607, 389] on div "Inspiration libraries" at bounding box center [589, 391] width 304 height 172
paste input "L 165 x W 35 x H196cm"
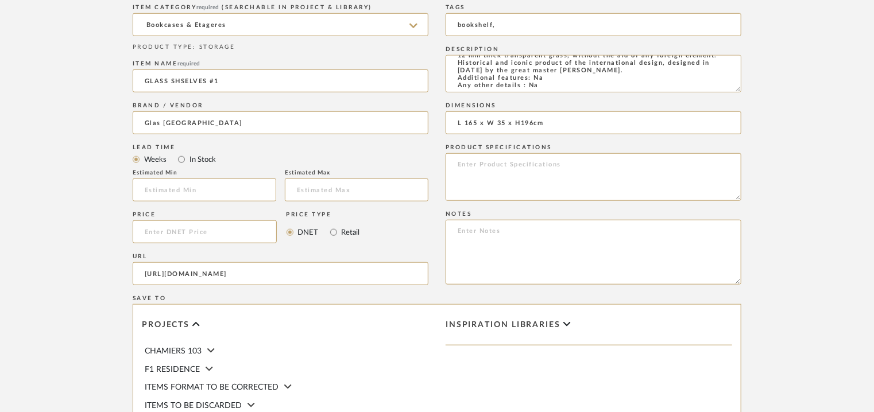
type input "L 165 x W 35 x H196cm"
drag, startPoint x: 452, startPoint y: 375, endPoint x: 462, endPoint y: 358, distance: 19.3
click at [454, 375] on div "Inspiration libraries" at bounding box center [589, 391] width 304 height 172
paste textarea "Price : Na Lead time: Na Customizable : Na 3D available : yes BIM available : N…"
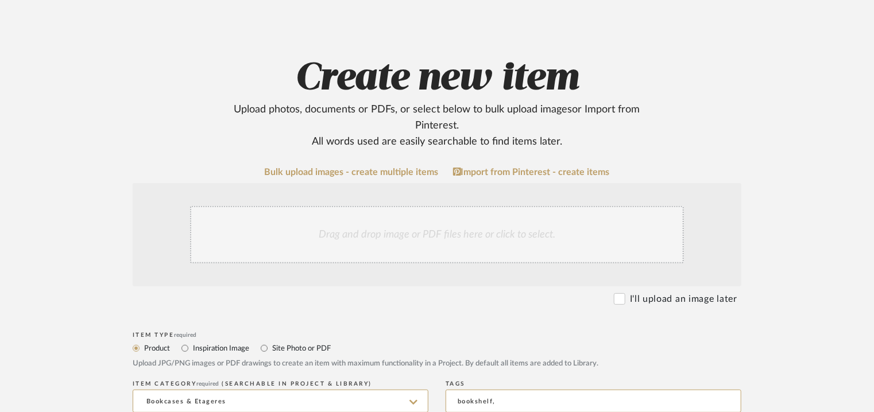
scroll to position [57, 0]
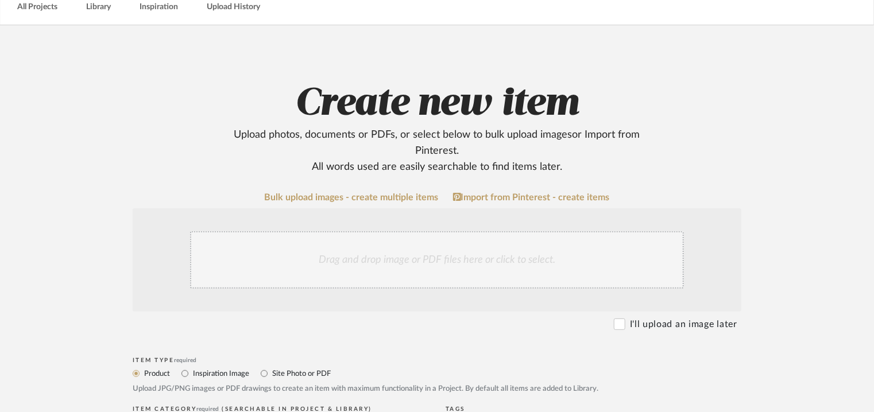
type textarea "Price : Na Lead time: Na Customizable : Na 3D available : yes BIM available : N…"
click at [396, 261] on div "Drag and drop image or PDF files here or click to select." at bounding box center [437, 259] width 494 height 57
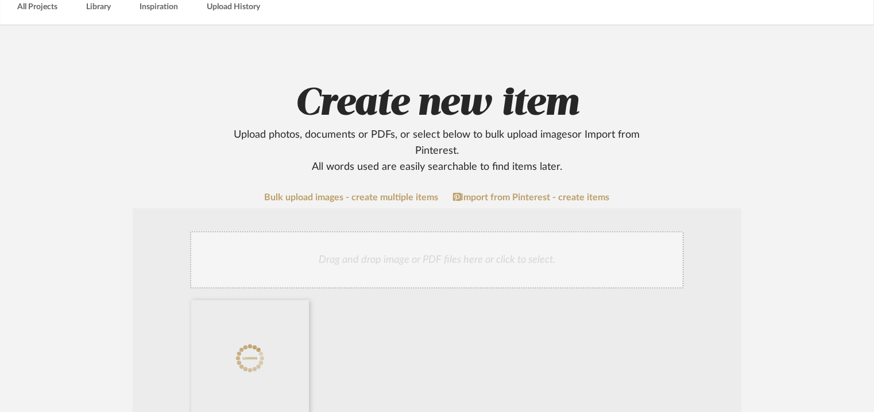
click at [369, 255] on div "Drag and drop image or PDF files here or click to select." at bounding box center [437, 259] width 494 height 57
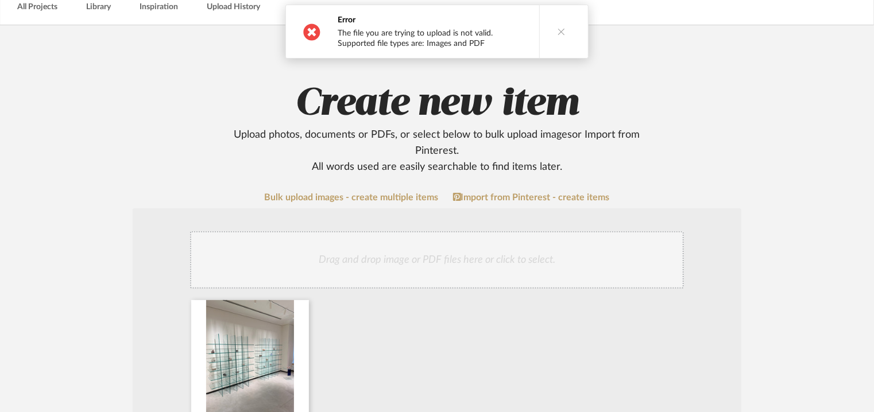
click at [551, 25] on button at bounding box center [561, 31] width 44 height 53
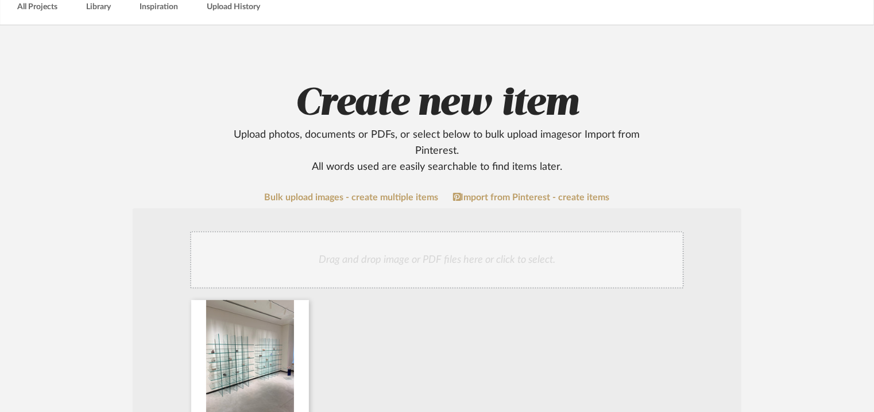
click at [459, 259] on div "Drag and drop image or PDF files here or click to select." at bounding box center [437, 259] width 494 height 57
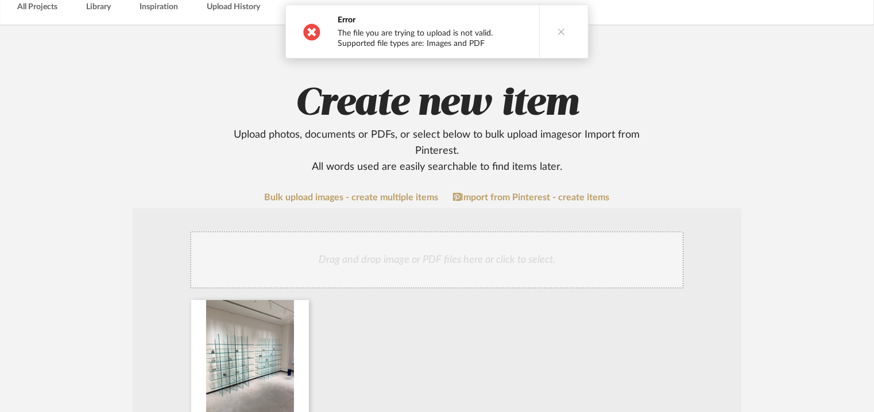
click at [567, 30] on button at bounding box center [561, 31] width 44 height 53
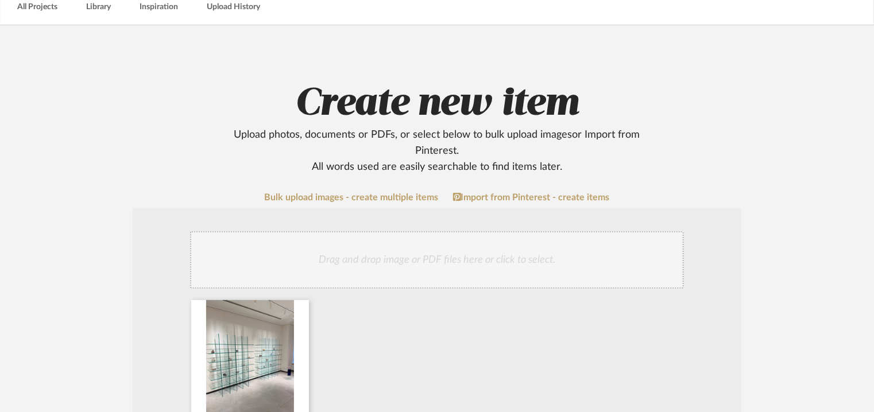
click at [365, 263] on div "Drag and drop image or PDF files here or click to select." at bounding box center [437, 259] width 494 height 57
click at [464, 257] on div "Drag and drop image or PDF files here or click to select." at bounding box center [437, 259] width 494 height 57
click at [501, 244] on div "Drag and drop image or PDF files here or click to select." at bounding box center [437, 259] width 494 height 57
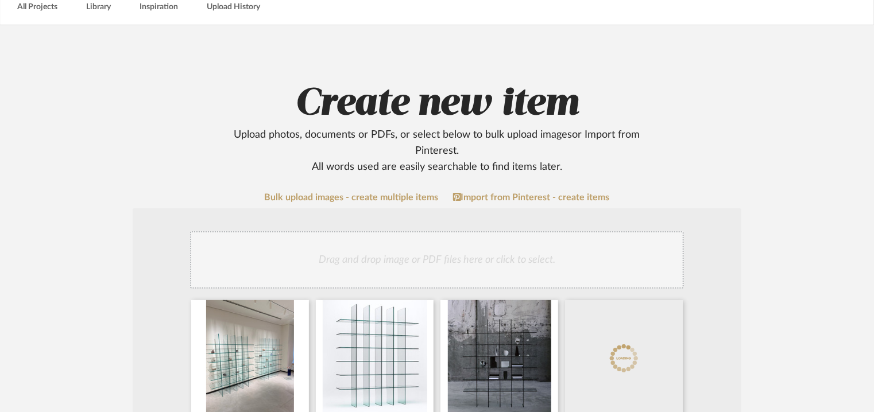
click at [538, 220] on div "Drag and drop image or PDF files here or click to select." at bounding box center [437, 321] width 609 height 226
click at [532, 255] on div "Drag and drop image or PDF files here or click to select." at bounding box center [437, 259] width 494 height 57
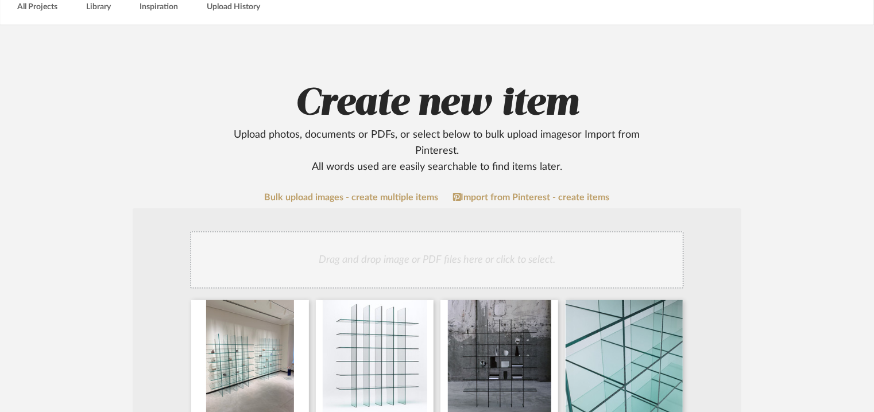
click at [505, 256] on div "Drag and drop image or PDF files here or click to select." at bounding box center [437, 259] width 494 height 57
click at [451, 247] on div "Drag and drop image or PDF files here or click to select." at bounding box center [437, 259] width 494 height 57
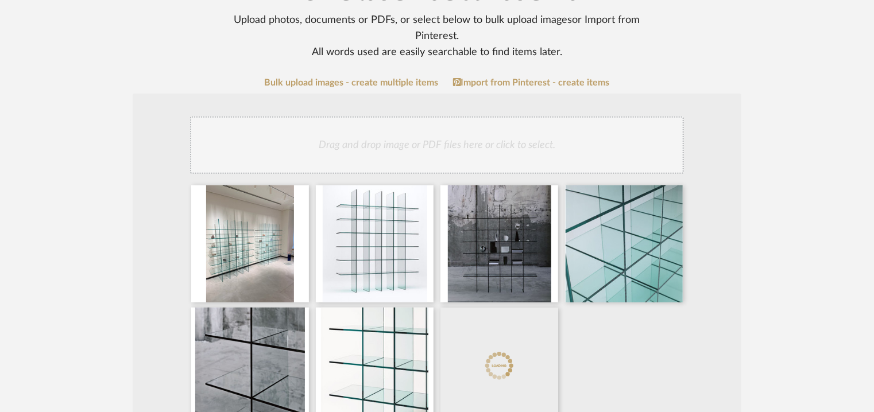
click at [476, 148] on div "Drag and drop image or PDF files here or click to select." at bounding box center [437, 145] width 494 height 57
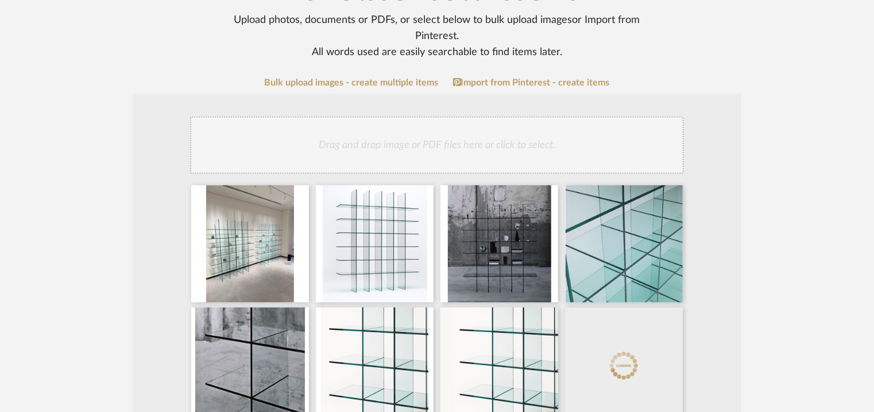
click at [497, 149] on div "Drag and drop image or PDF files here or click to select." at bounding box center [437, 145] width 494 height 57
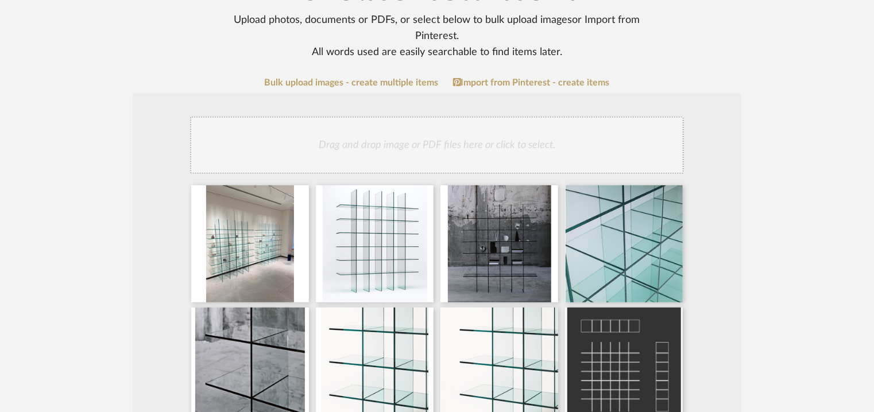
scroll to position [287, 0]
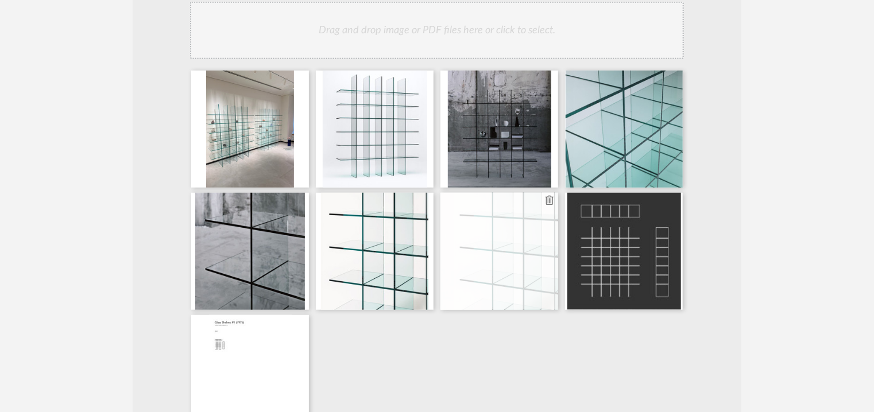
click at [551, 203] on icon at bounding box center [549, 200] width 8 height 9
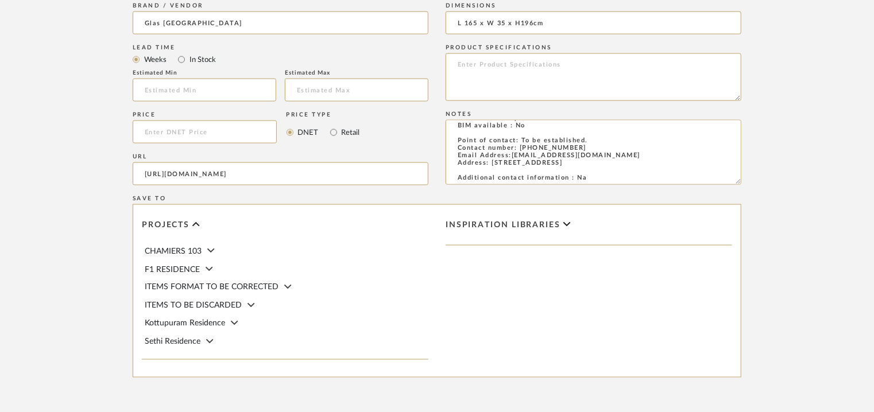
scroll to position [910, 0]
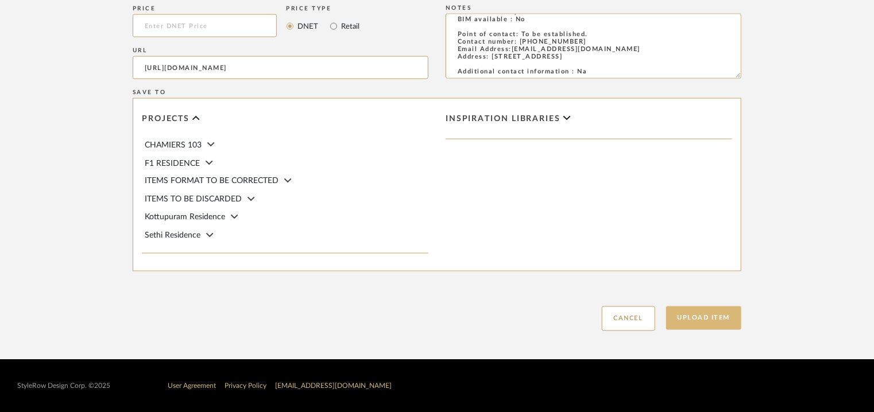
click at [721, 314] on button "Upload Item" at bounding box center [704, 319] width 76 height 24
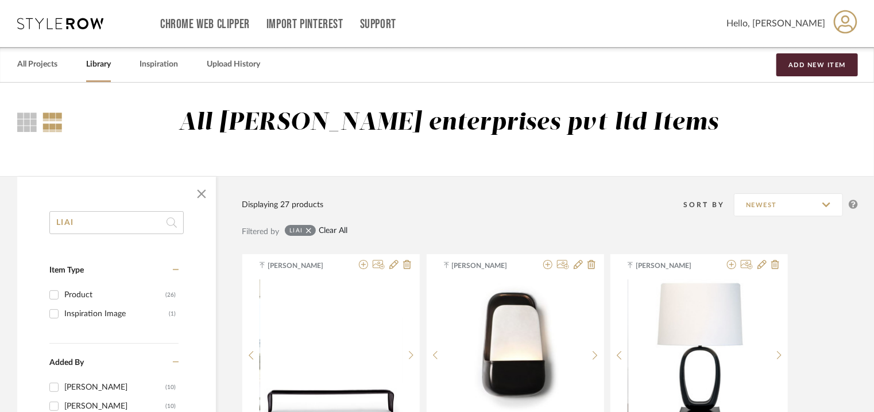
click at [324, 232] on link "Clear All" at bounding box center [333, 231] width 29 height 10
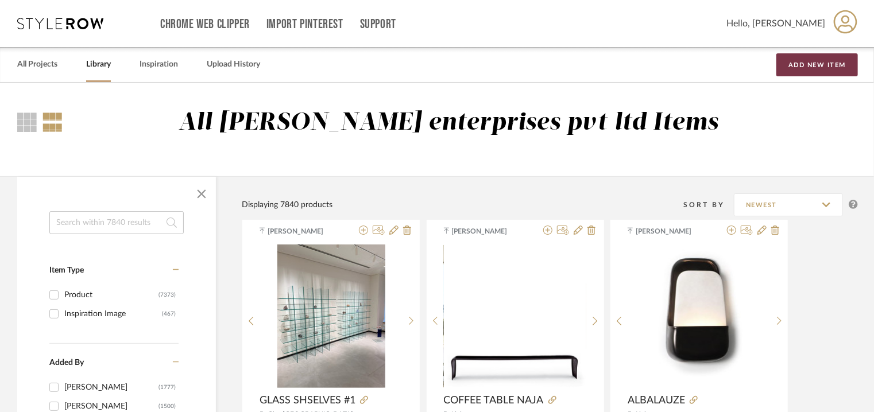
click at [818, 67] on button "Add New Item" at bounding box center [817, 64] width 82 height 23
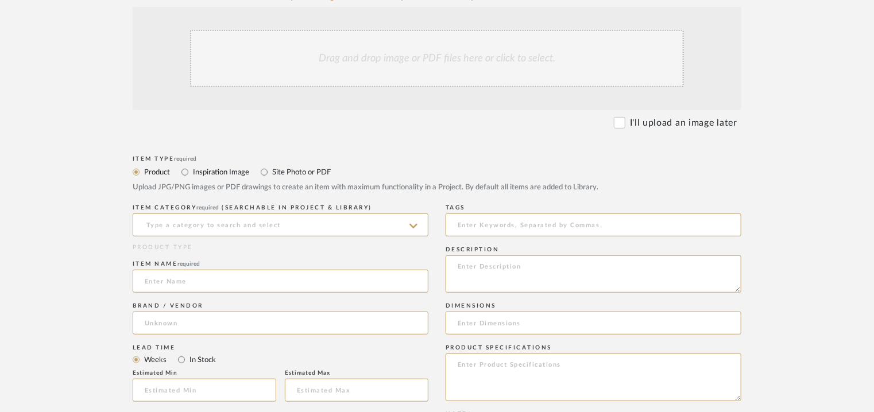
scroll to position [459, 0]
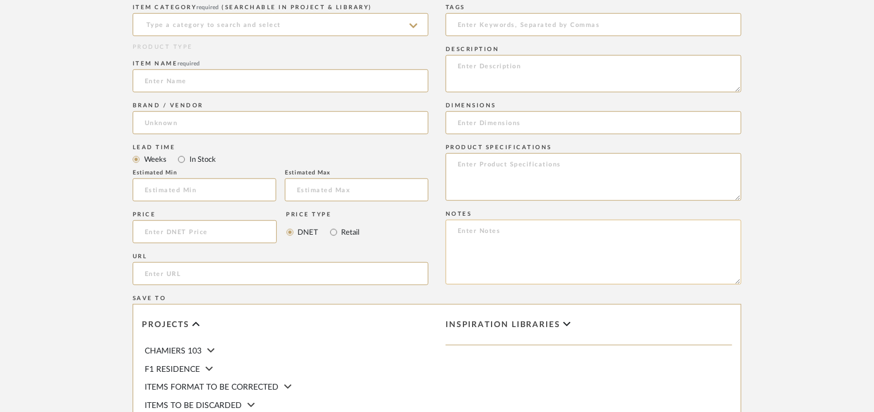
paste textarea "Price : Na Lead time: Na Customizable : Na 3D available : yes BIM available : N…"
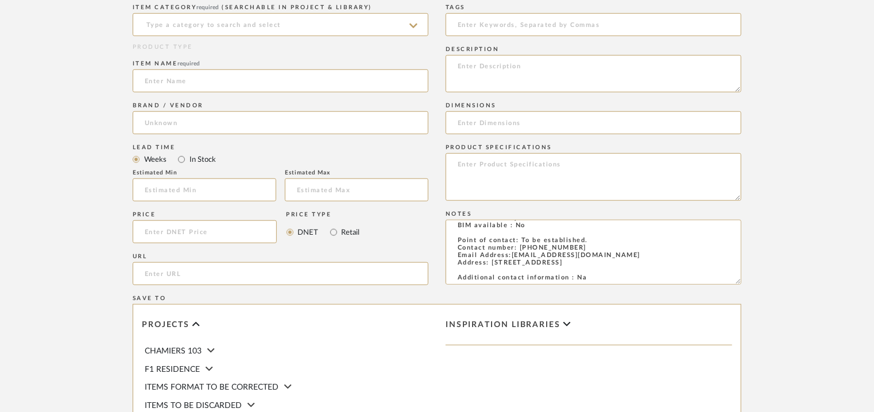
type textarea "Price : Na Lead time: Na Customizable : Na 3D available : yes BIM available : N…"
paste input "[URL][DOMAIN_NAME]"
type input "[URL][DOMAIN_NAME]"
click at [187, 19] on input at bounding box center [281, 24] width 296 height 23
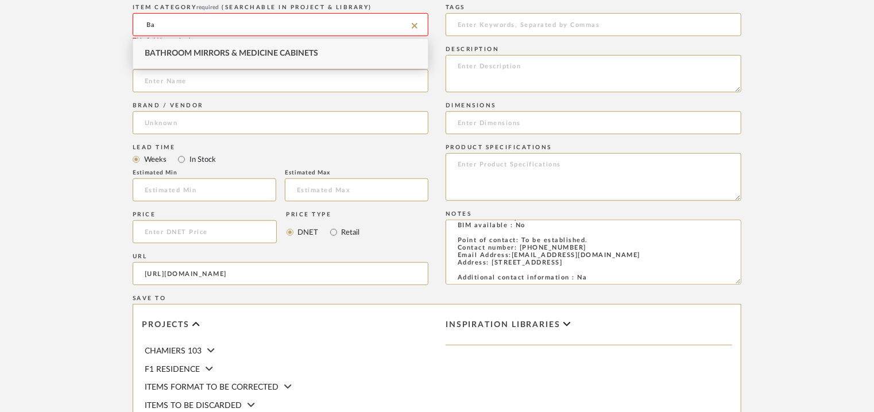
type input "B"
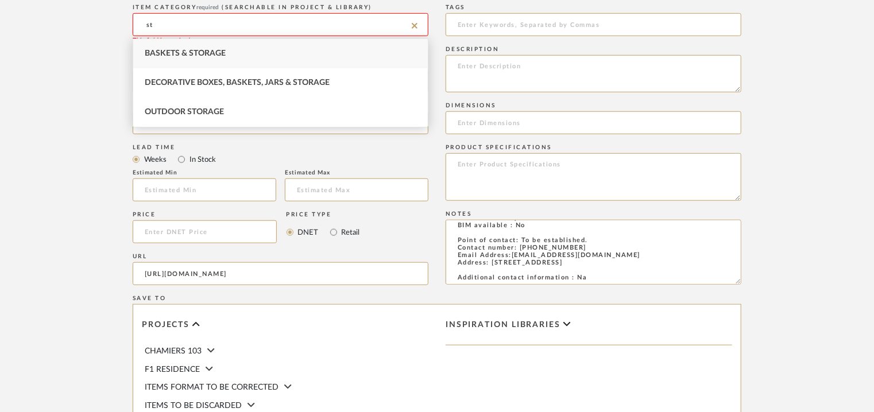
type input "s"
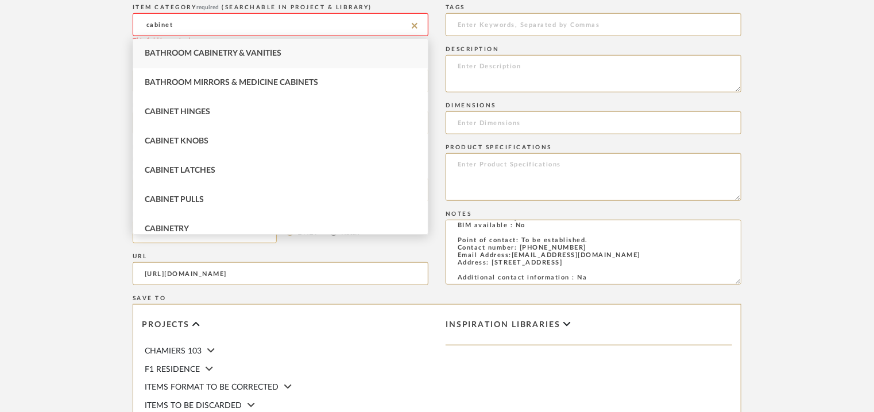
click at [183, 222] on div "Cabinetry" at bounding box center [280, 229] width 294 height 29
type input "Cabinetry"
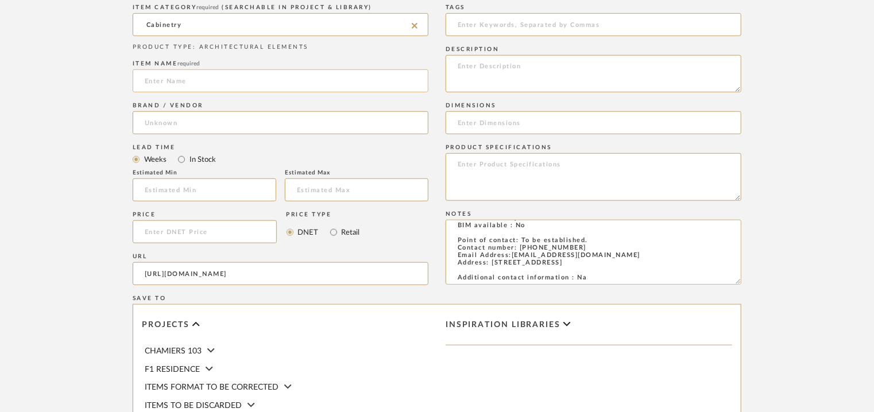
click at [184, 81] on input at bounding box center [281, 80] width 296 height 23
paste input "[URL][DOMAIN_NAME]"
drag, startPoint x: 0, startPoint y: 76, endPoint x: 0, endPoint y: 36, distance: 40.8
click at [0, 46] on upload-items "Create new item Upload photos, documents or PDFs, or select below to bulk uploa…" at bounding box center [437, 94] width 874 height 943
type input "COMMODORE"
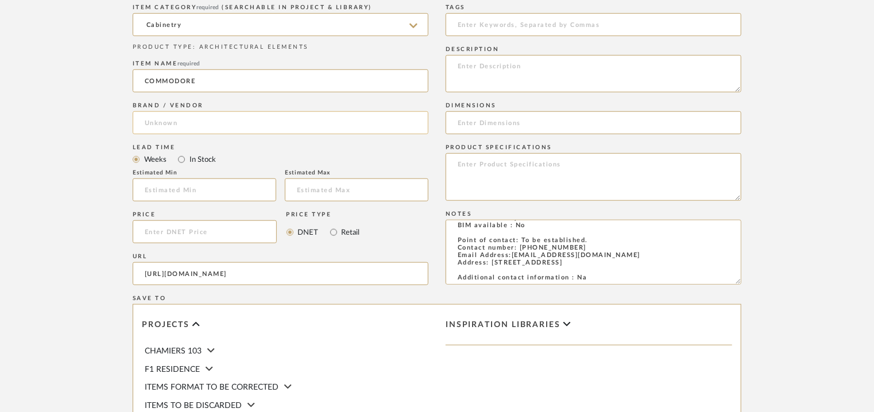
click at [149, 123] on input at bounding box center [281, 122] width 296 height 23
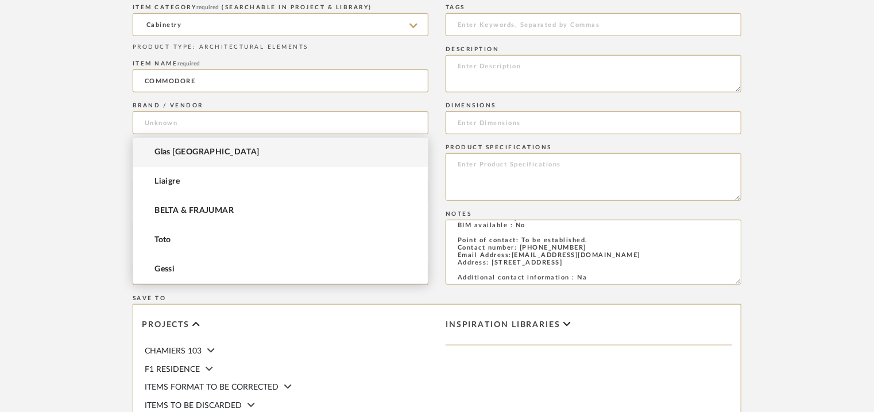
click at [165, 152] on span "Glas [GEOGRAPHIC_DATA]" at bounding box center [206, 153] width 105 height 10
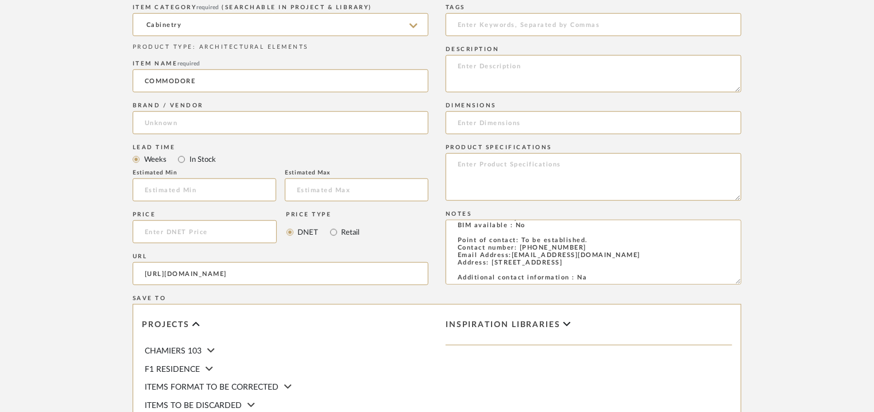
type input "Glas [GEOGRAPHIC_DATA]"
click at [528, 20] on input at bounding box center [593, 24] width 296 height 23
type input "G"
type input "glass cabinet,"
click at [512, 165] on textarea at bounding box center [593, 177] width 296 height 48
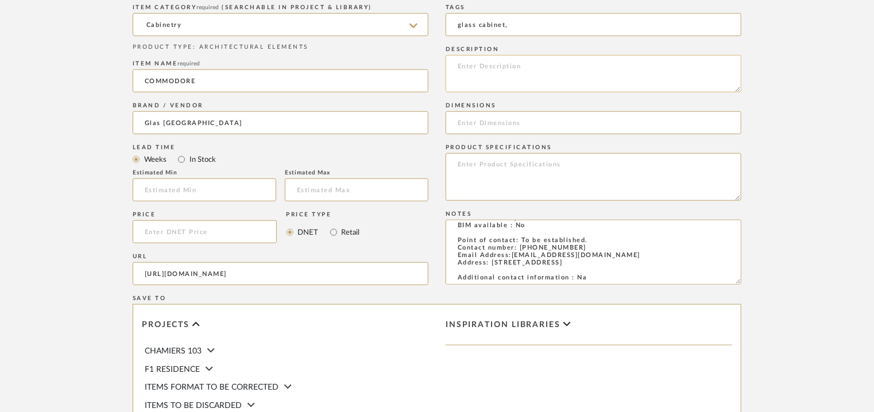
paste textarea "Type: Cabinet Designer : [PERSON_NAME] Dimension(s): L 180 x W 50 x H96cm/ 8mm …"
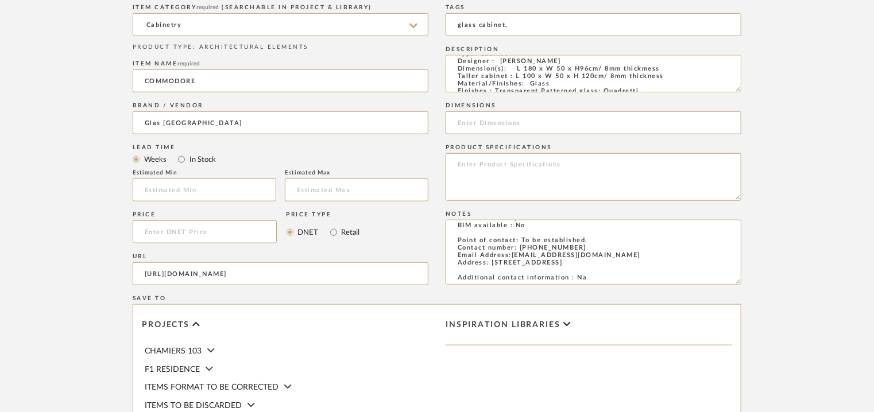
scroll to position [19, 0]
drag, startPoint x: 510, startPoint y: 82, endPoint x: 659, endPoint y: 83, distance: 148.7
click at [659, 83] on textarea "Type: Cabinet Designer : [PERSON_NAME] Dimension(s): L 180 x W 50 x H96cm/ 8mm …" at bounding box center [593, 73] width 296 height 37
type textarea "Type: Cabinet L 180 x W 50 x H96cm/ 8mm thickmess Taller cabinet : L 100 x W 50…"
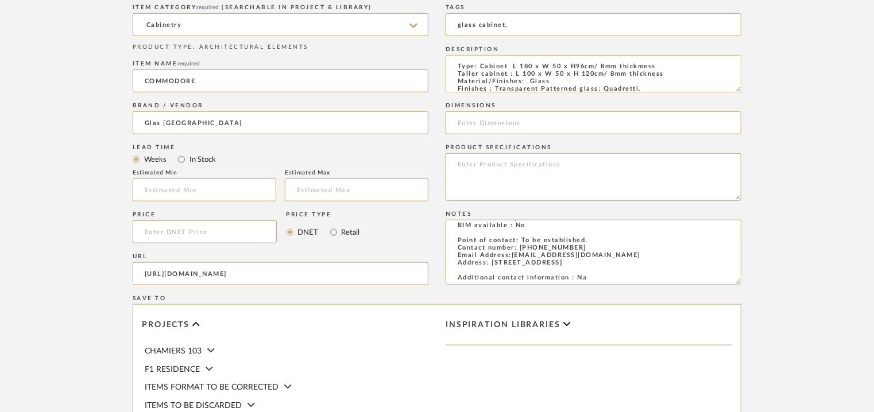
click at [580, 79] on textarea "Type: Cabinet L 180 x W 50 x H96cm/ 8mm thickmess Taller cabinet : L 100 x W 50…" at bounding box center [593, 73] width 296 height 37
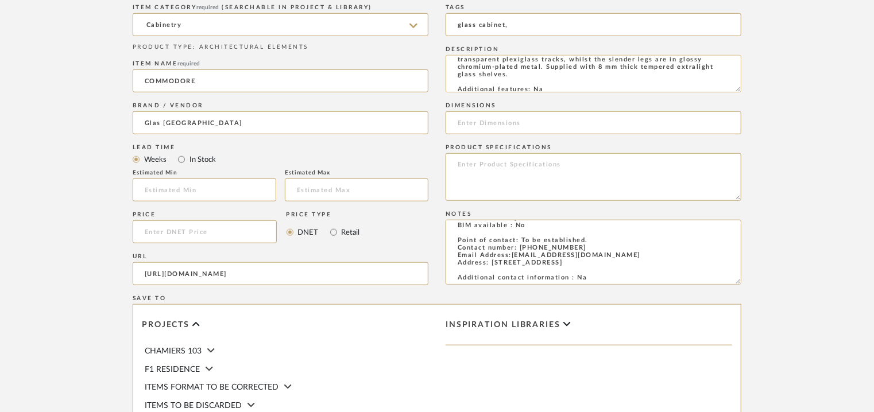
scroll to position [90, 0]
drag, startPoint x: 454, startPoint y: 65, endPoint x: 631, endPoint y: 88, distance: 178.9
click at [631, 88] on textarea "Type: Cabinet L 180 x W 50 x H96cm/ 8mm thickmess Taller cabinet : L 100 x W 50…" at bounding box center [593, 73] width 296 height 37
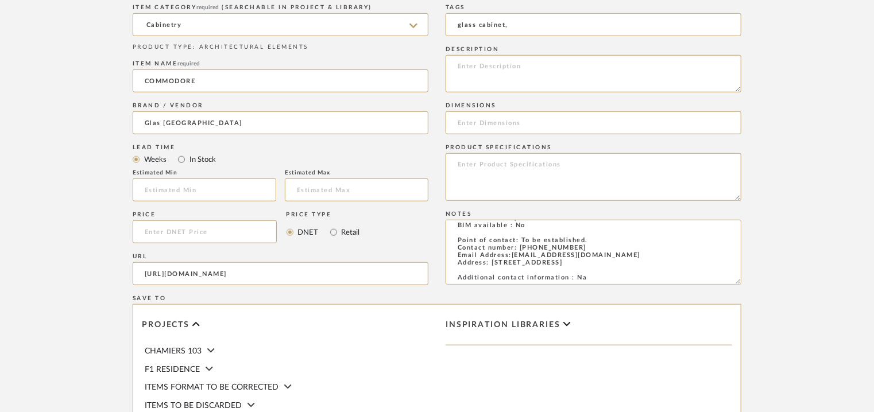
scroll to position [0, 0]
paste textarea "Type: Cabinet Designer : [PERSON_NAME] Dimension(s): L 180 x W 50 x H96cm/ 8mm …"
type textarea "Type: Cabinet Designer : [PERSON_NAME] Dimension(s): L 180 x W 50 x H96cm/ 8mm …"
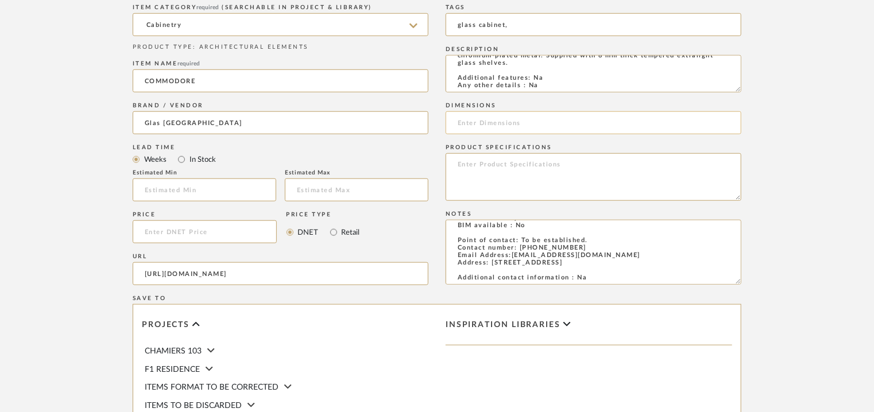
click at [511, 127] on input at bounding box center [593, 122] width 296 height 23
paste input "L 180 x W 50 x H96cm/ 8mm thickmess"
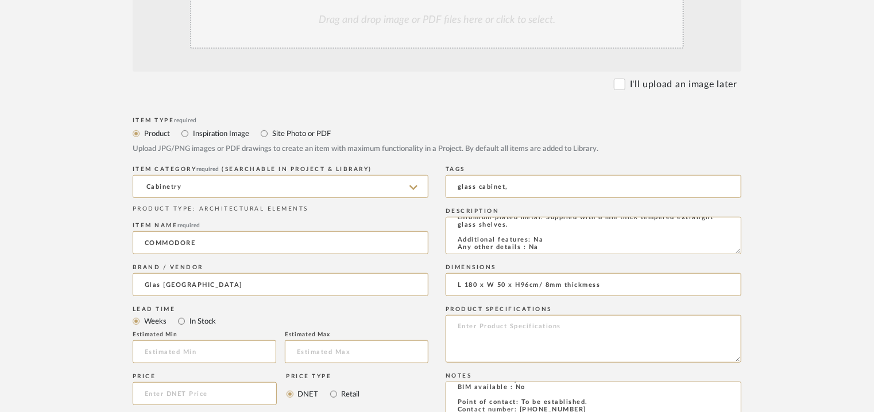
scroll to position [230, 0]
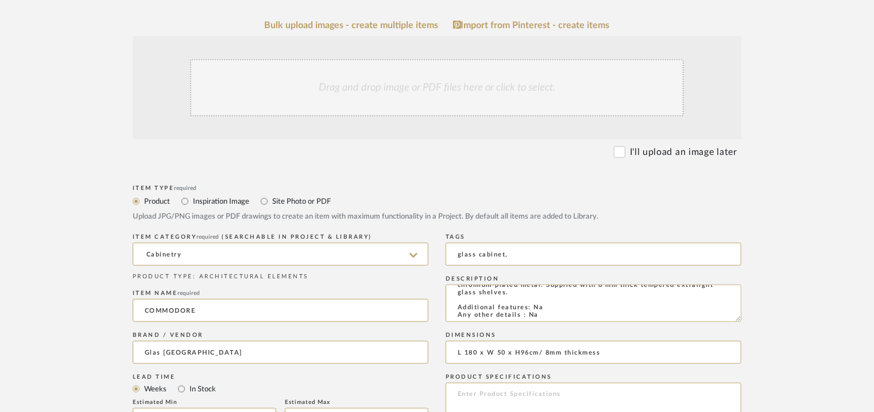
type input "L 180 x W 50 x H96cm/ 8mm thickmess"
click at [398, 81] on div "Drag and drop image or PDF files here or click to select." at bounding box center [437, 87] width 494 height 57
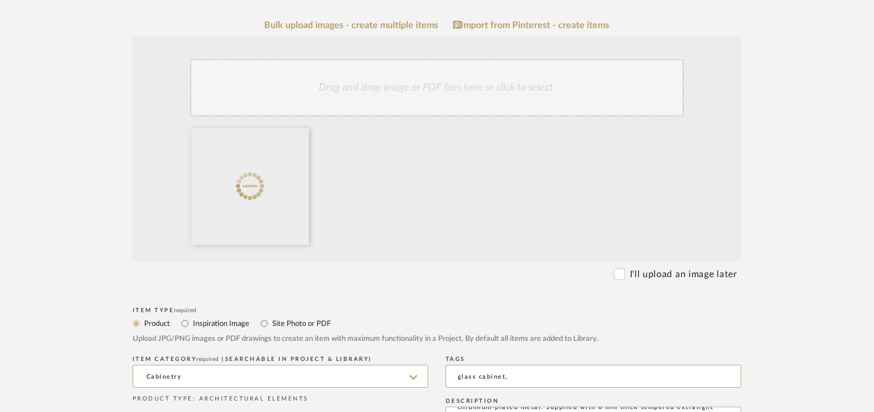
click at [434, 86] on div "Drag and drop image or PDF files here or click to select." at bounding box center [437, 87] width 494 height 57
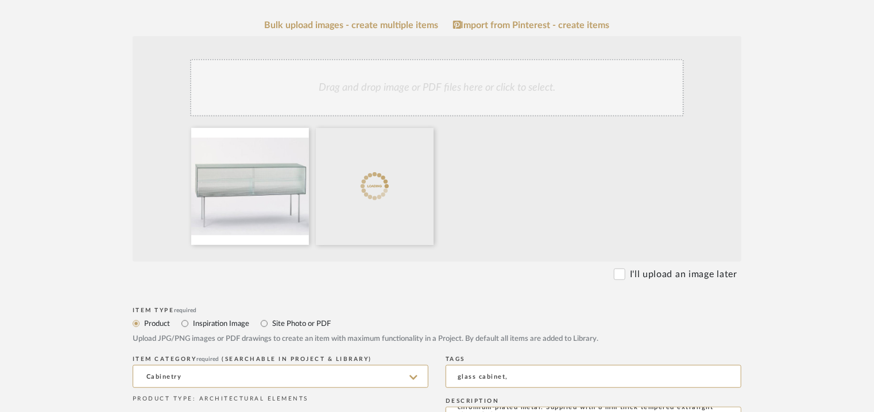
click at [422, 94] on div "Drag and drop image or PDF files here or click to select." at bounding box center [437, 87] width 494 height 57
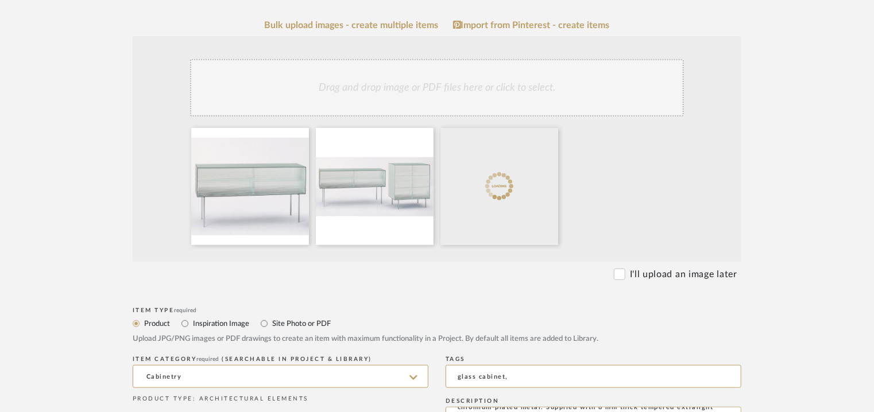
click at [415, 78] on div "Drag and drop image or PDF files here or click to select." at bounding box center [437, 87] width 494 height 57
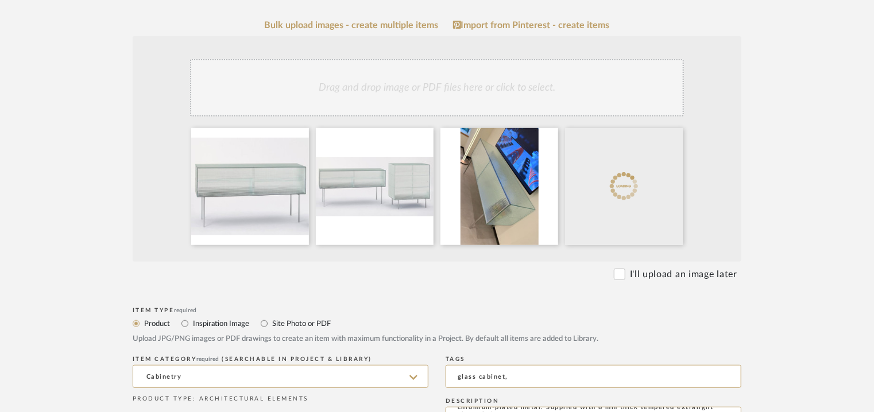
click at [454, 104] on div "Drag and drop image or PDF files here or click to select." at bounding box center [437, 87] width 494 height 57
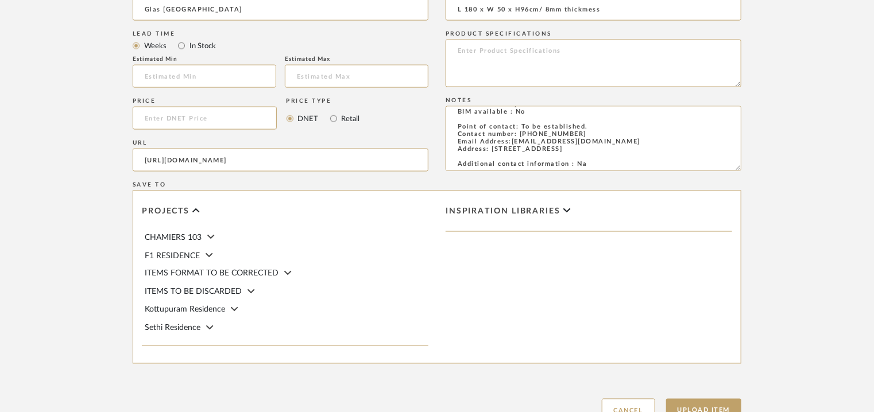
scroll to position [910, 0]
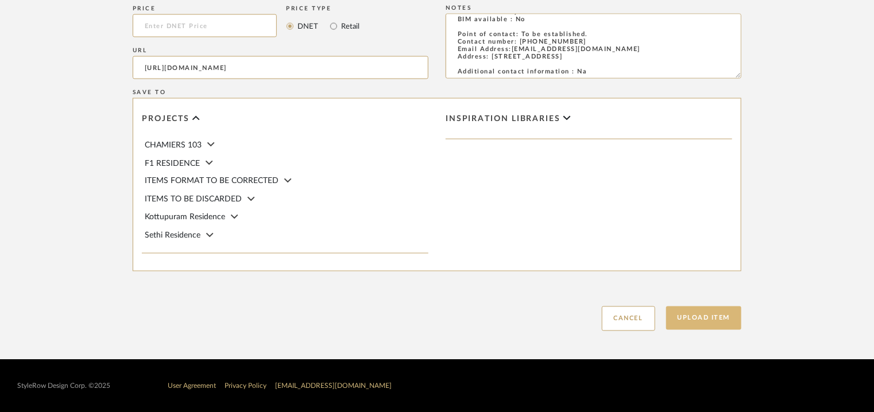
click at [731, 323] on button "Upload Item" at bounding box center [704, 319] width 76 height 24
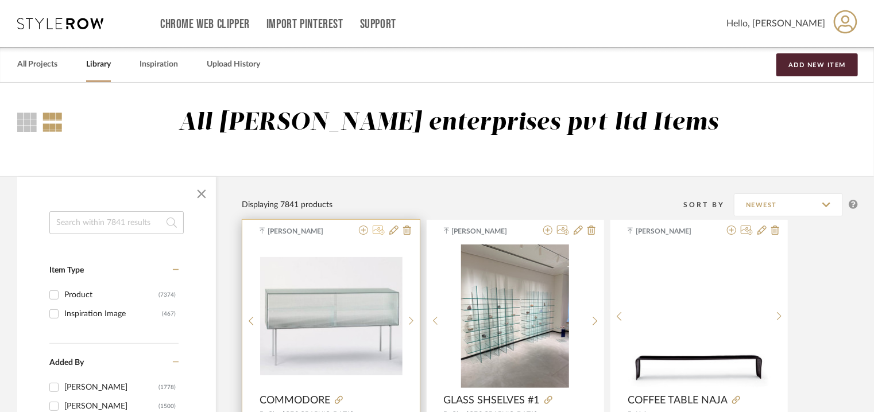
click at [378, 227] on icon at bounding box center [379, 230] width 12 height 9
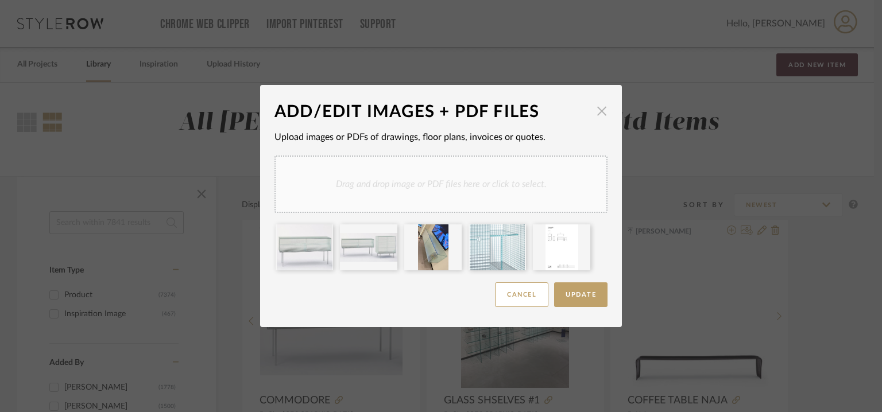
click at [595, 112] on span "button" at bounding box center [601, 110] width 23 height 23
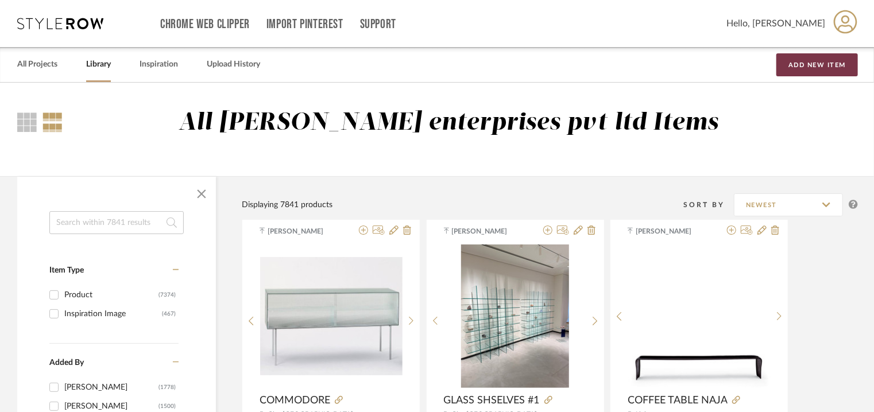
click at [807, 64] on button "Add New Item" at bounding box center [817, 64] width 82 height 23
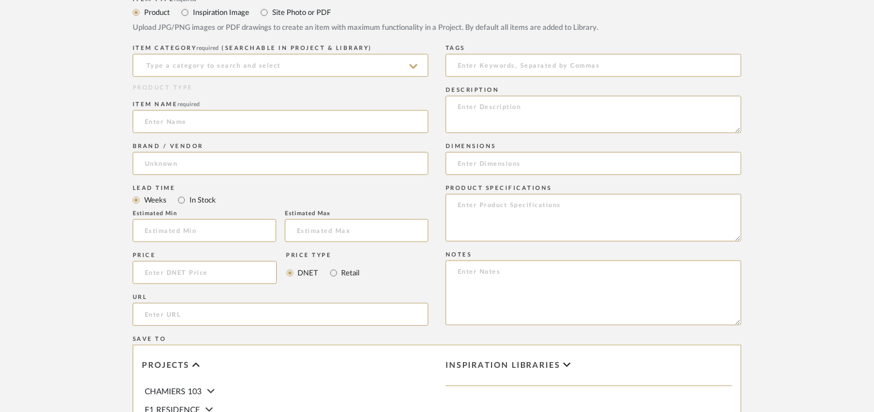
scroll to position [517, 0]
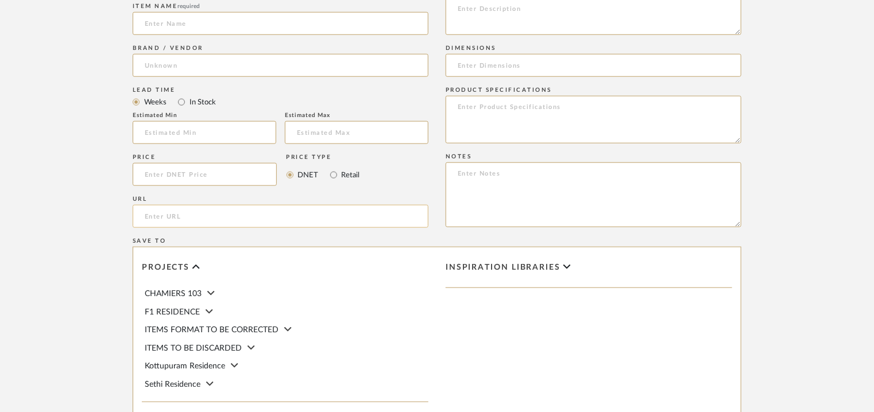
paste input "[URL][DOMAIN_NAME][PERSON_NAME]"
type input "[URL][DOMAIN_NAME][PERSON_NAME]"
click at [222, 25] on input at bounding box center [281, 23] width 296 height 23
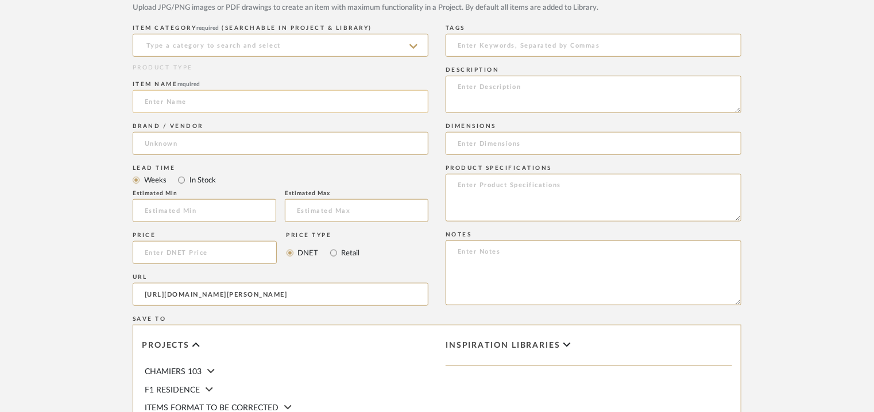
scroll to position [344, 0]
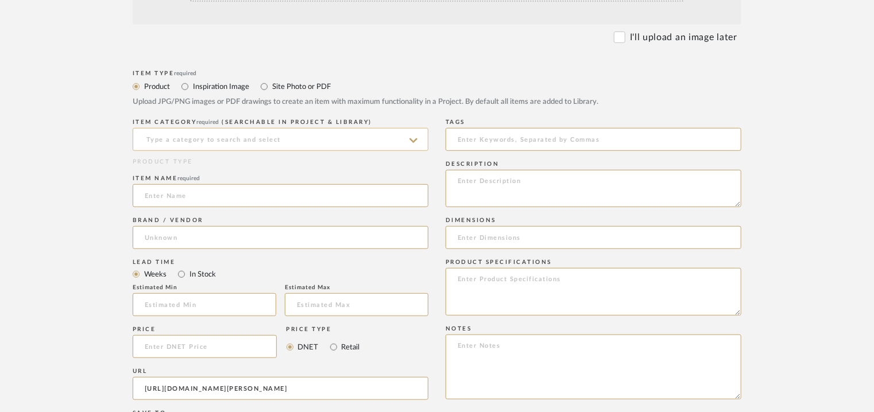
click at [177, 139] on input at bounding box center [281, 139] width 296 height 23
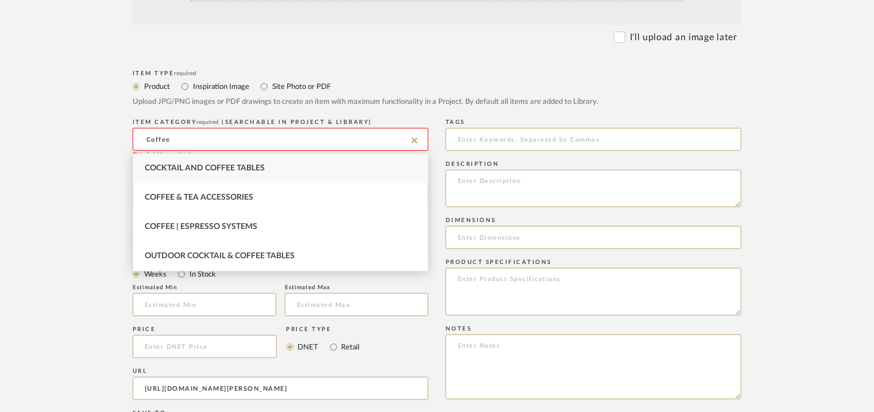
click at [179, 161] on div "Cocktail and Coffee Tables" at bounding box center [280, 168] width 294 height 29
type input "Cocktail and Coffee Tables"
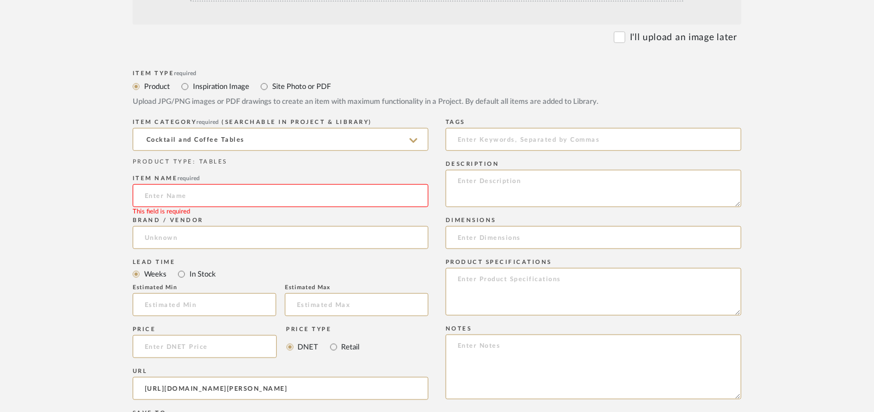
paste input "[PERSON_NAME] [PERSON_NAME]"
click at [161, 197] on input "[PERSON_NAME] [PERSON_NAME]" at bounding box center [281, 195] width 296 height 23
type input "[PERSON_NAME] [PERSON_NAME]"
click at [162, 229] on input at bounding box center [281, 237] width 296 height 23
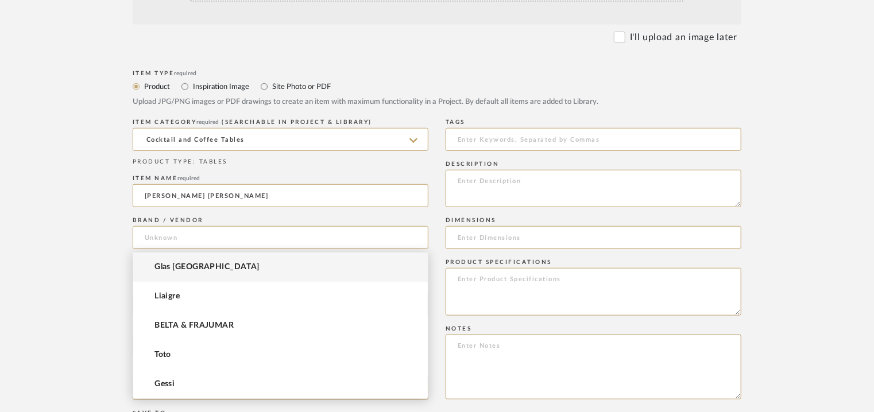
click at [161, 264] on span "Glas [GEOGRAPHIC_DATA]" at bounding box center [206, 267] width 105 height 10
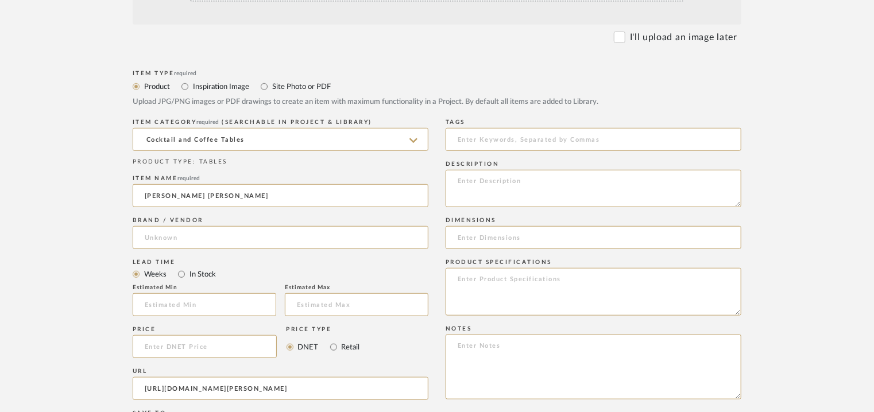
type input "Glas [GEOGRAPHIC_DATA]"
click at [520, 142] on input at bounding box center [593, 139] width 296 height 23
type input "G"
drag, startPoint x: 498, startPoint y: 137, endPoint x: 492, endPoint y: 141, distance: 6.7
click at [497, 137] on input "glass tables," at bounding box center [593, 139] width 296 height 23
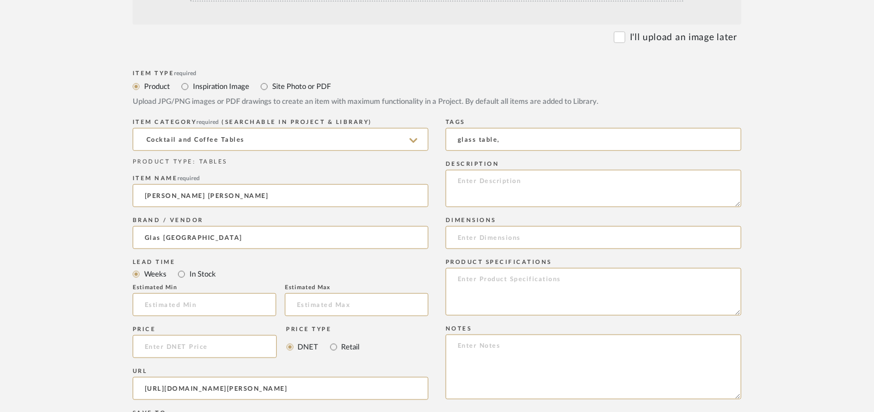
type input "glass table,"
paste textarea "Type: Coffee table Designer : [PERSON_NAME] Dimension(s): 1) L 33 x W 33 x H50c…"
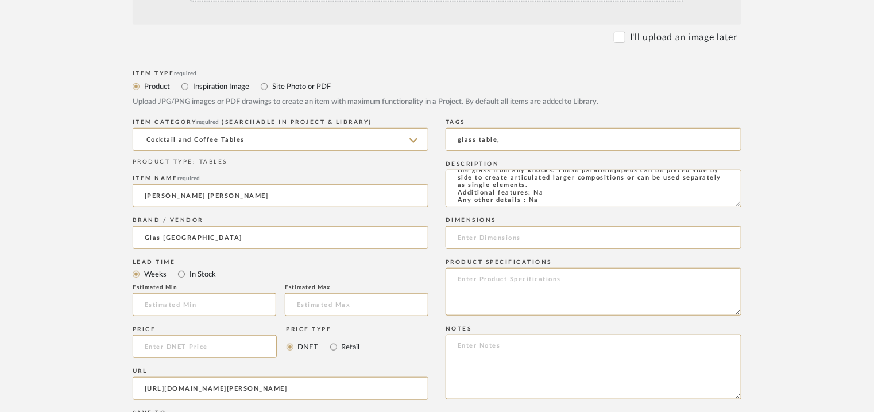
type textarea "Type: Coffee table Designer : [PERSON_NAME] Dimension(s): 1) L 33 x W 33 x H50c…"
paste textarea "Price : Na Lead time: Na. custom made. Customizable : No 3D available : Yes BIM…"
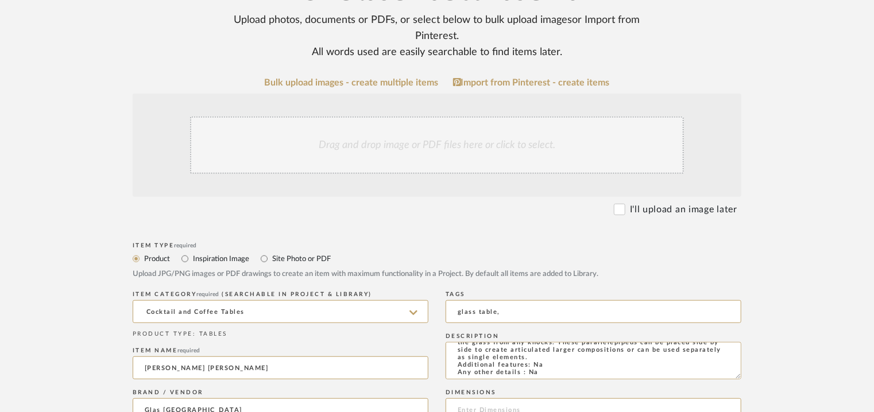
scroll to position [172, 0]
type textarea "Price : Na Lead time: Na. custom made. Customizable : No 3D available : Yes BIM…"
click at [384, 145] on div "Drag and drop image or PDF files here or click to select." at bounding box center [437, 145] width 494 height 57
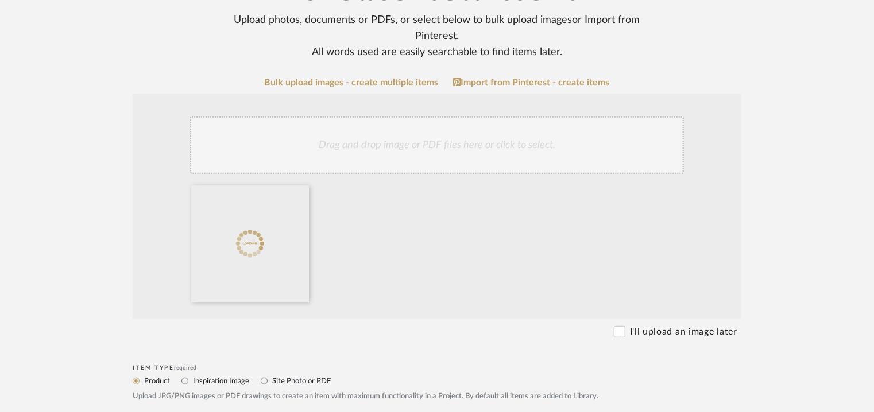
click at [375, 144] on div "Drag and drop image or PDF files here or click to select." at bounding box center [437, 145] width 494 height 57
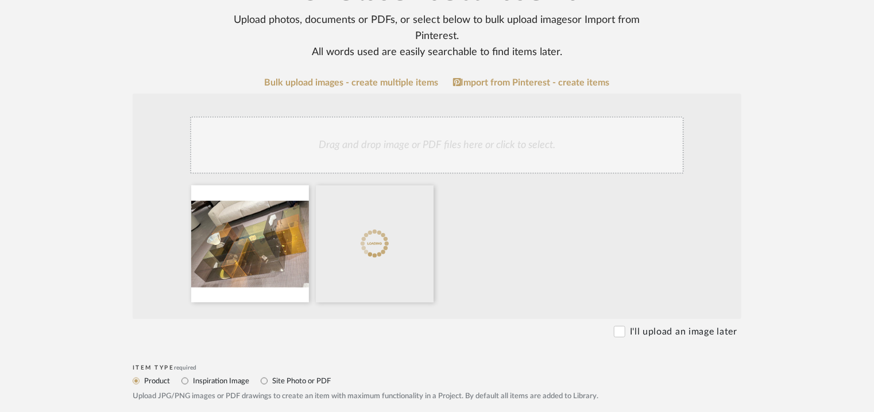
click at [389, 143] on div "Drag and drop image or PDF files here or click to select." at bounding box center [437, 145] width 494 height 57
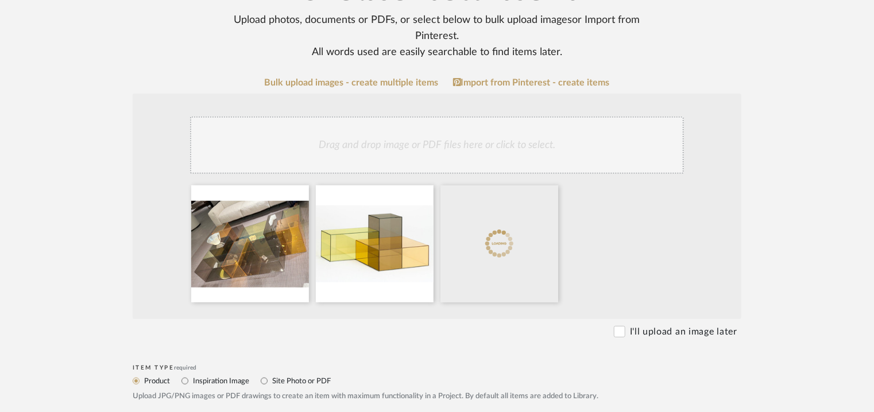
click at [385, 138] on div "Drag and drop image or PDF files here or click to select." at bounding box center [437, 145] width 494 height 57
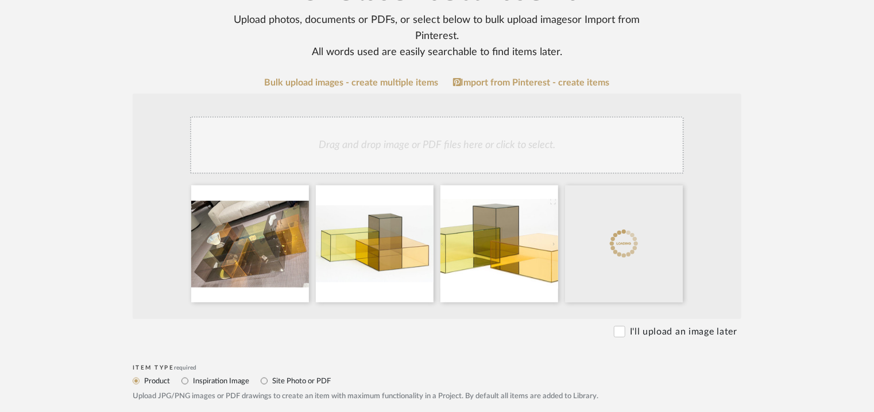
click at [425, 145] on div "Drag and drop image or PDF files here or click to select." at bounding box center [437, 145] width 494 height 57
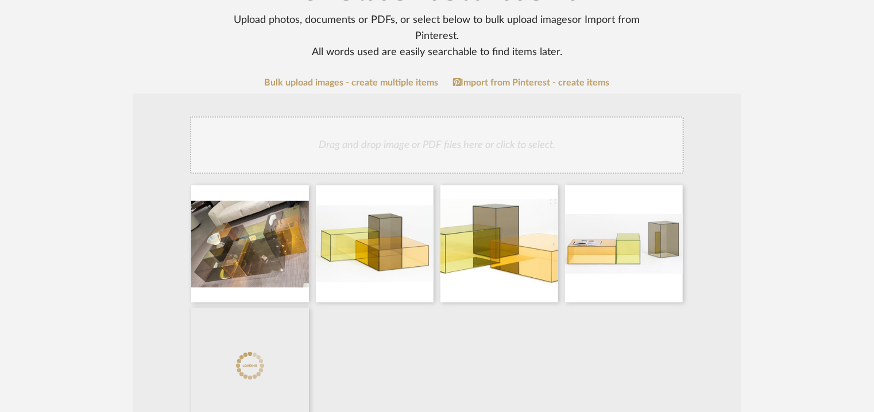
click at [448, 136] on div "Drag and drop image or PDF files here or click to select." at bounding box center [437, 145] width 494 height 57
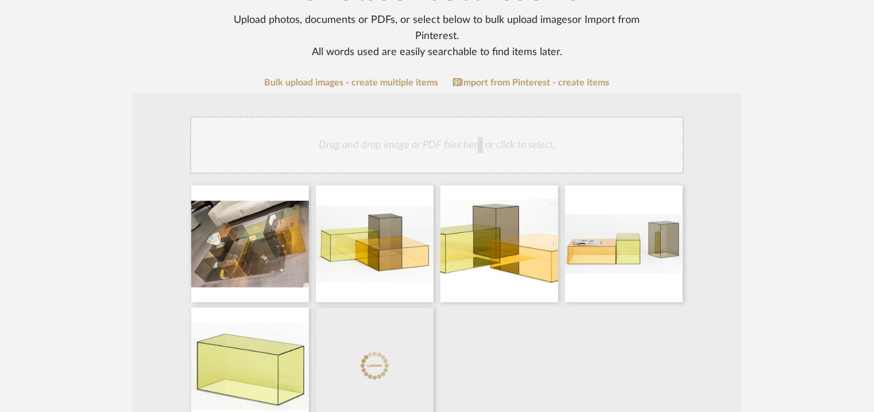
click at [478, 147] on div "Drag and drop image or PDF files here or click to select." at bounding box center [437, 145] width 494 height 57
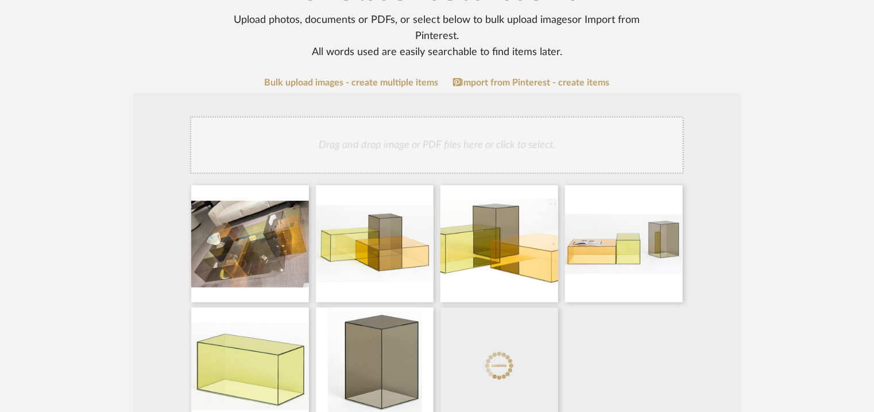
click at [471, 145] on div "Drag and drop image or PDF files here or click to select." at bounding box center [437, 145] width 494 height 57
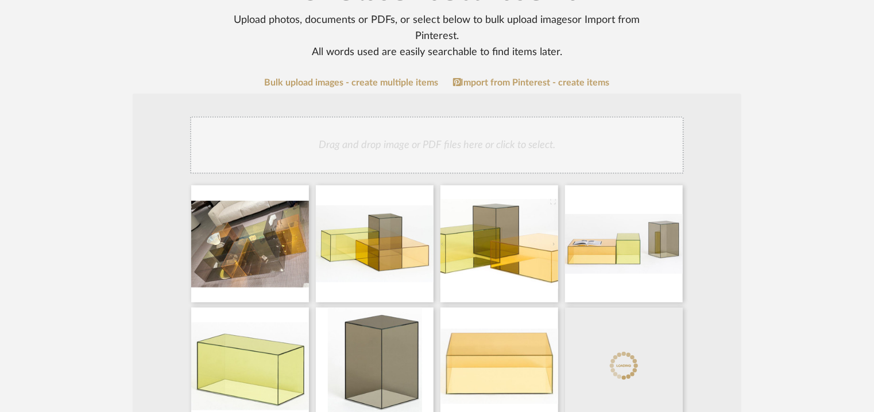
click at [507, 127] on div "Drag and drop image or PDF files here or click to select." at bounding box center [437, 145] width 494 height 57
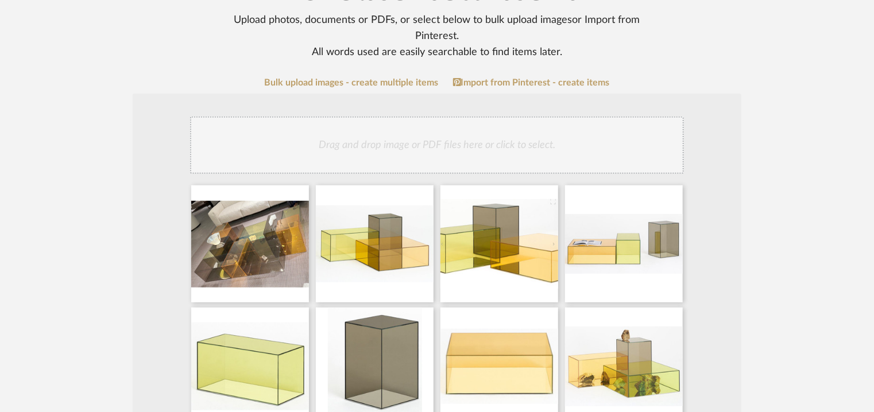
click at [416, 157] on div "Drag and drop image or PDF files here or click to select." at bounding box center [437, 145] width 494 height 57
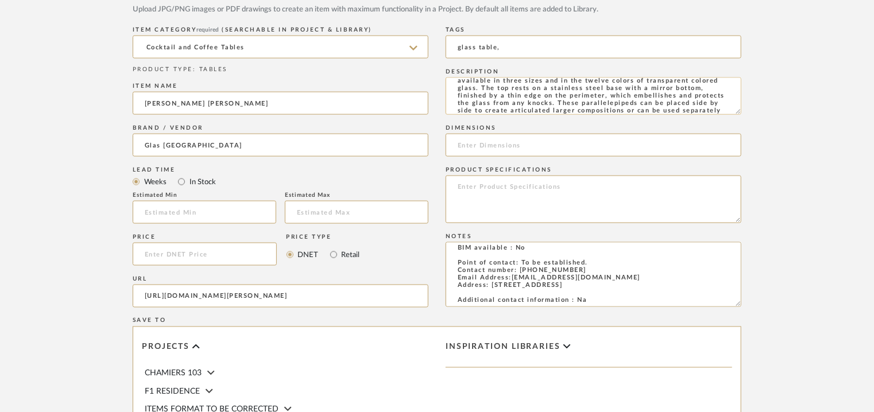
scroll to position [114, 0]
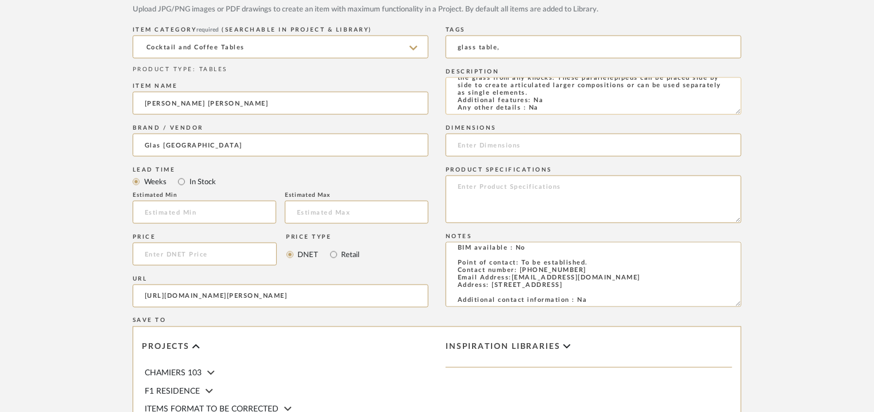
drag, startPoint x: 466, startPoint y: 110, endPoint x: 488, endPoint y: 111, distance: 21.8
click at [488, 111] on textarea "Type: Coffee table Designer : [PERSON_NAME] Dimension(s): 1) L 33 x W 33 x H50c…" at bounding box center [593, 95] width 296 height 37
click at [618, 109] on textarea "Type: Coffee table Designer : [PERSON_NAME] Dimension(s): 1) L 33 x W 33 x H50c…" at bounding box center [593, 95] width 296 height 37
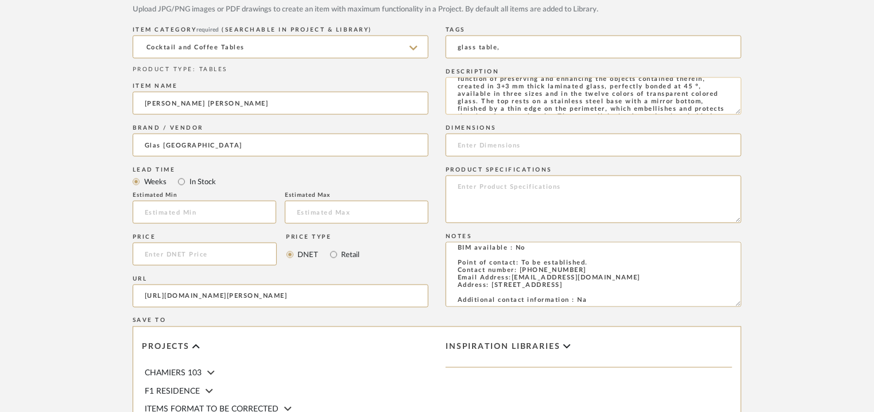
scroll to position [0, 0]
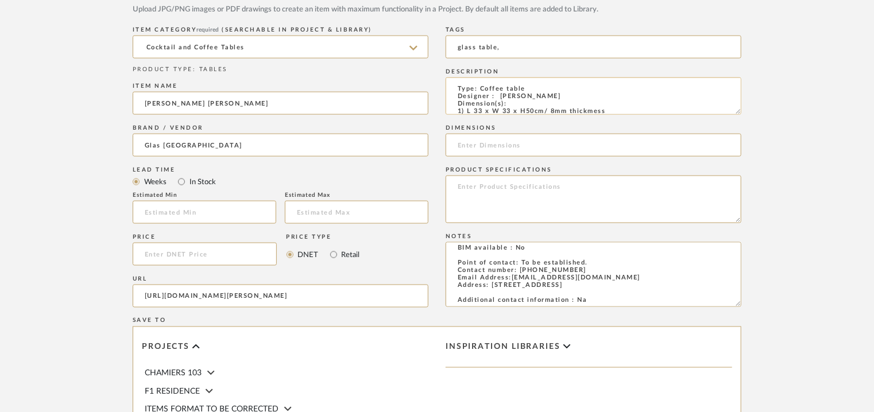
click at [542, 105] on textarea "Type: Coffee table Designer : [PERSON_NAME] Dimension(s): 1) L 33 x W 33 x H50c…" at bounding box center [593, 95] width 296 height 37
click at [545, 108] on textarea "Type: Coffee table Designer : [PERSON_NAME] Dimension(s): 1) L 33 x W 33 x H50c…" at bounding box center [593, 95] width 296 height 37
click at [553, 106] on textarea "Type: Coffee table Designer : [PERSON_NAME] Dimension(s): 1) L 33 x W 33 x H50c…" at bounding box center [593, 95] width 296 height 37
type textarea "Type: Coffee table Designer : [PERSON_NAME] Dimension(s): 1) L 33 x W 33 x H50c…"
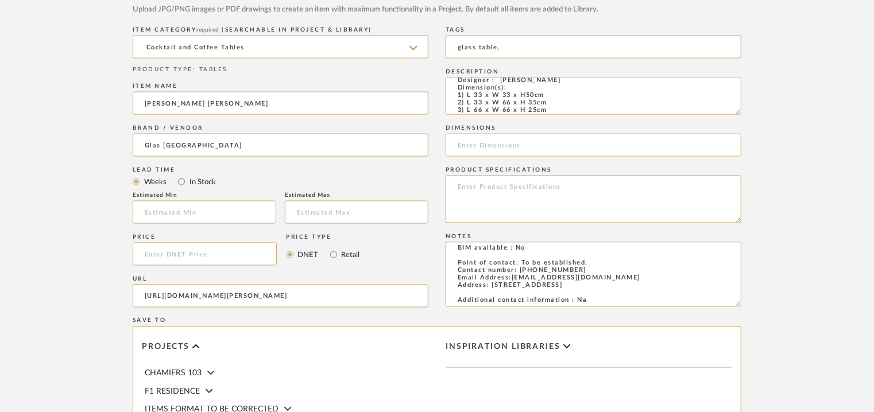
click at [486, 151] on input at bounding box center [593, 145] width 296 height 23
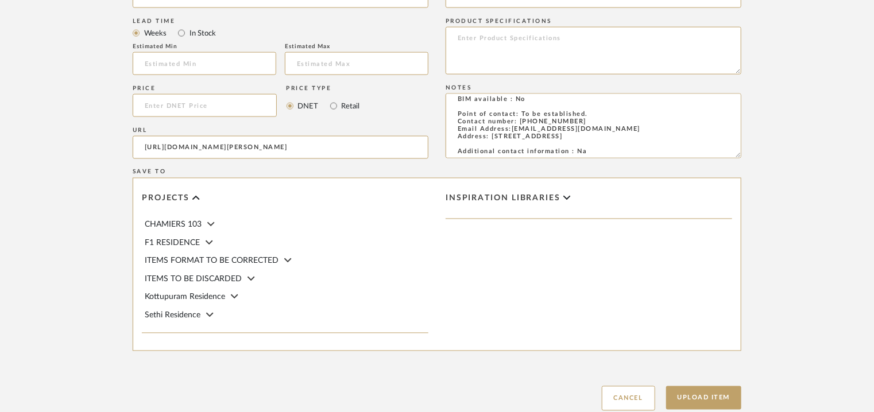
scroll to position [1033, 0]
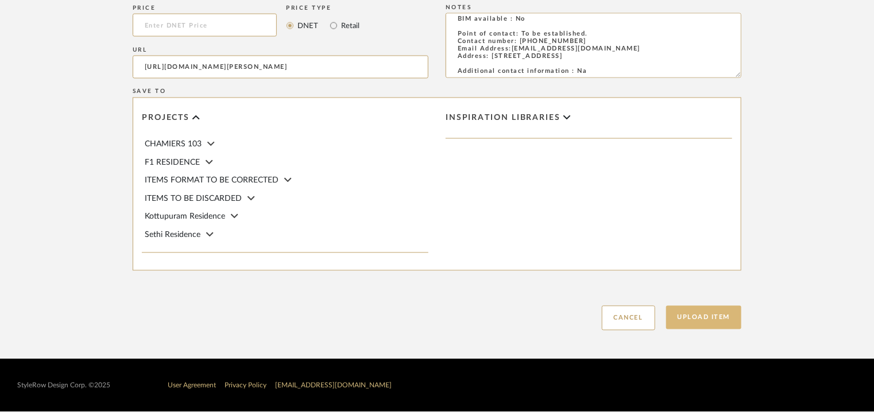
type input "L33 x W 66 x H 35cm"
click at [691, 317] on button "Upload Item" at bounding box center [704, 318] width 76 height 24
